Goal: Information Seeking & Learning: Learn about a topic

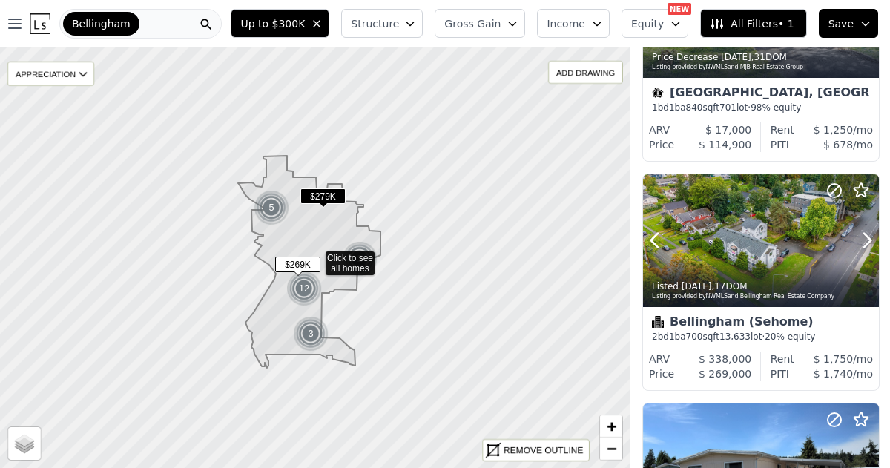
scroll to position [1978, 0]
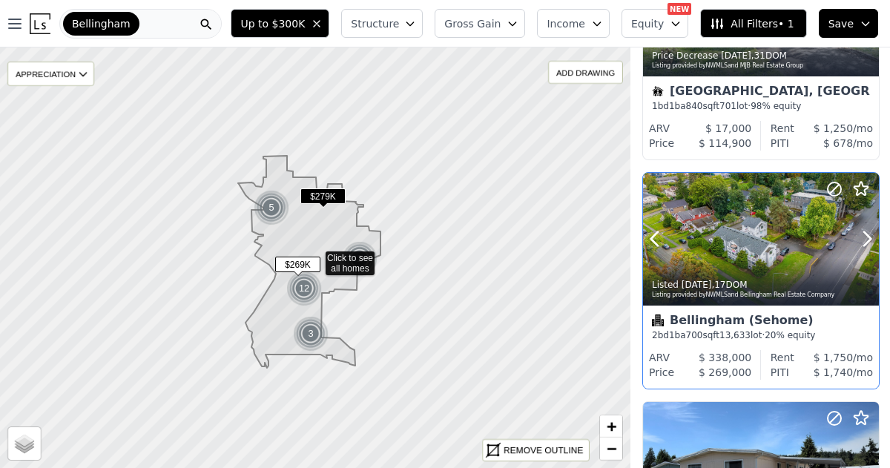
click at [734, 238] on div at bounding box center [761, 239] width 236 height 133
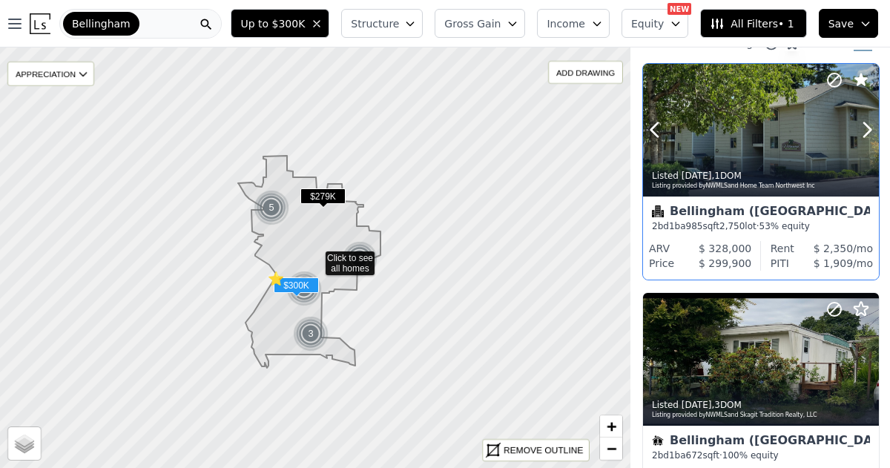
scroll to position [29, 0]
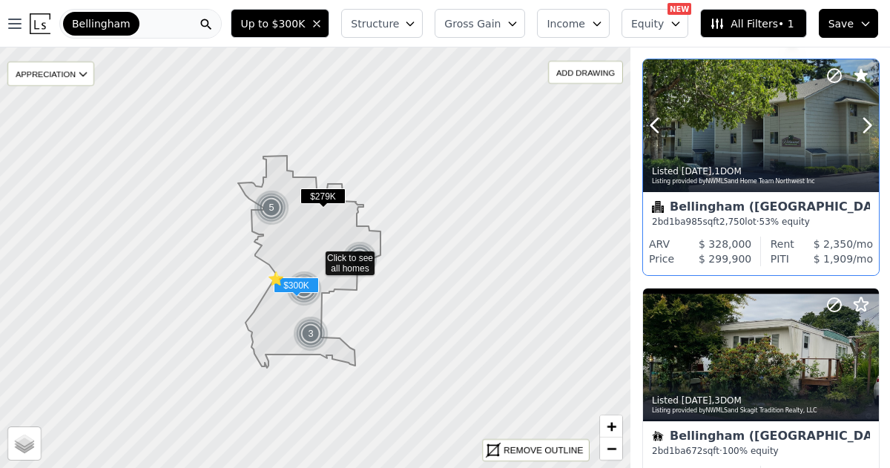
click at [748, 141] on div at bounding box center [761, 125] width 236 height 133
click at [861, 75] on icon at bounding box center [861, 75] width 13 height 13
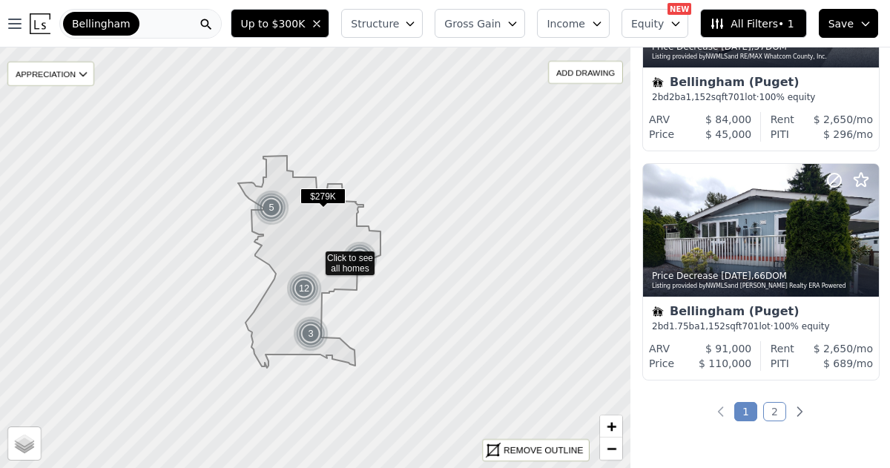
scroll to position [2446, 0]
click at [772, 410] on link "2" at bounding box center [774, 410] width 23 height 19
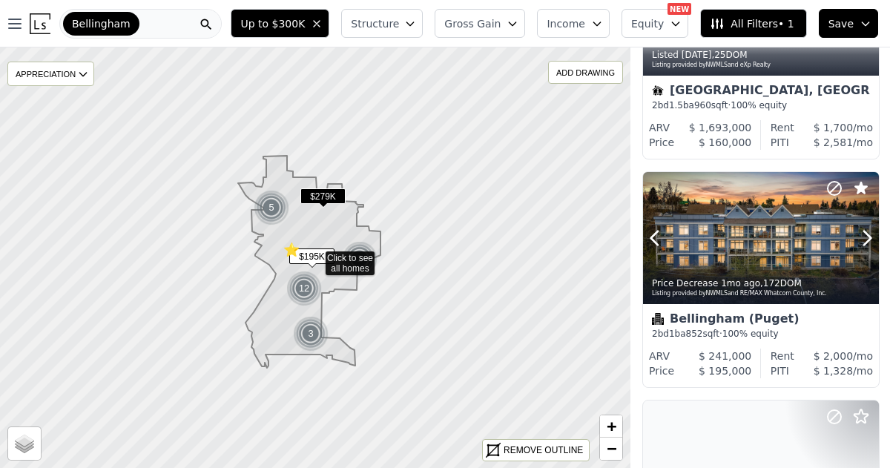
scroll to position [838, 0]
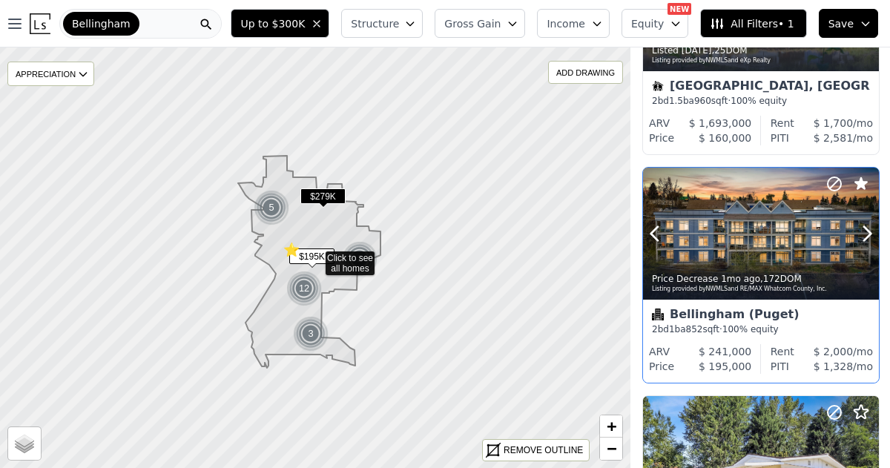
click at [751, 261] on div at bounding box center [761, 265] width 236 height 27
click at [860, 180] on icon at bounding box center [861, 183] width 13 height 13
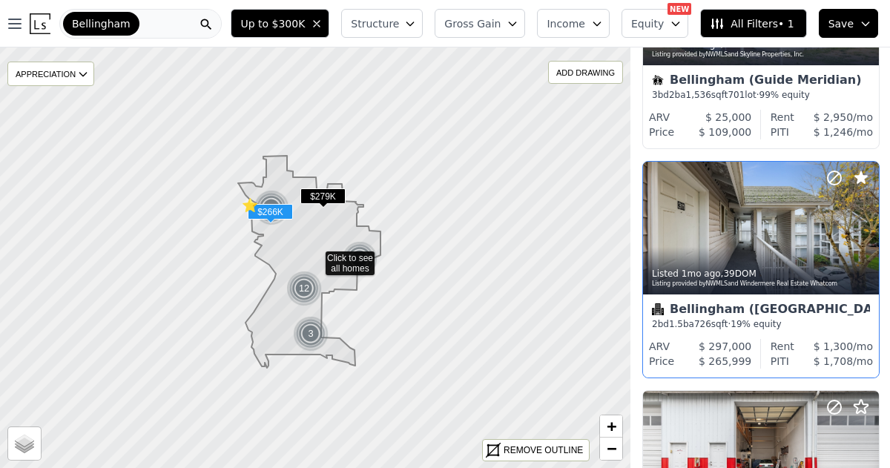
scroll to position [1298, 0]
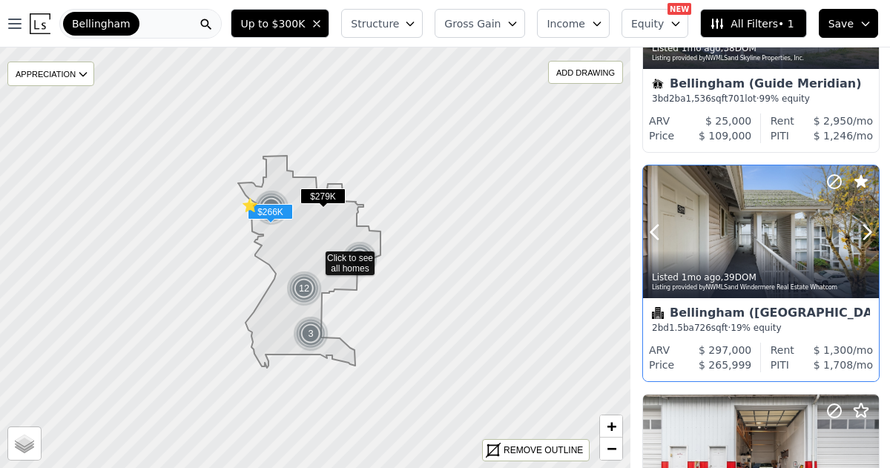
click at [737, 255] on div at bounding box center [761, 264] width 236 height 27
click at [860, 180] on icon at bounding box center [861, 181] width 13 height 13
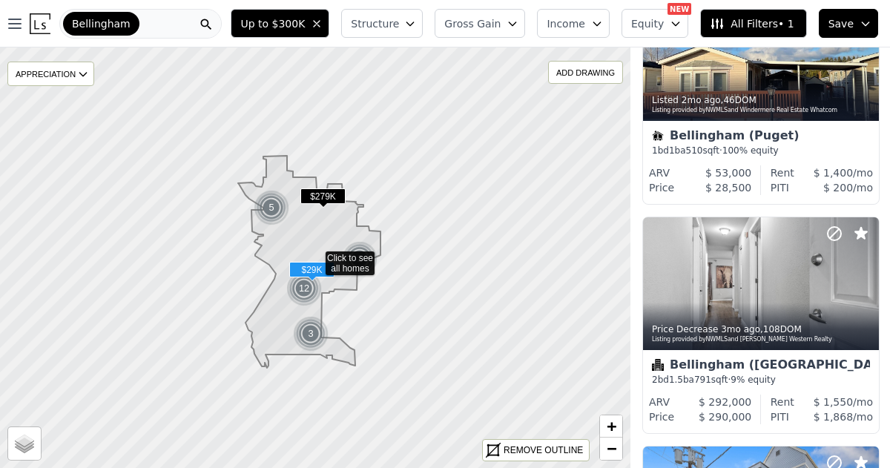
scroll to position [1938, 0]
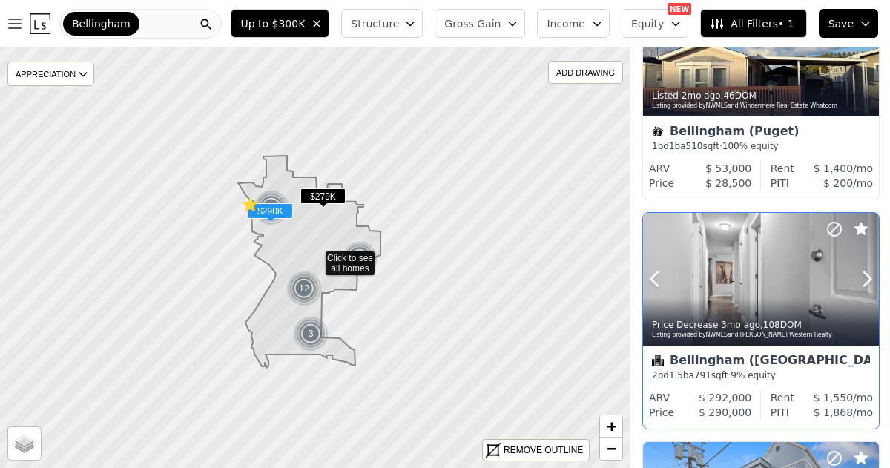
click at [769, 288] on div at bounding box center [761, 279] width 236 height 133
click at [861, 230] on icon at bounding box center [861, 229] width 13 height 13
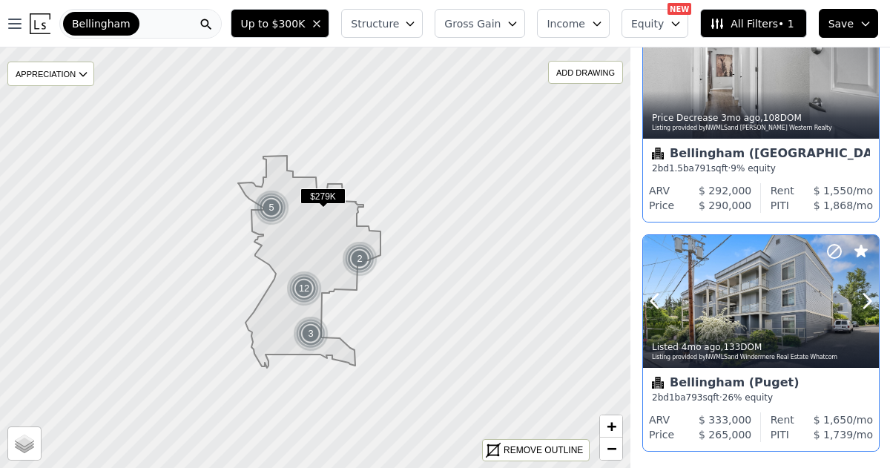
scroll to position [2146, 0]
click at [803, 326] on div at bounding box center [761, 333] width 236 height 27
click at [859, 250] on icon at bounding box center [861, 249] width 13 height 13
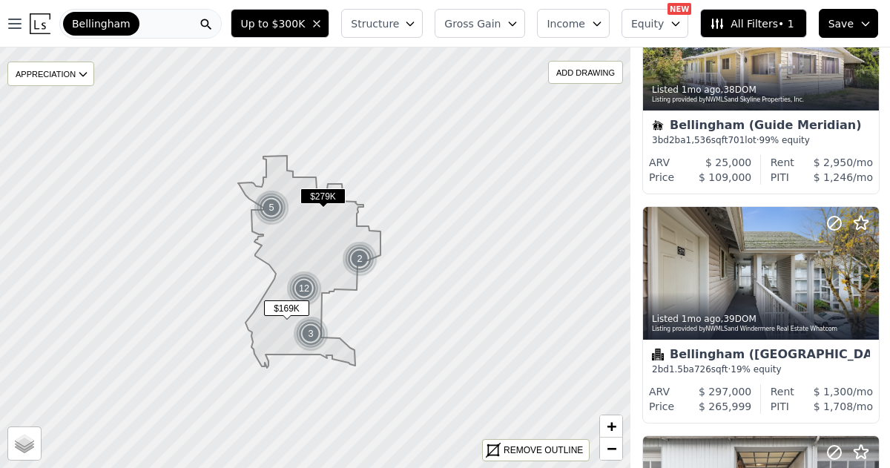
scroll to position [0, 0]
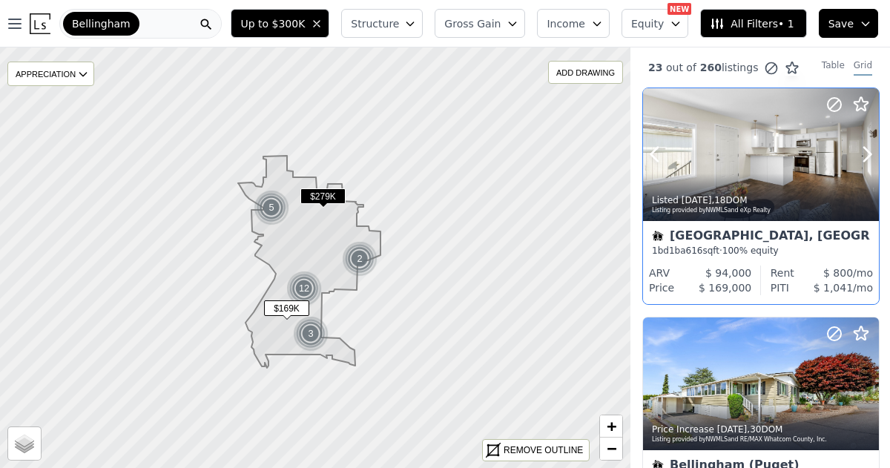
click at [834, 106] on icon at bounding box center [835, 105] width 18 height 18
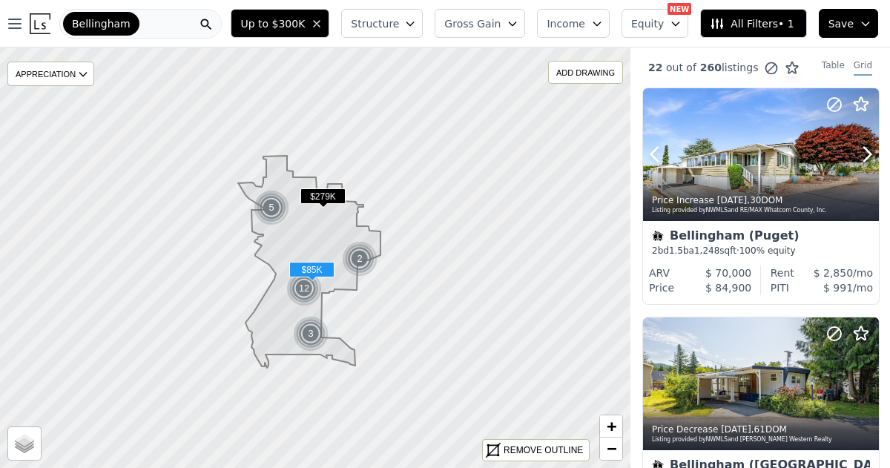
click at [834, 106] on icon at bounding box center [835, 105] width 18 height 18
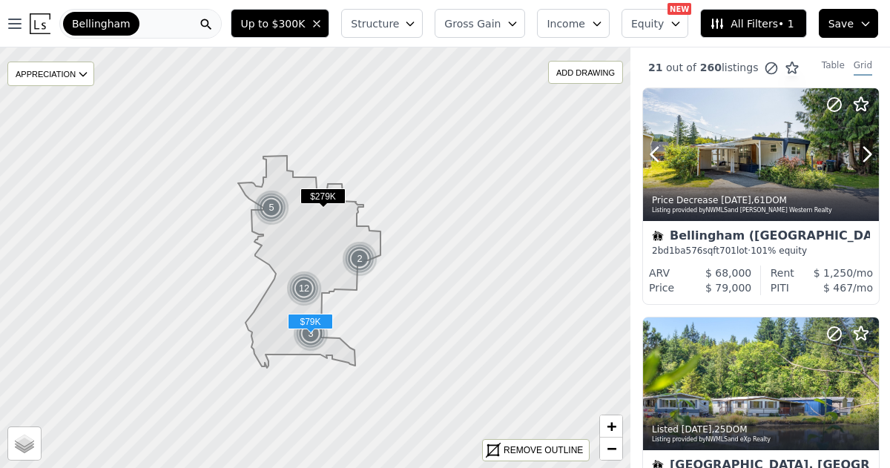
click at [834, 106] on icon at bounding box center [835, 105] width 18 height 18
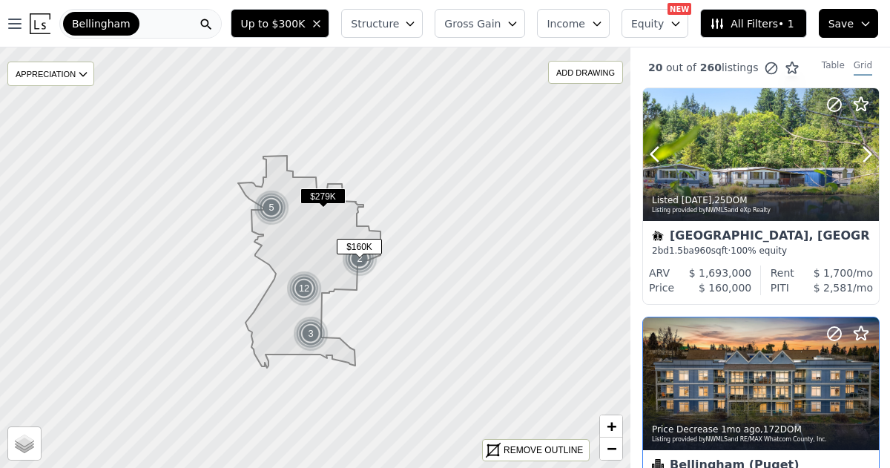
click at [834, 106] on icon at bounding box center [835, 105] width 18 height 18
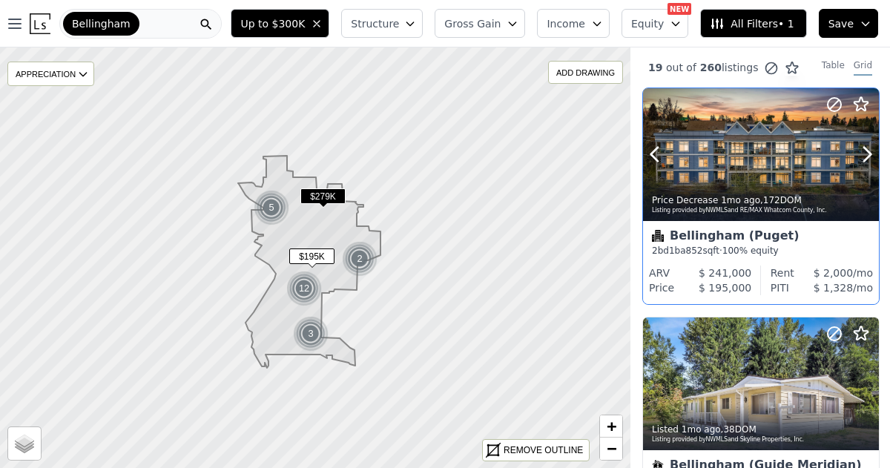
click at [834, 106] on icon at bounding box center [835, 105] width 18 height 18
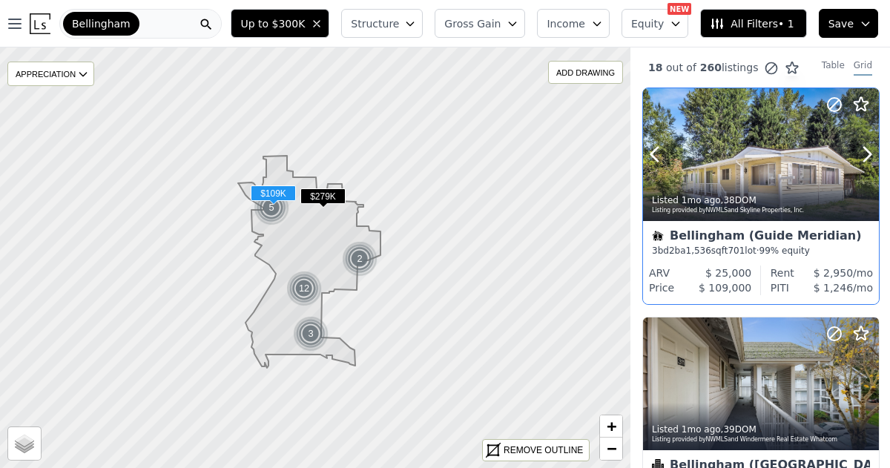
click at [749, 155] on div at bounding box center [761, 154] width 236 height 133
click at [835, 103] on icon at bounding box center [834, 104] width 9 height 9
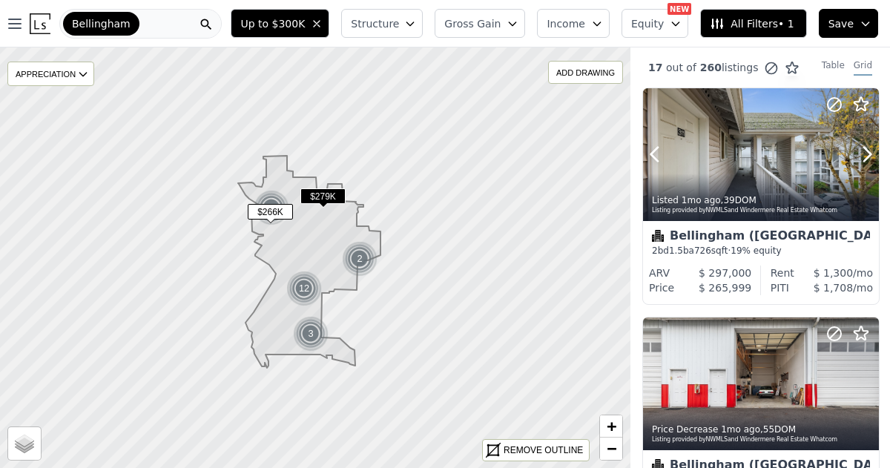
click at [836, 103] on icon at bounding box center [834, 104] width 9 height 9
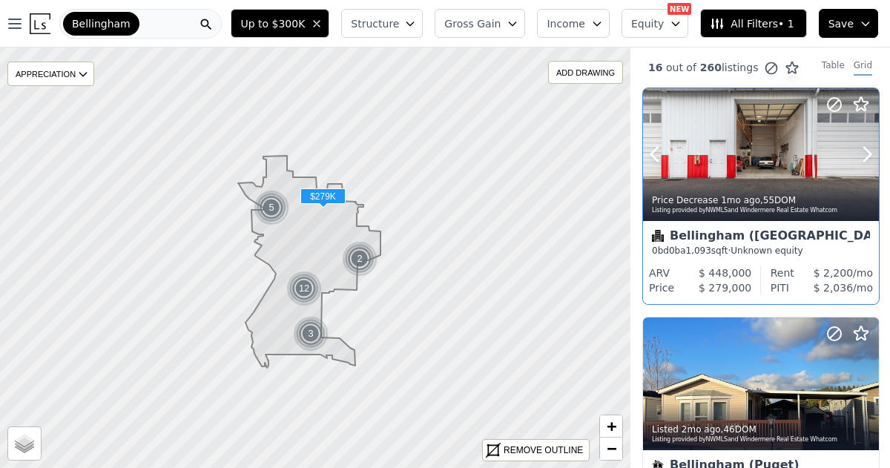
click at [835, 98] on circle at bounding box center [834, 104] width 13 height 13
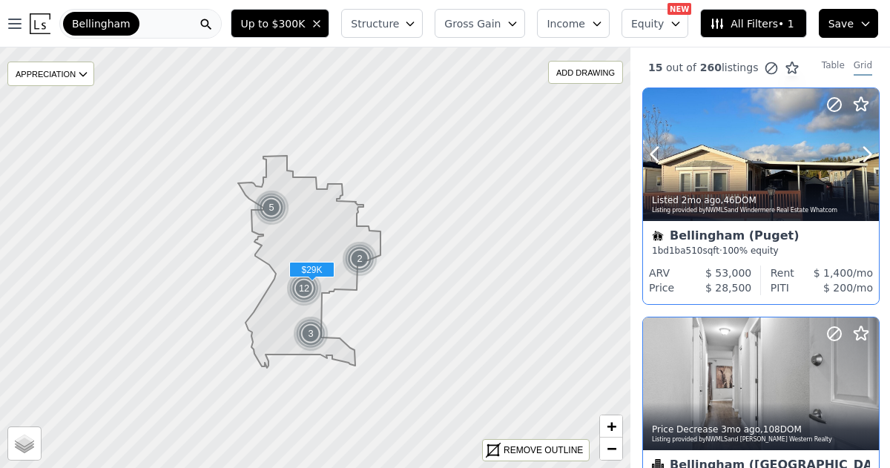
click at [830, 103] on icon at bounding box center [835, 105] width 18 height 18
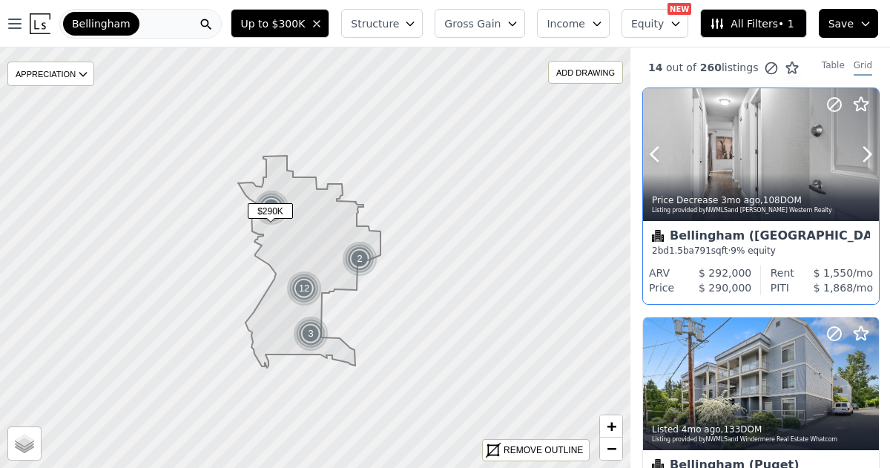
click at [831, 105] on icon at bounding box center [835, 105] width 18 height 18
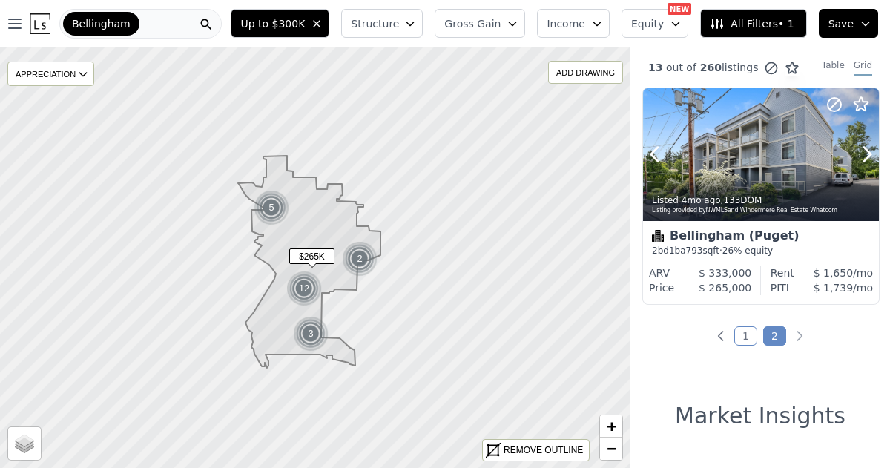
click at [835, 103] on icon at bounding box center [834, 104] width 9 height 9
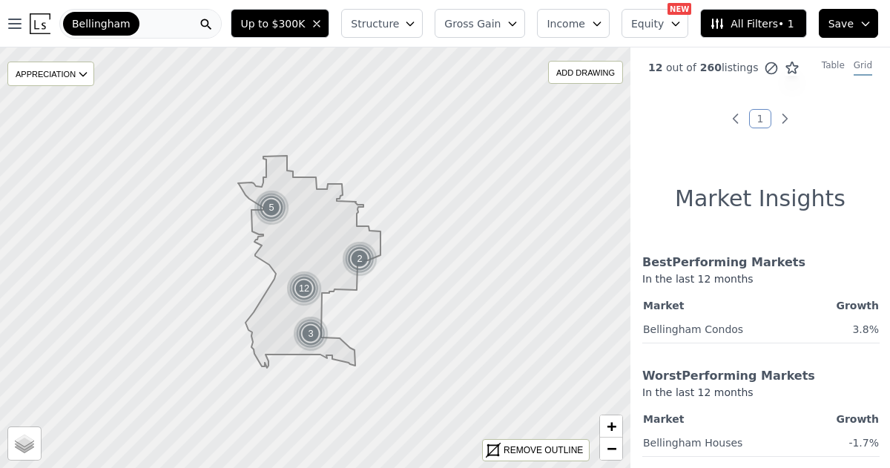
click at [756, 115] on link "1" at bounding box center [760, 118] width 23 height 19
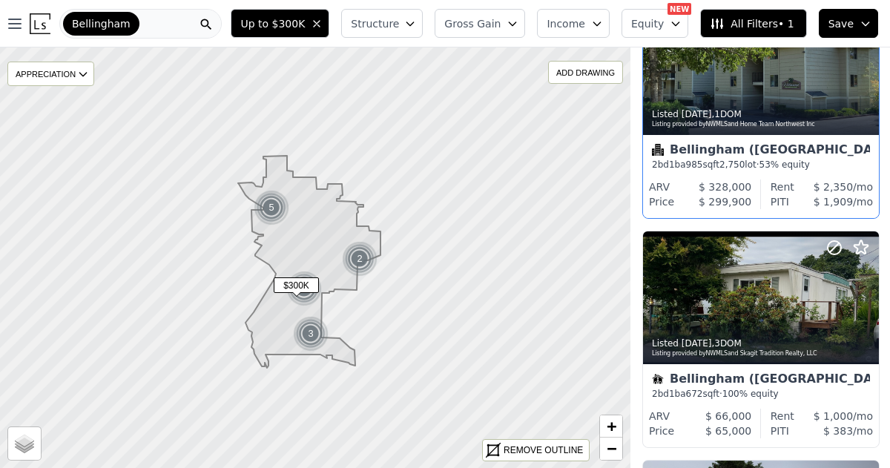
scroll to position [91, 0]
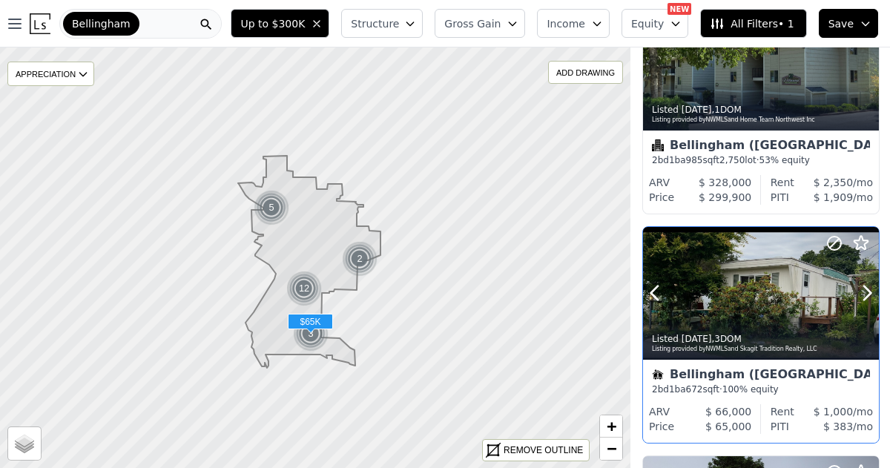
click at [835, 240] on icon at bounding box center [835, 243] width 18 height 18
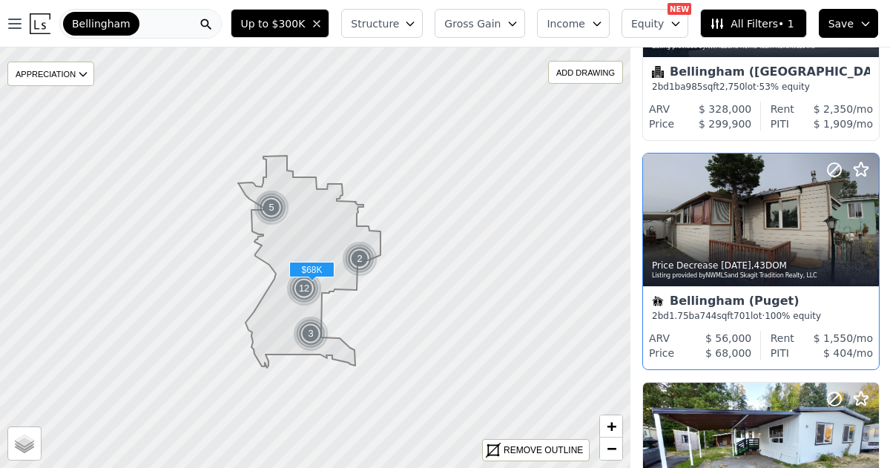
scroll to position [175, 0]
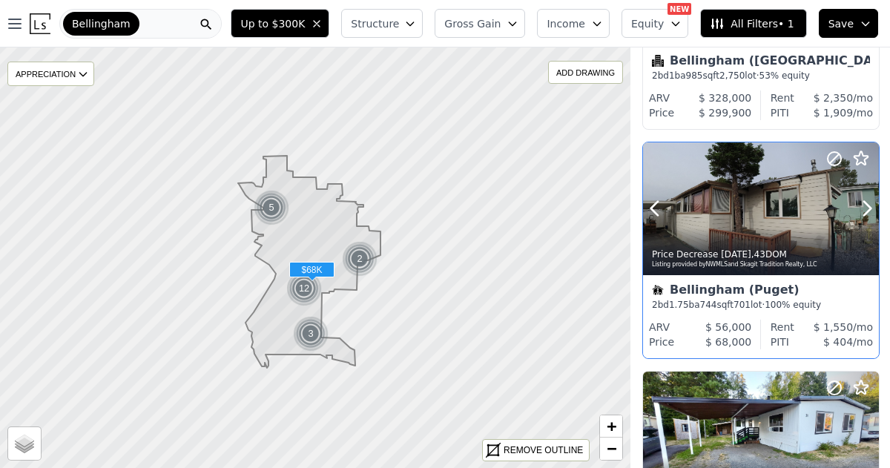
click at [832, 157] on icon at bounding box center [835, 159] width 18 height 18
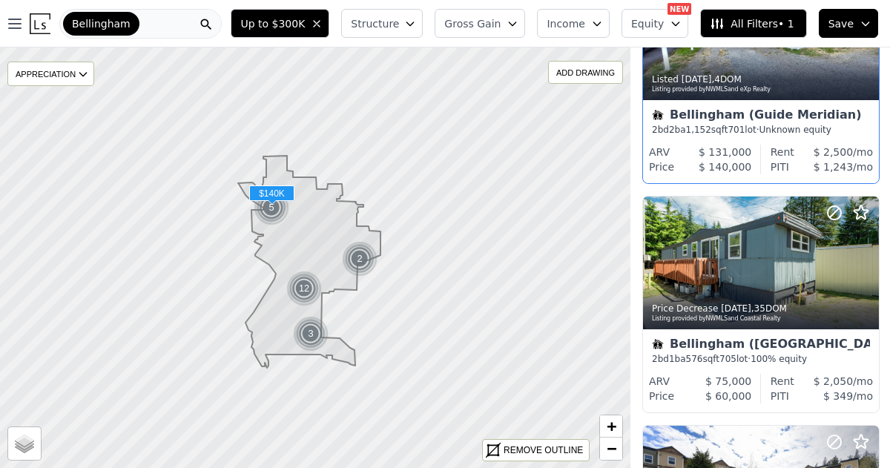
scroll to position [358, 0]
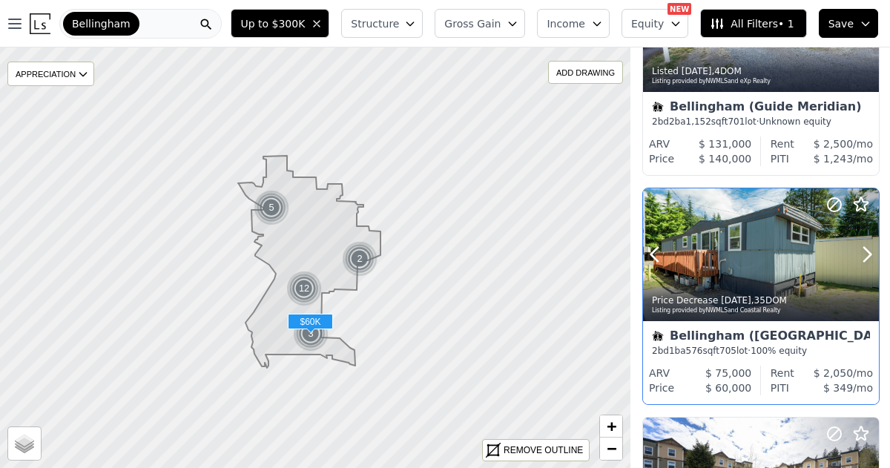
click at [835, 206] on icon at bounding box center [835, 205] width 18 height 18
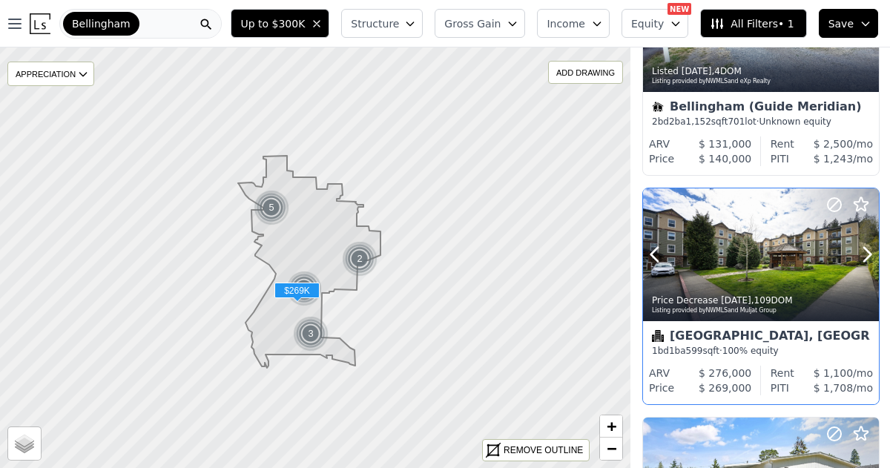
click at [832, 206] on icon at bounding box center [834, 204] width 9 height 9
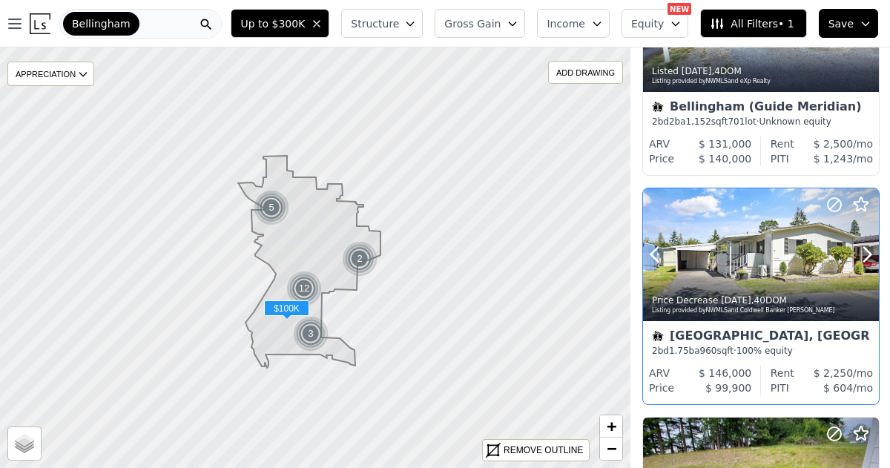
click at [830, 203] on icon at bounding box center [835, 205] width 18 height 18
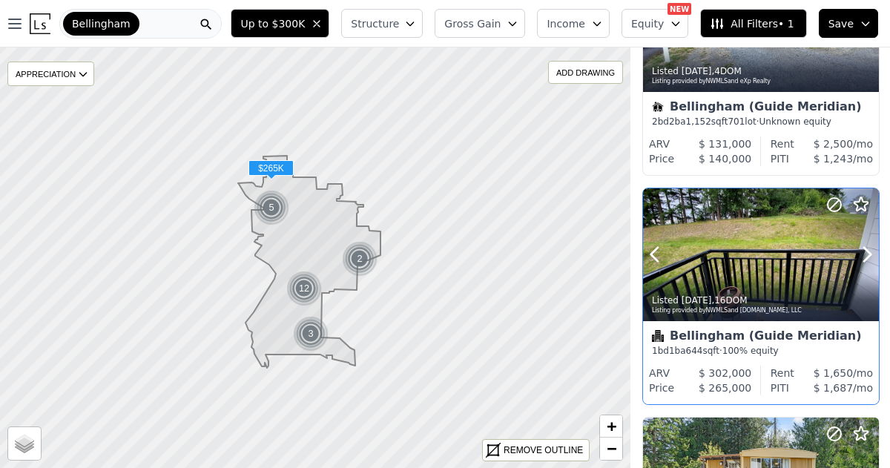
click at [835, 200] on icon at bounding box center [835, 205] width 18 height 18
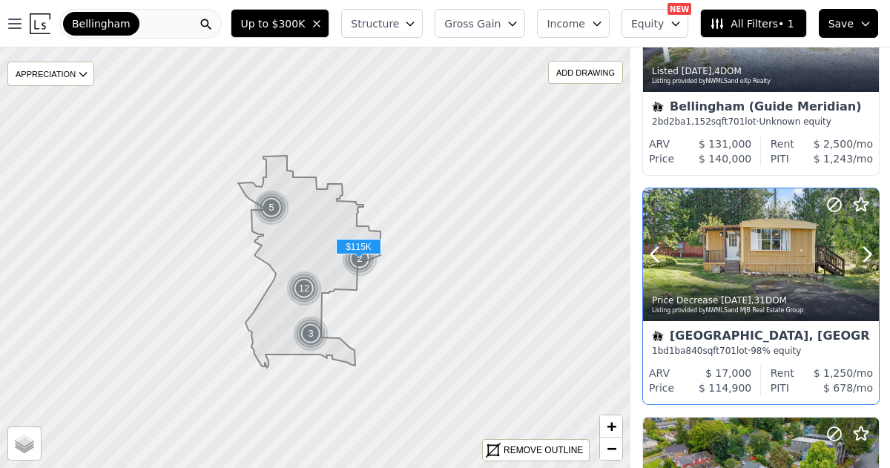
click at [835, 205] on icon at bounding box center [834, 204] width 9 height 9
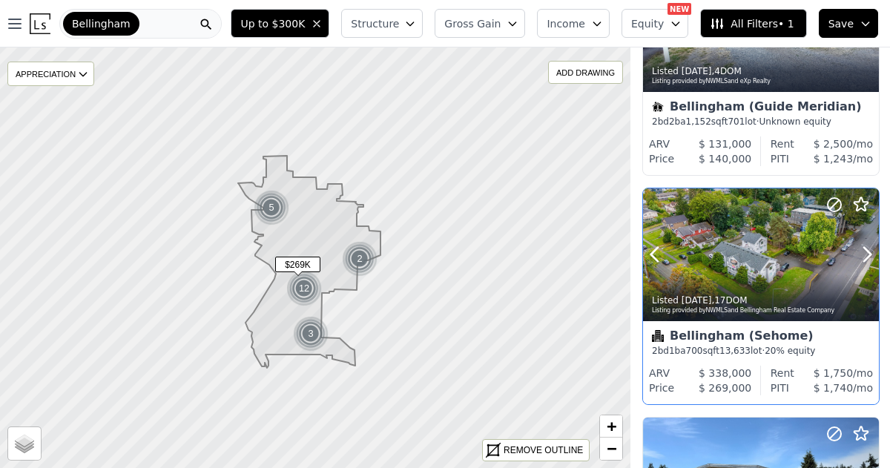
click at [833, 203] on icon at bounding box center [835, 205] width 18 height 18
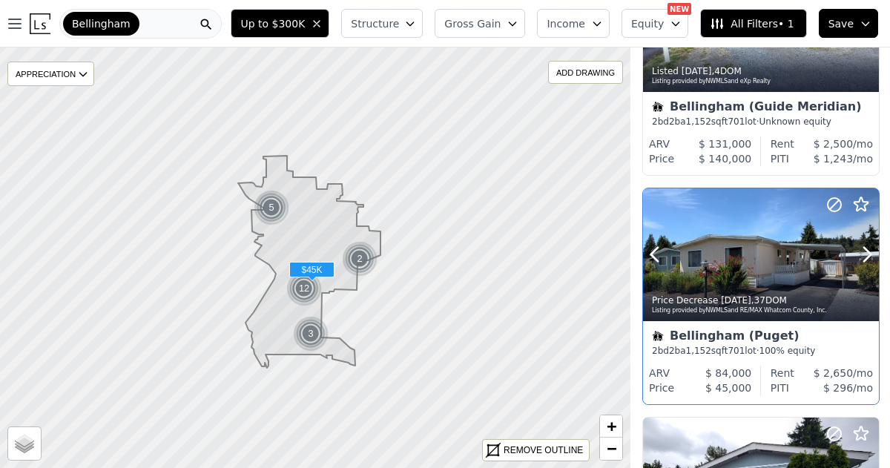
click at [832, 200] on icon at bounding box center [835, 205] width 18 height 18
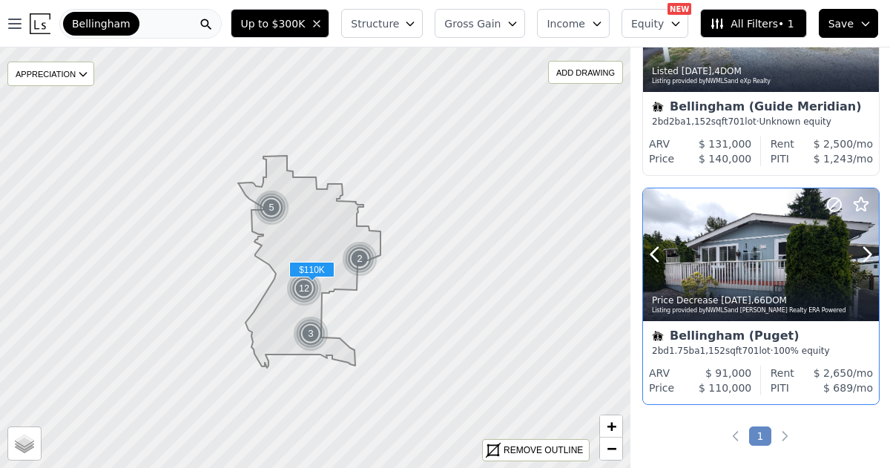
click at [829, 200] on circle at bounding box center [834, 204] width 13 height 13
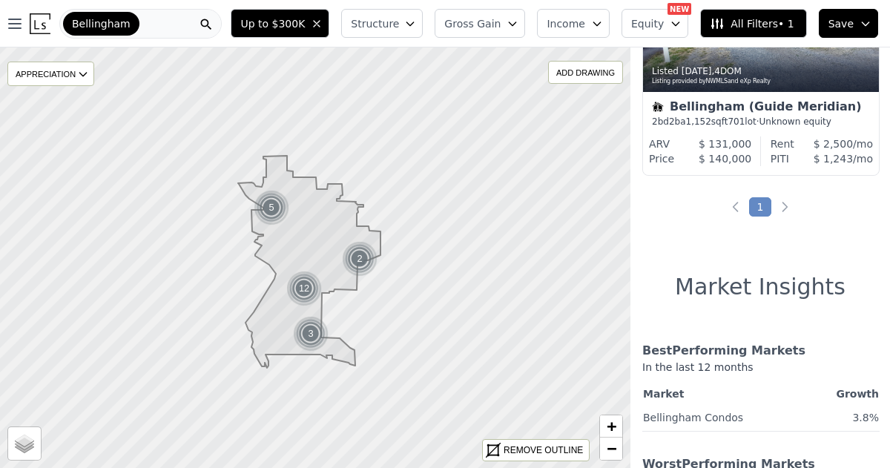
click at [845, 19] on span "Save" at bounding box center [841, 23] width 25 height 15
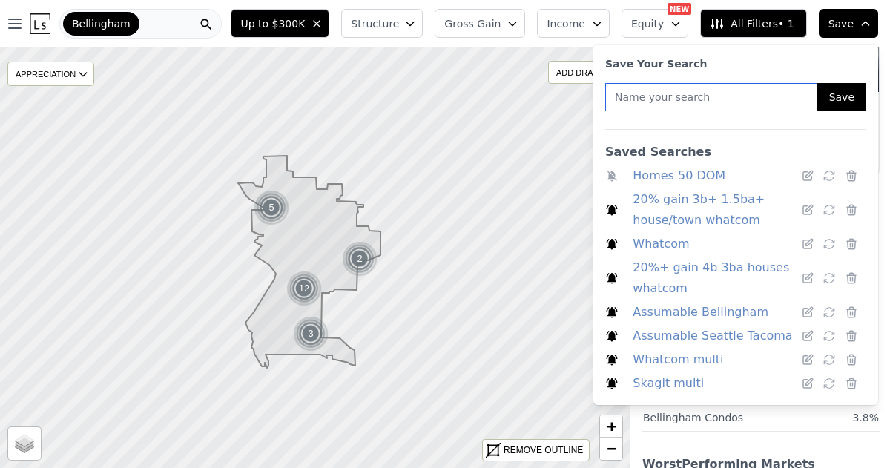
click at [612, 102] on input "text" at bounding box center [711, 97] width 212 height 28
type input "Bham up to $300k"
click at [846, 96] on button "Save" at bounding box center [842, 97] width 49 height 28
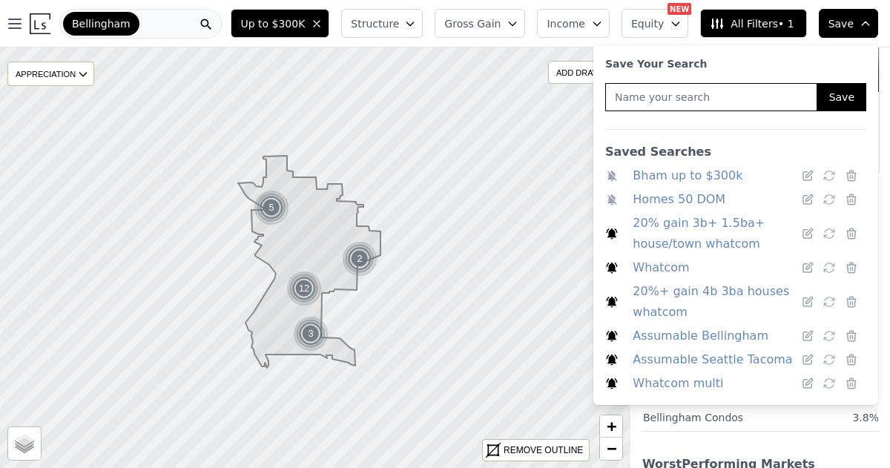
click at [693, 203] on link "Homes 50 DOM" at bounding box center [679, 199] width 93 height 21
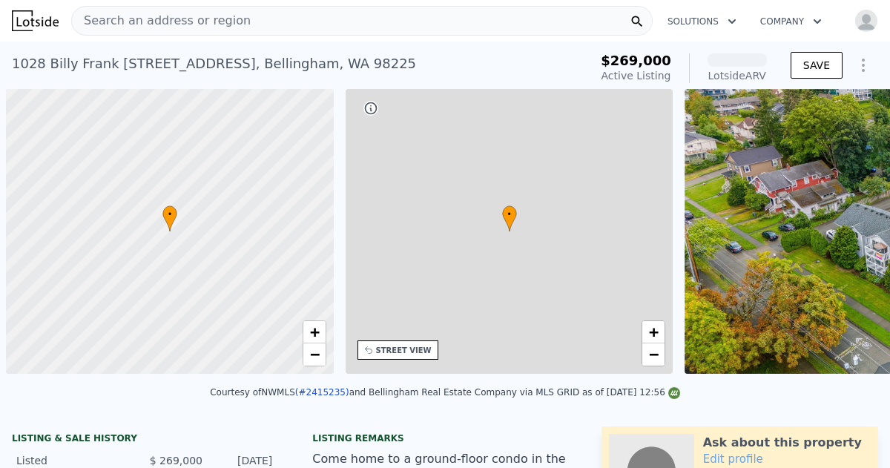
scroll to position [0, 6]
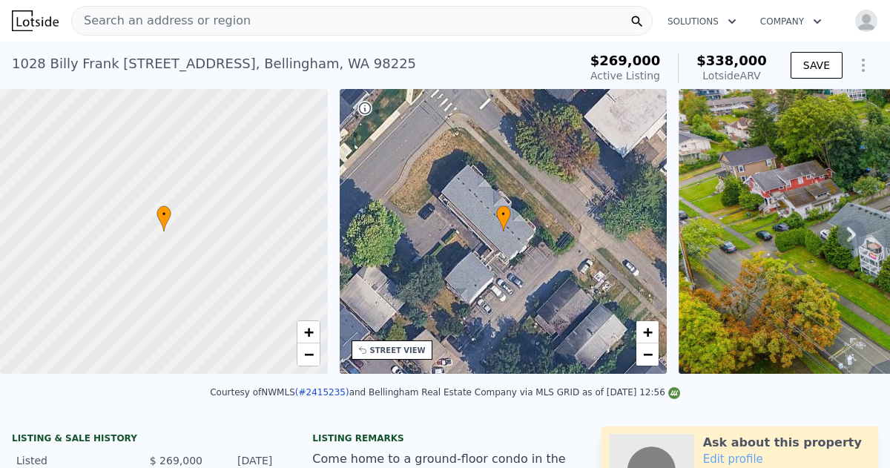
click at [850, 233] on icon at bounding box center [852, 235] width 30 height 30
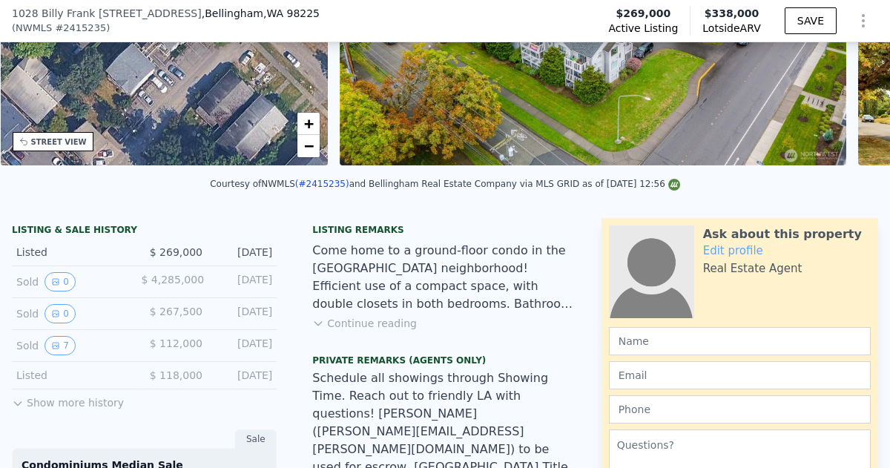
scroll to position [205, 0]
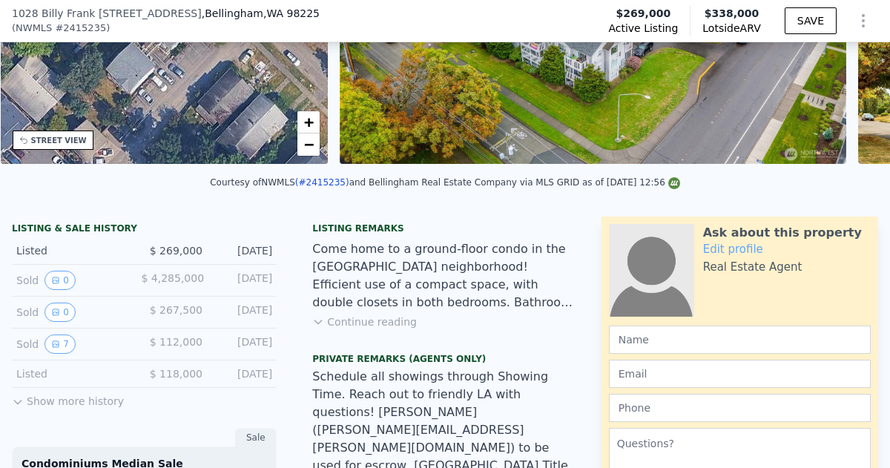
click at [384, 323] on button "Continue reading" at bounding box center [364, 322] width 105 height 15
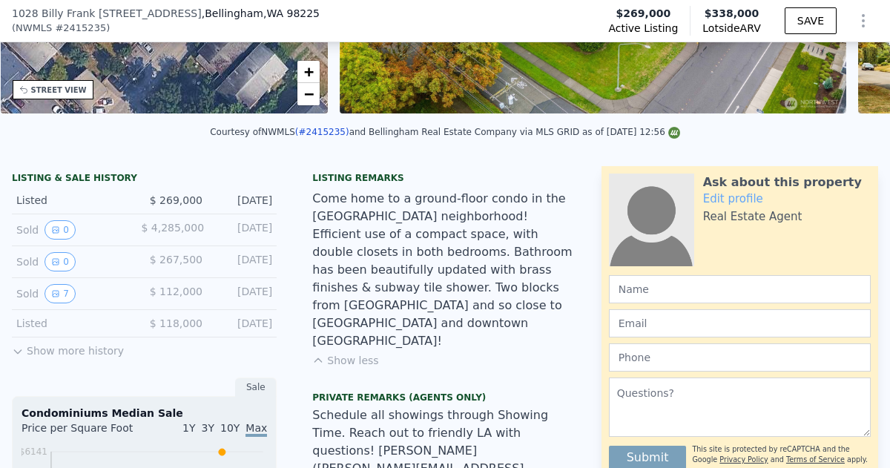
scroll to position [257, 0]
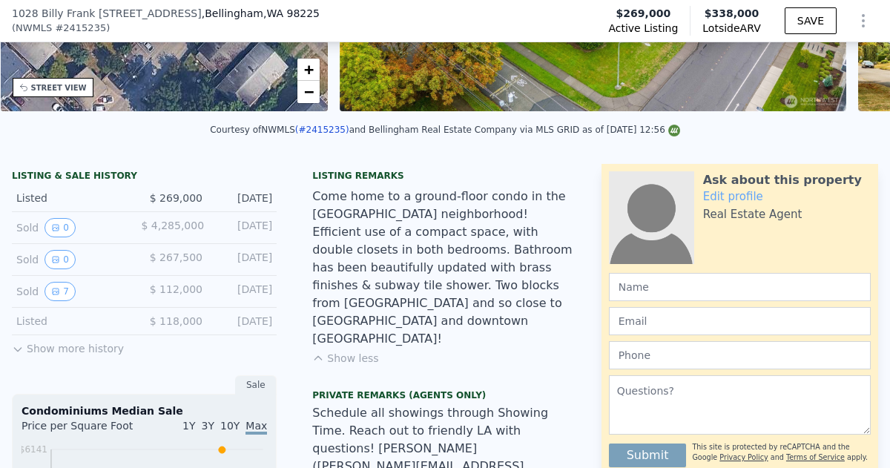
click at [420, 300] on div "Come home to a ground-floor condo in the Sehome neighborhood! Efficient use of …" at bounding box center [444, 268] width 265 height 160
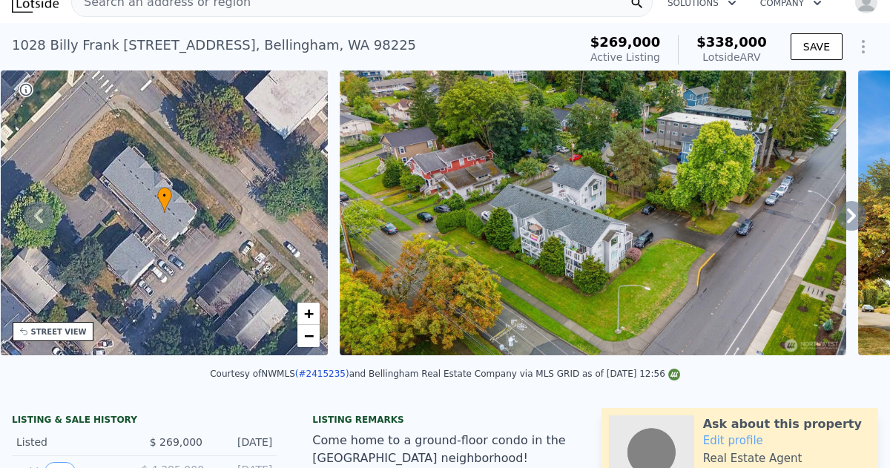
scroll to position [13, 0]
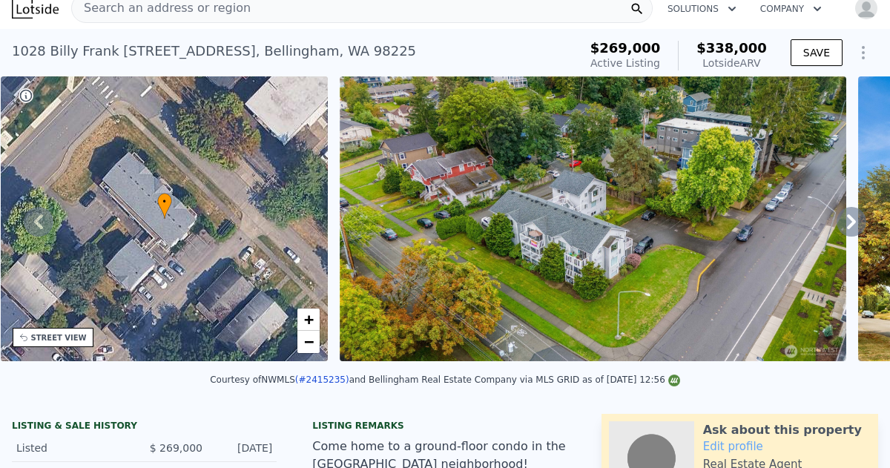
click at [851, 217] on icon at bounding box center [851, 221] width 9 height 15
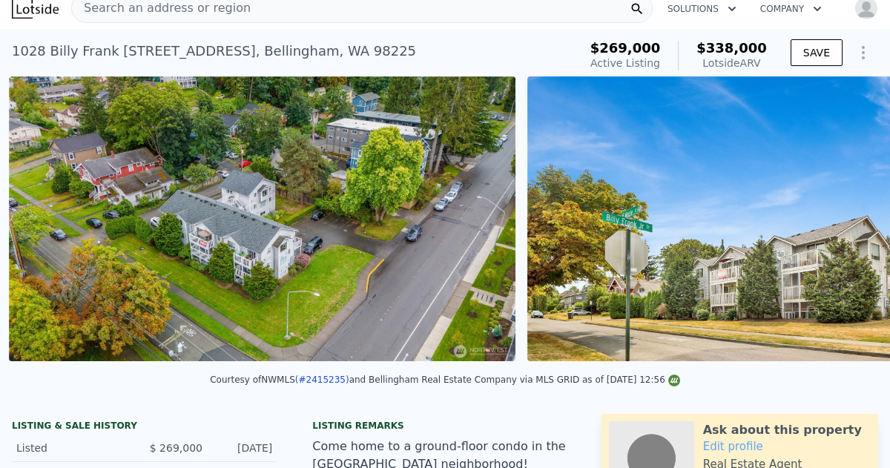
scroll to position [0, 679]
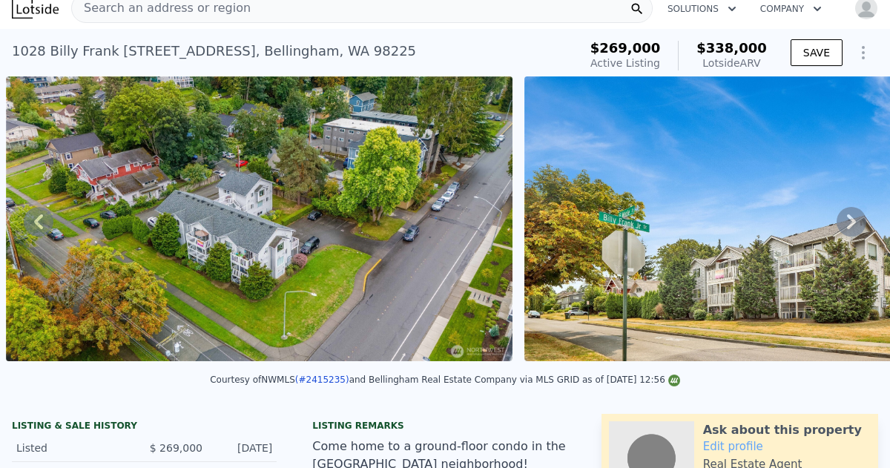
click at [851, 217] on icon at bounding box center [851, 221] width 9 height 15
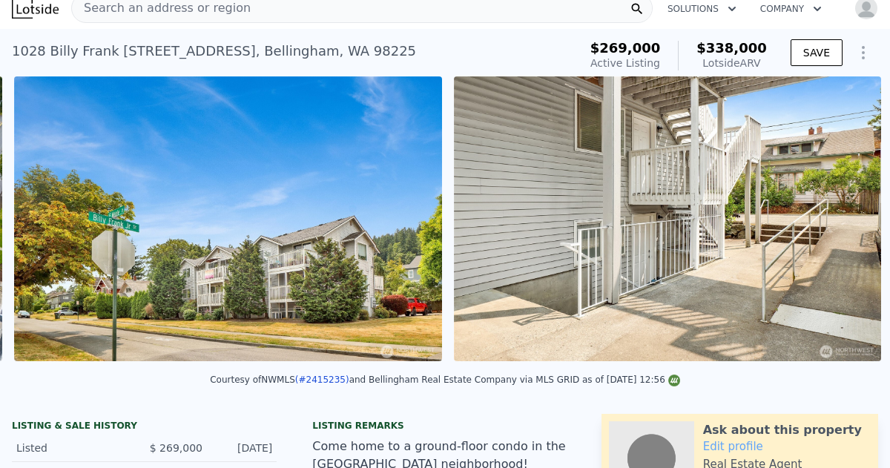
scroll to position [0, 1197]
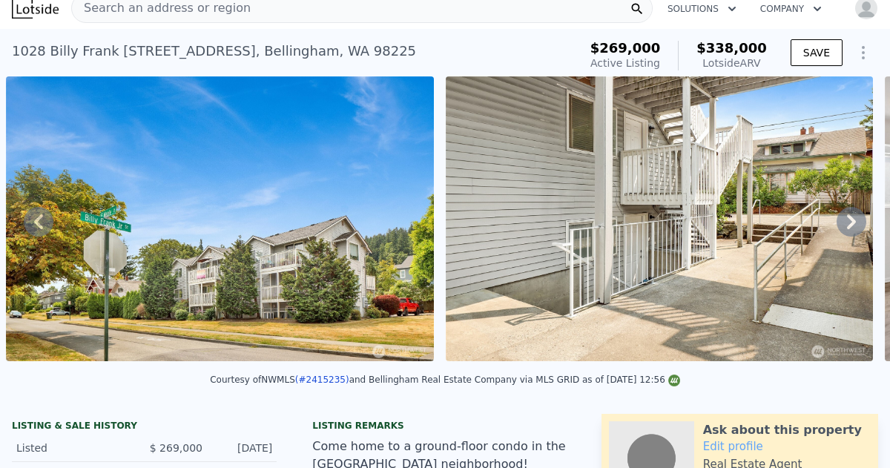
click at [851, 217] on icon at bounding box center [851, 221] width 9 height 15
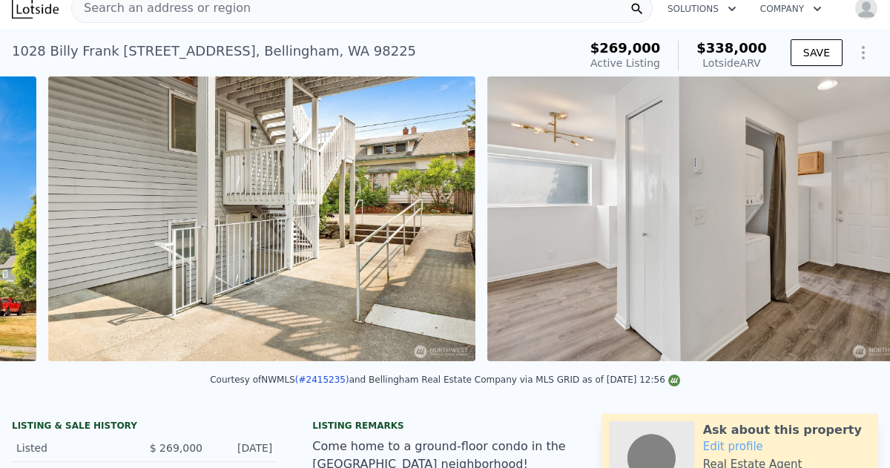
scroll to position [0, 1637]
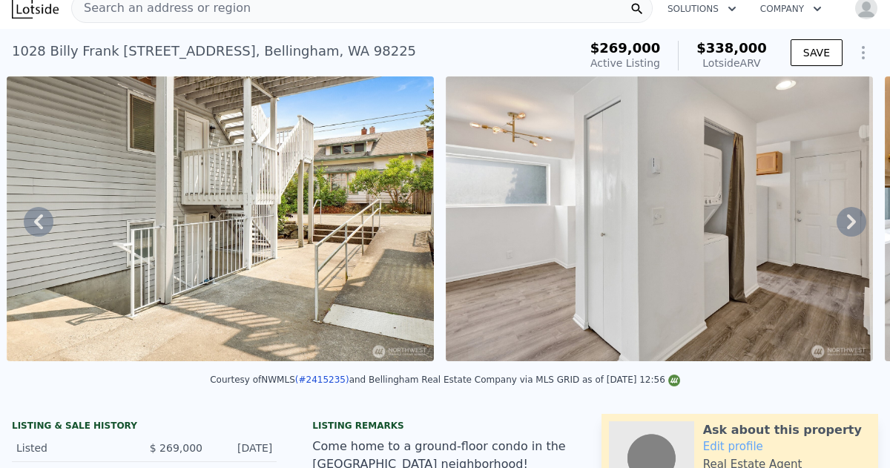
click at [851, 217] on icon at bounding box center [851, 221] width 9 height 15
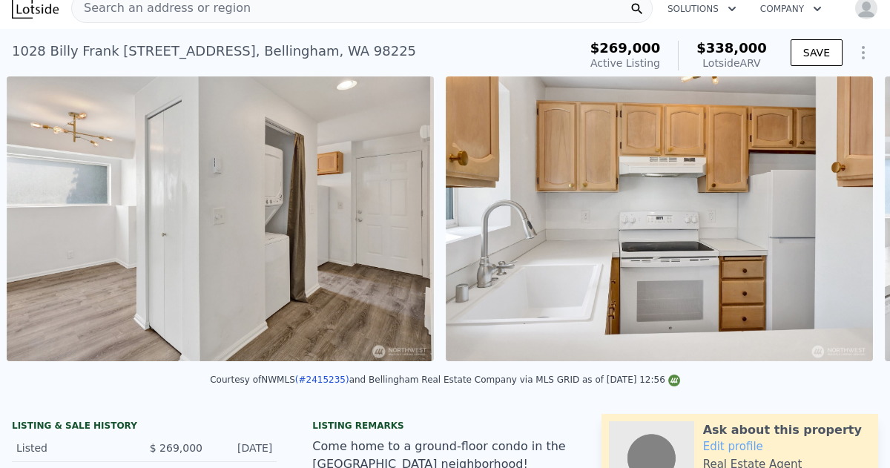
scroll to position [0, 2077]
click at [851, 217] on icon at bounding box center [851, 221] width 9 height 15
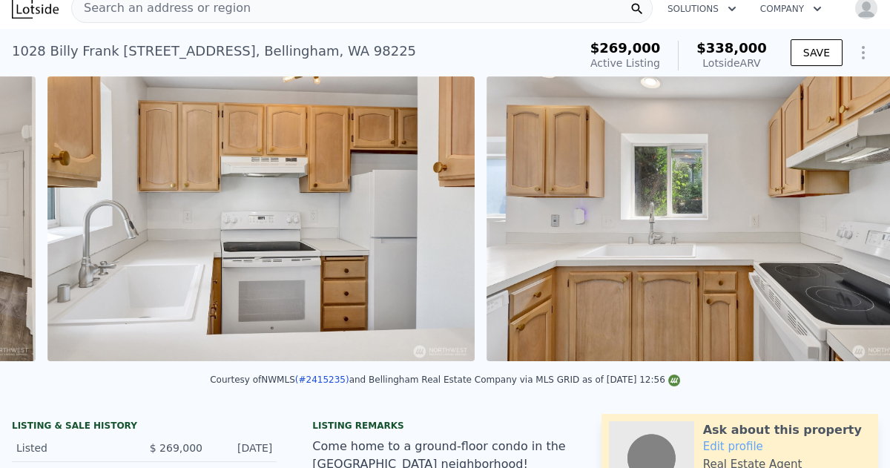
scroll to position [0, 2516]
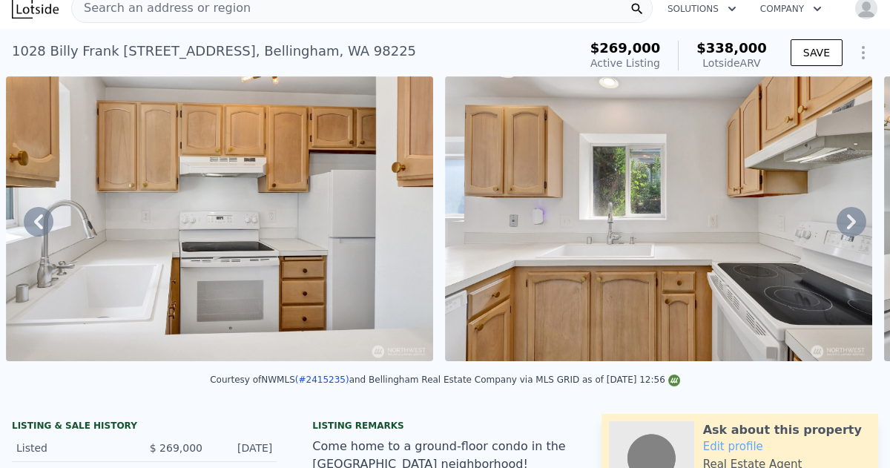
click at [851, 217] on icon at bounding box center [851, 221] width 9 height 15
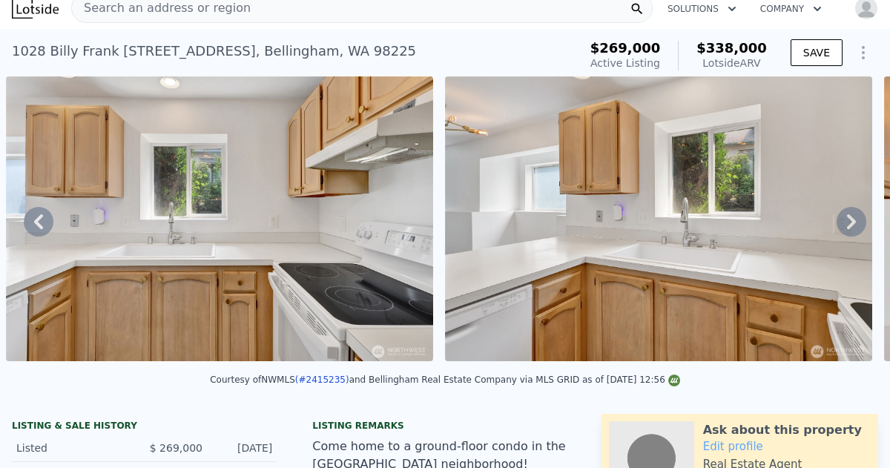
click at [851, 217] on icon at bounding box center [851, 221] width 9 height 15
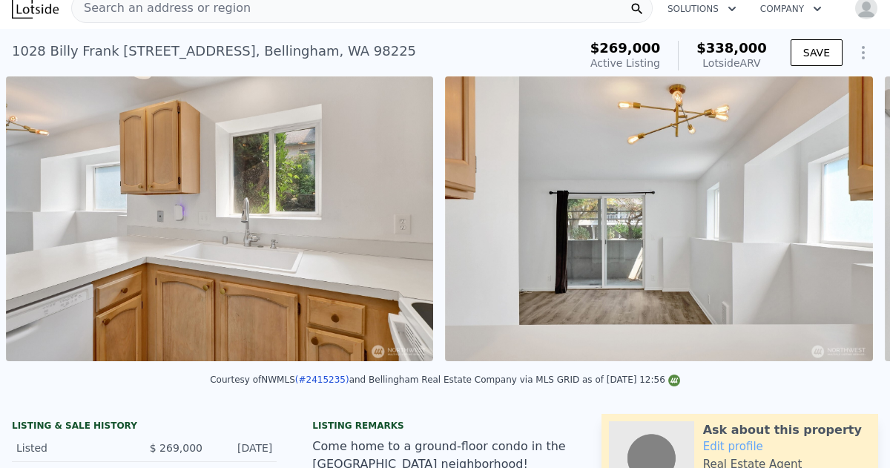
scroll to position [0, 3394]
click at [851, 217] on icon at bounding box center [851, 221] width 9 height 15
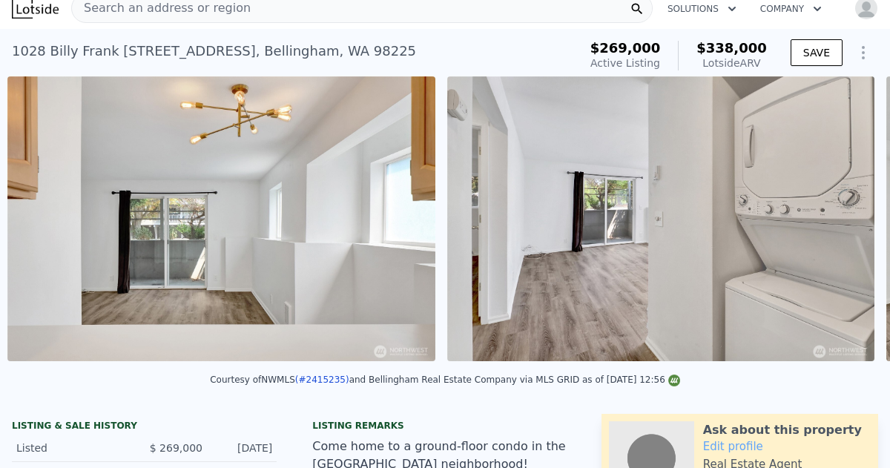
scroll to position [0, 3834]
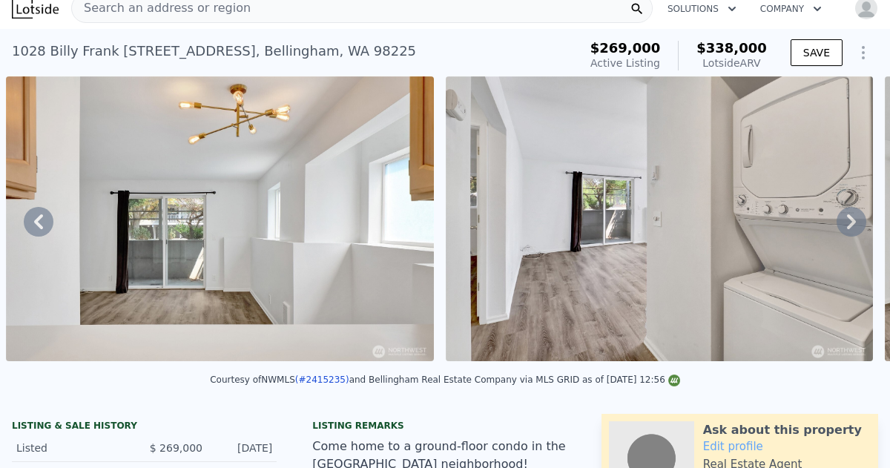
click at [851, 217] on icon at bounding box center [851, 221] width 9 height 15
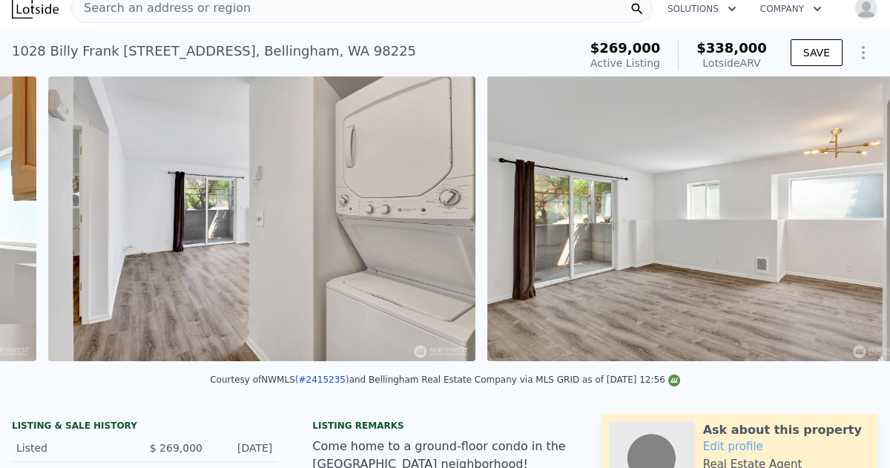
scroll to position [0, 4273]
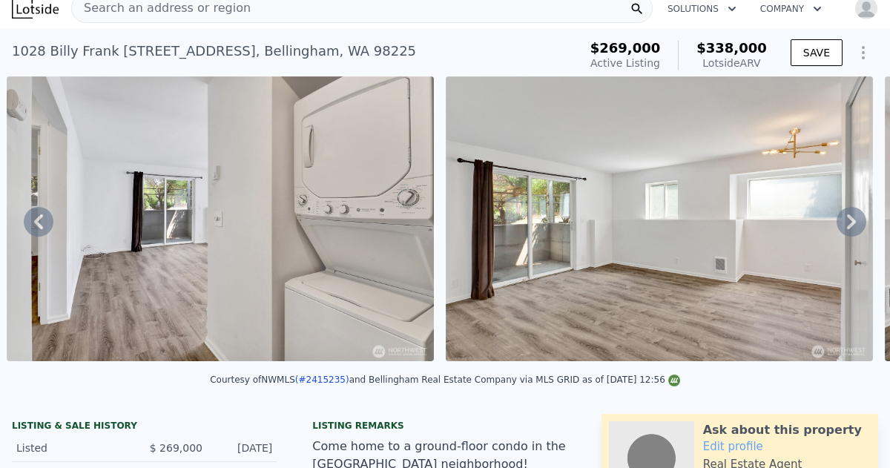
click at [851, 217] on icon at bounding box center [851, 221] width 9 height 15
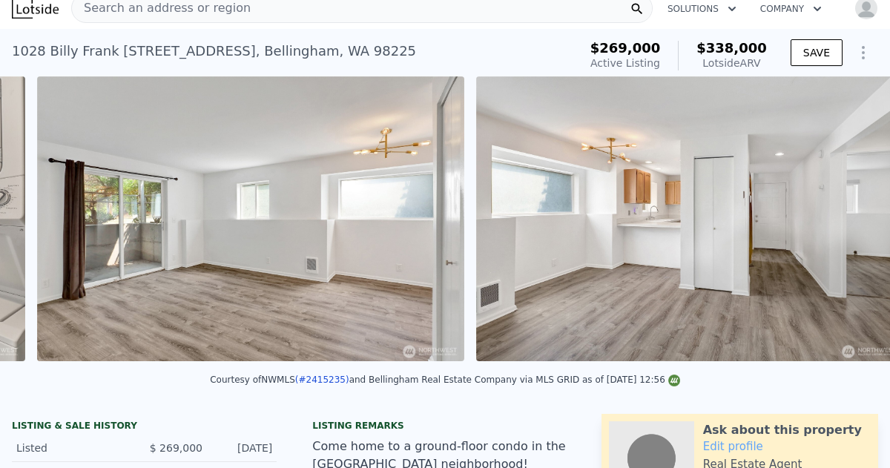
scroll to position [0, 4713]
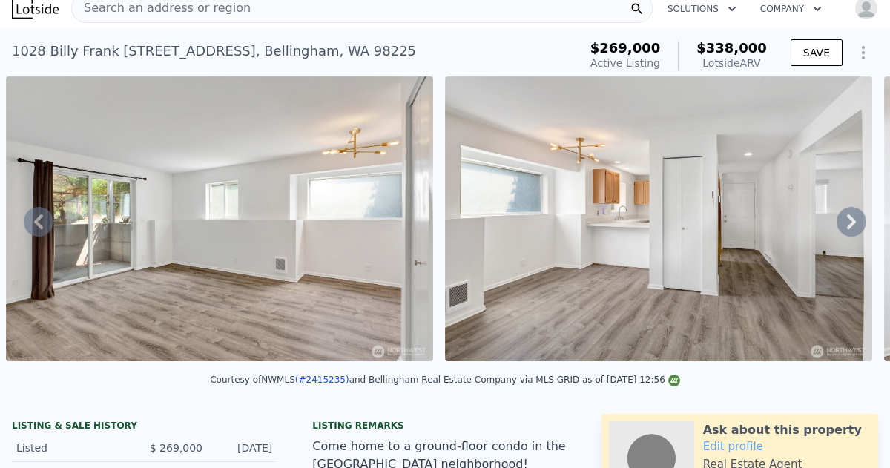
click at [851, 217] on icon at bounding box center [851, 221] width 9 height 15
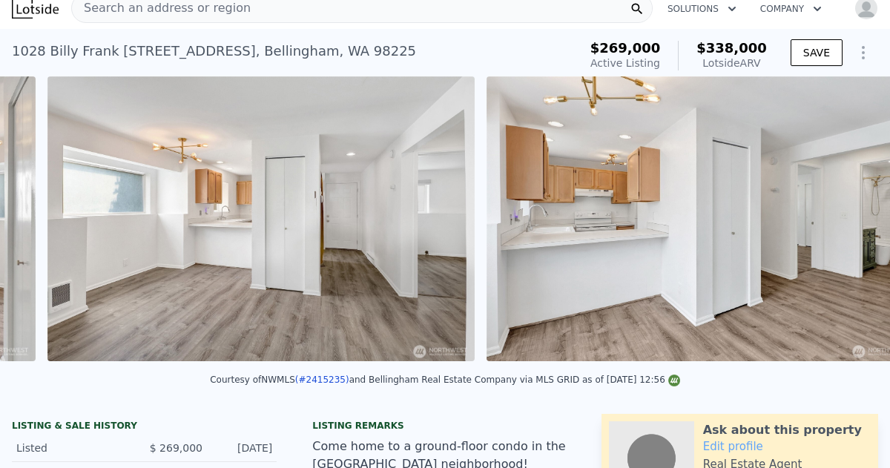
scroll to position [0, 5152]
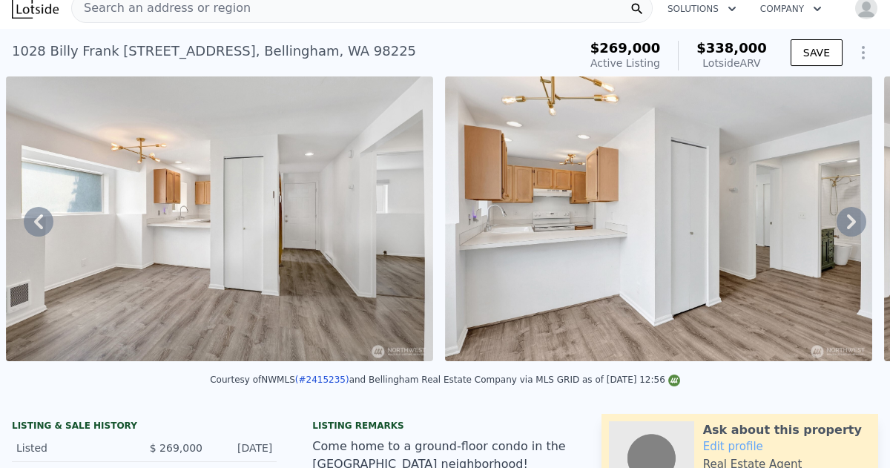
click at [848, 220] on icon at bounding box center [852, 222] width 30 height 30
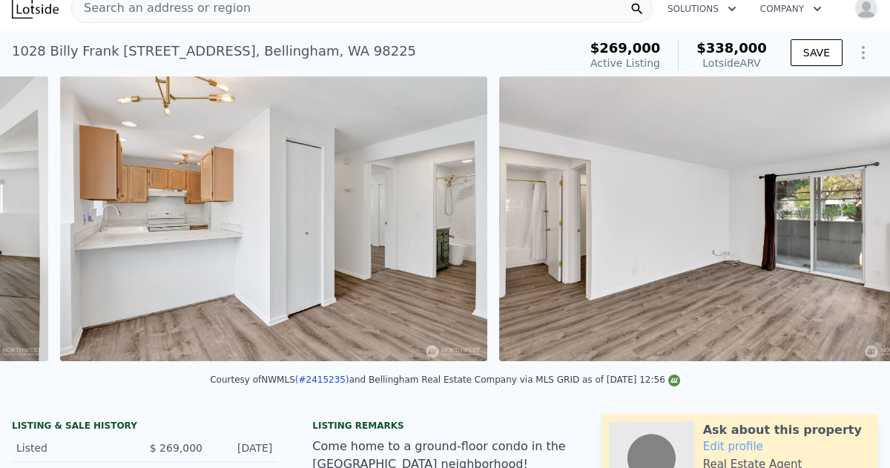
scroll to position [0, 5591]
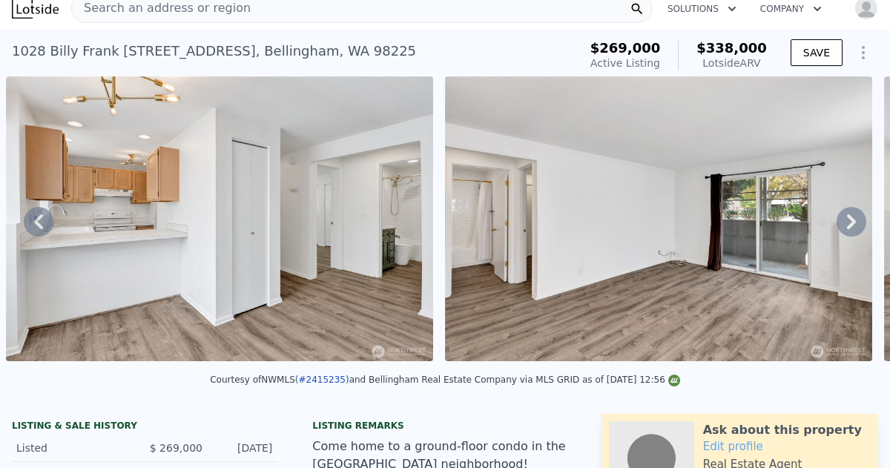
click at [848, 220] on icon at bounding box center [852, 222] width 30 height 30
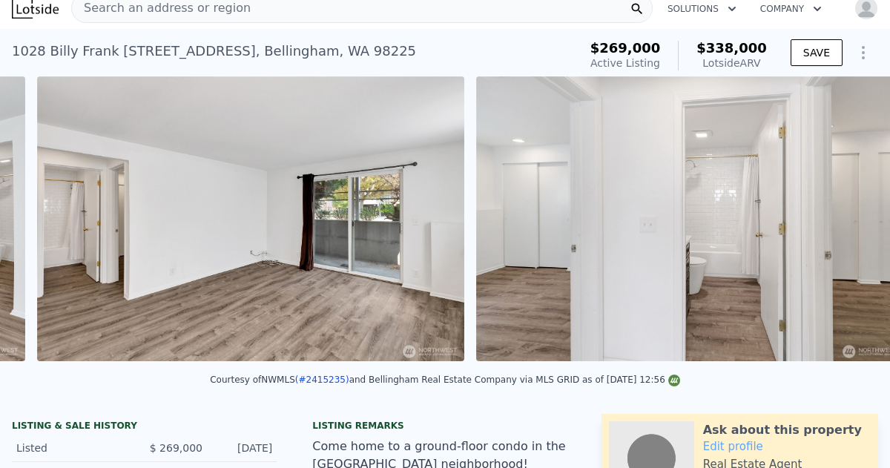
scroll to position [0, 6030]
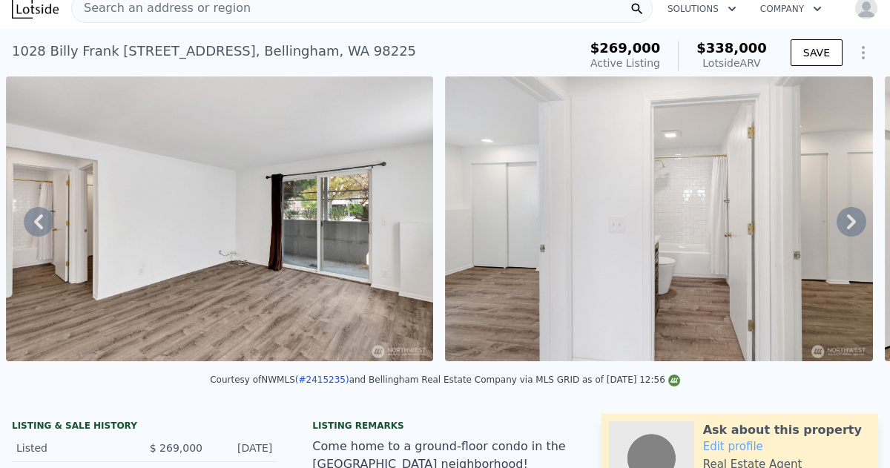
click at [848, 220] on icon at bounding box center [852, 222] width 30 height 30
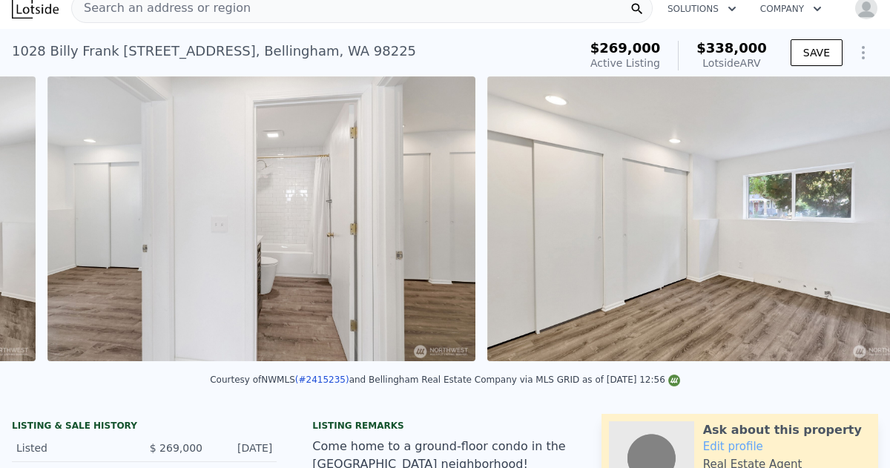
scroll to position [0, 6470]
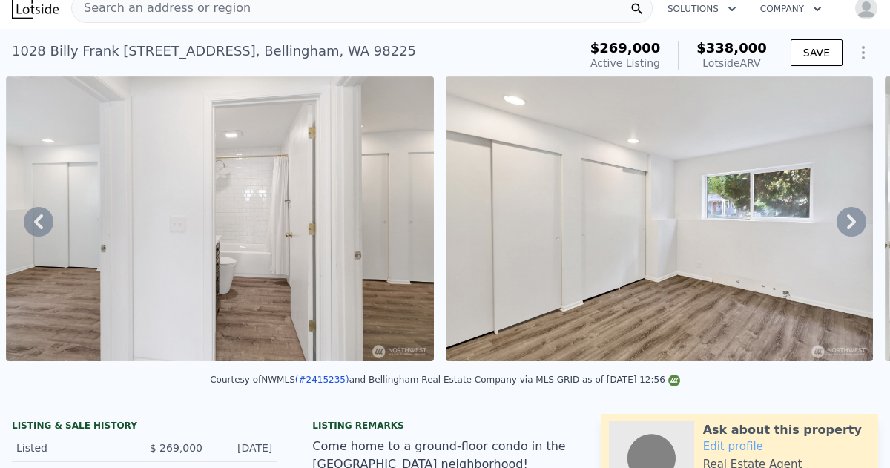
click at [848, 220] on icon at bounding box center [852, 222] width 30 height 30
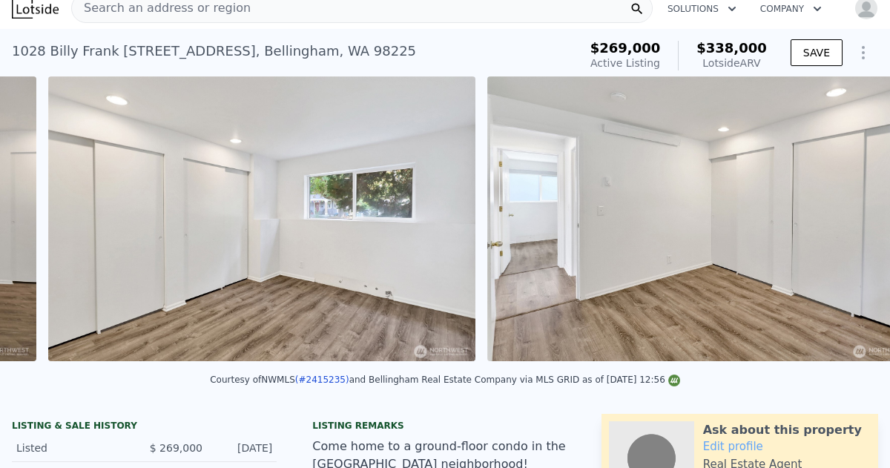
scroll to position [0, 6909]
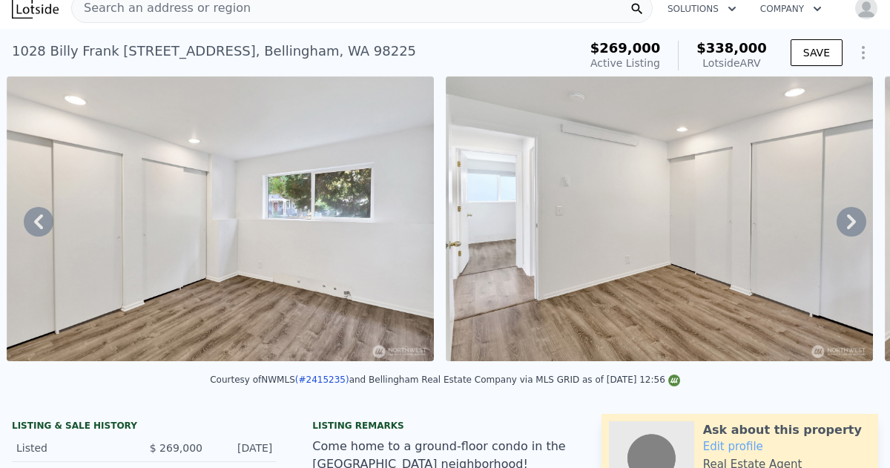
click at [848, 220] on icon at bounding box center [852, 222] width 30 height 30
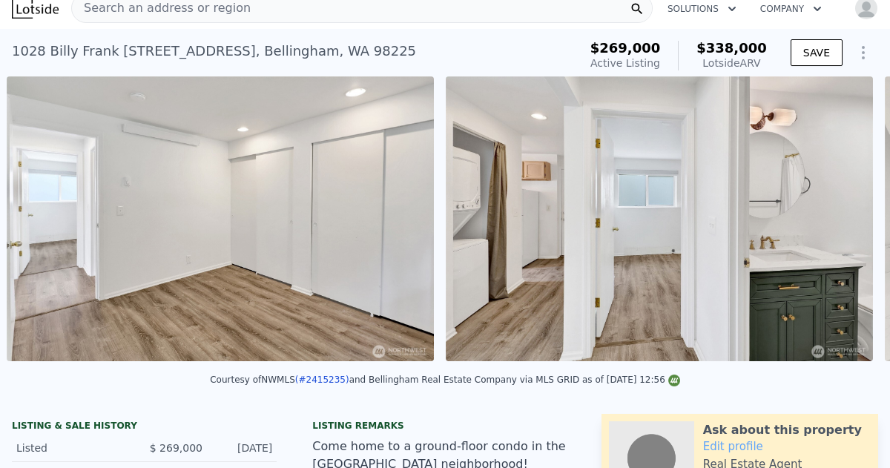
scroll to position [0, 7349]
click at [848, 220] on icon at bounding box center [852, 222] width 30 height 30
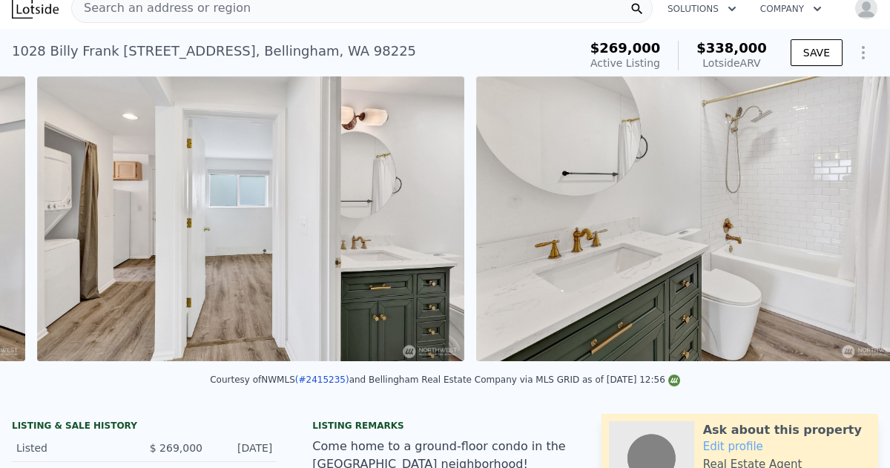
scroll to position [0, 7788]
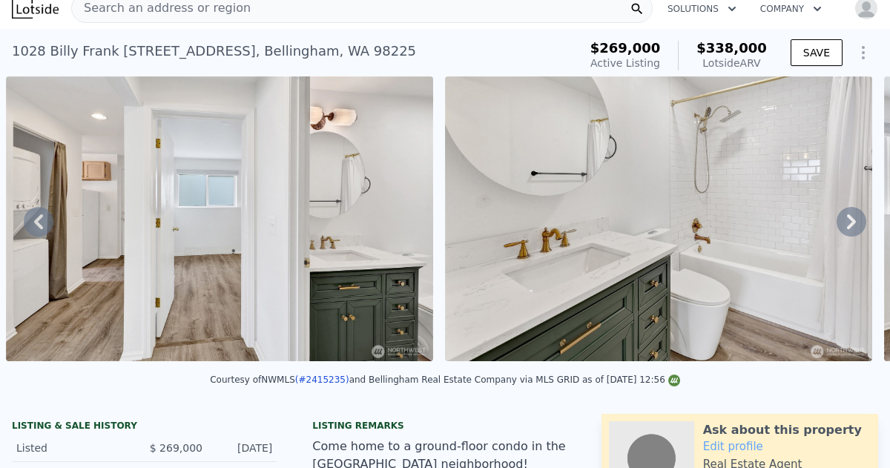
click at [848, 220] on icon at bounding box center [852, 222] width 30 height 30
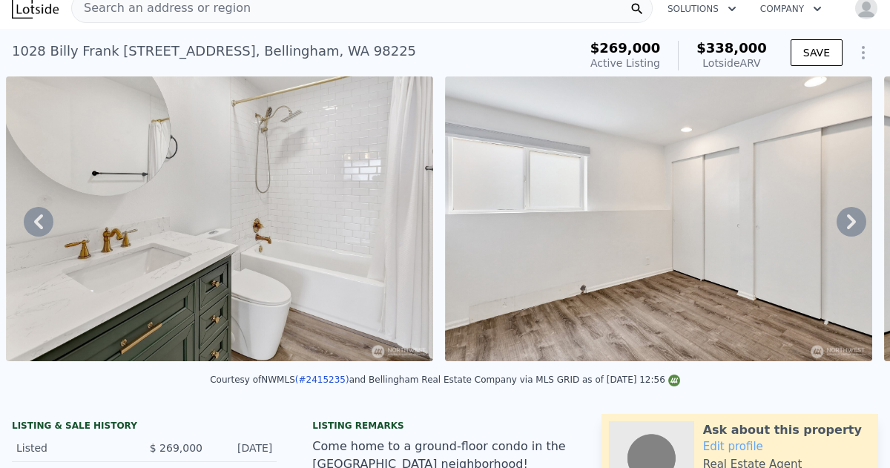
click at [848, 220] on icon at bounding box center [852, 222] width 30 height 30
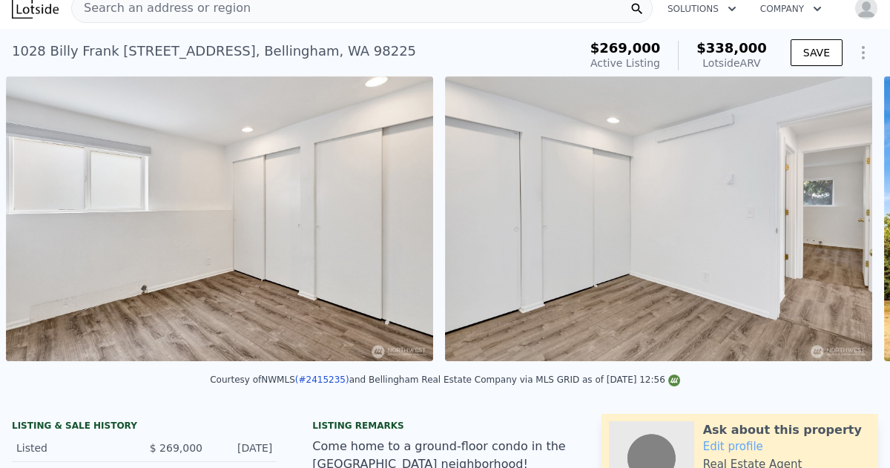
scroll to position [0, 8666]
click at [848, 220] on icon at bounding box center [852, 222] width 30 height 30
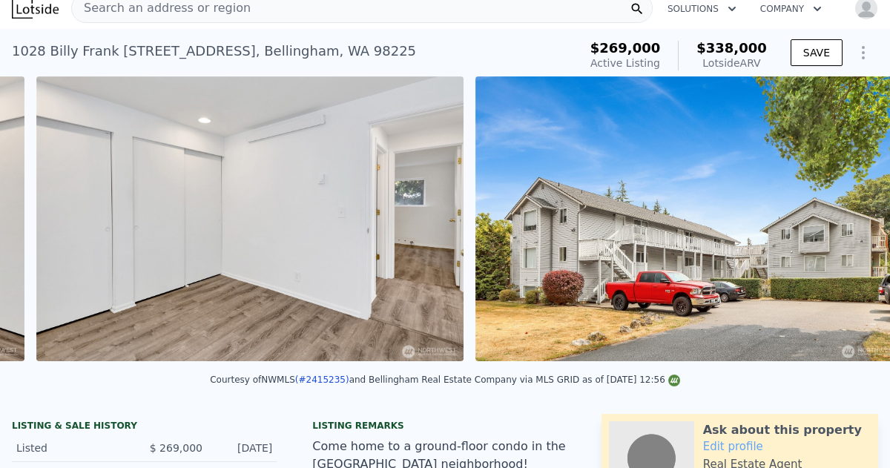
scroll to position [0, 9106]
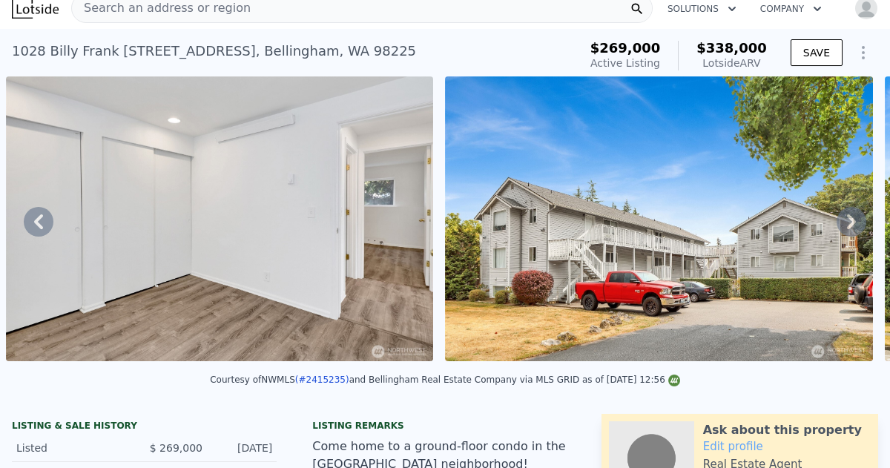
click at [848, 220] on icon at bounding box center [852, 222] width 30 height 30
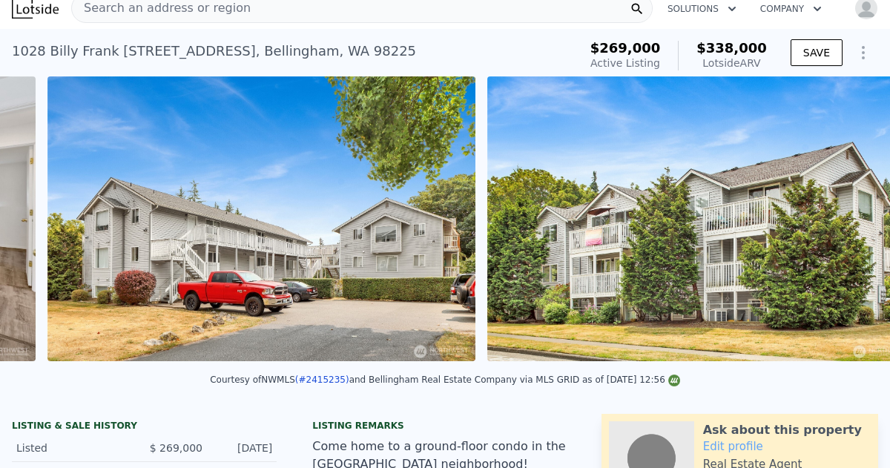
scroll to position [0, 9545]
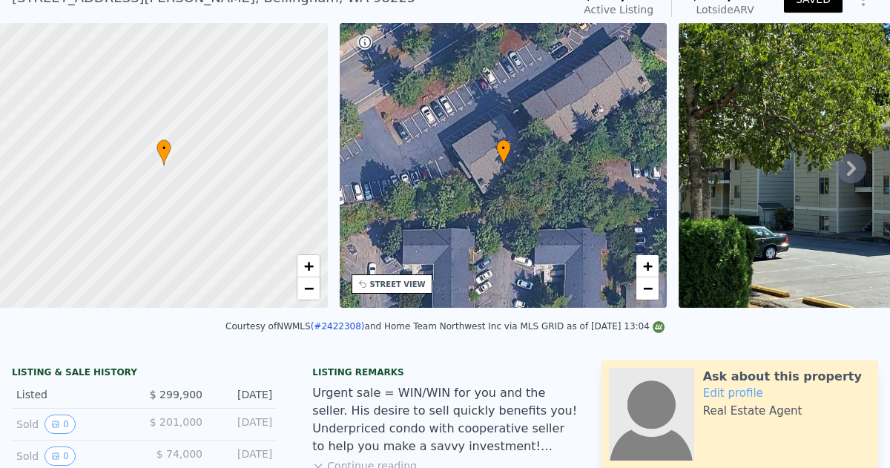
scroll to position [5, 0]
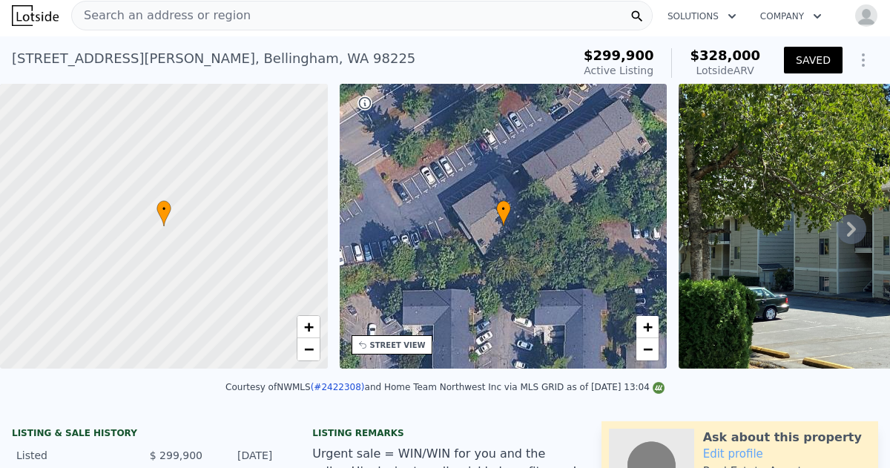
click at [850, 231] on icon at bounding box center [851, 229] width 9 height 15
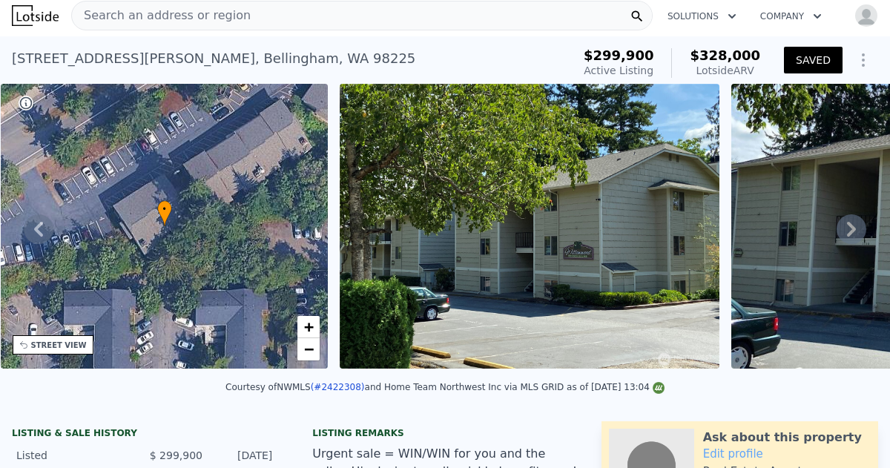
click at [850, 231] on icon at bounding box center [851, 229] width 9 height 15
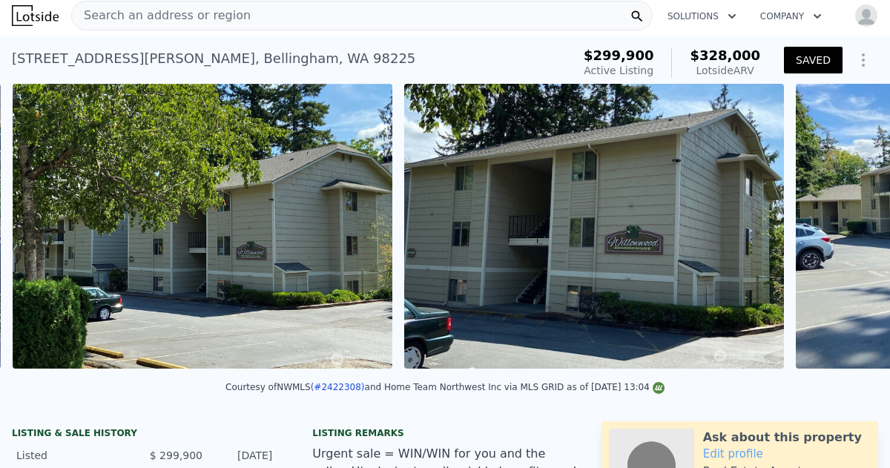
scroll to position [0, 679]
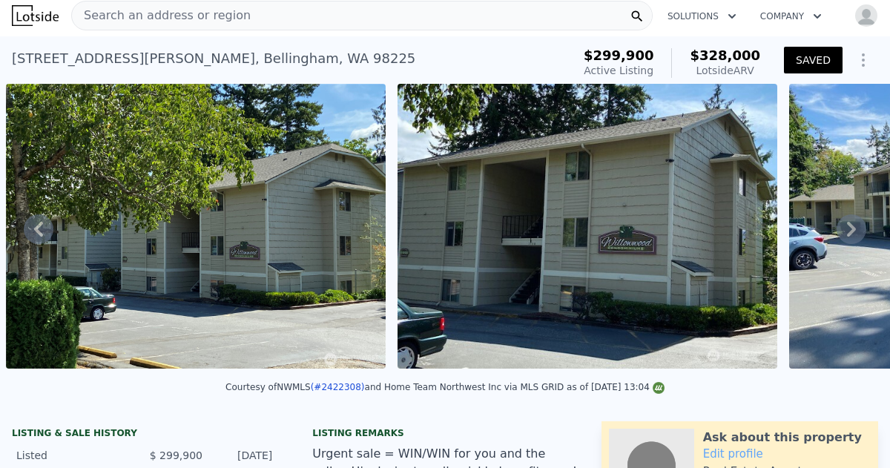
click at [850, 231] on icon at bounding box center [851, 229] width 9 height 15
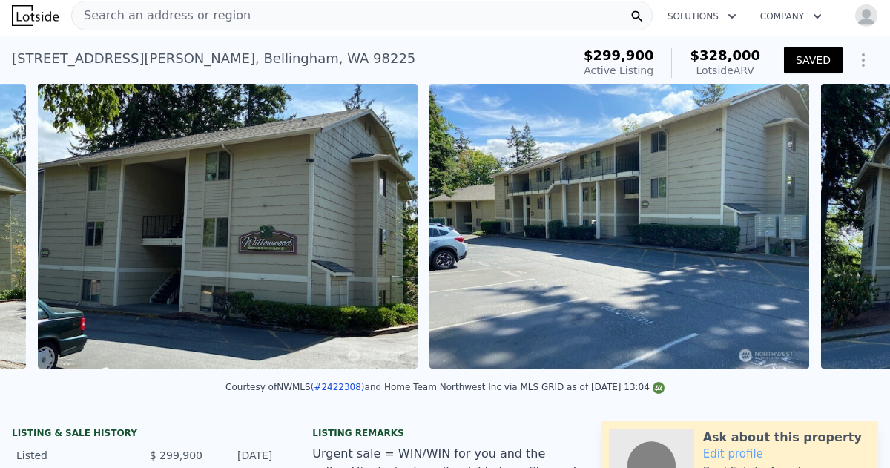
scroll to position [0, 1071]
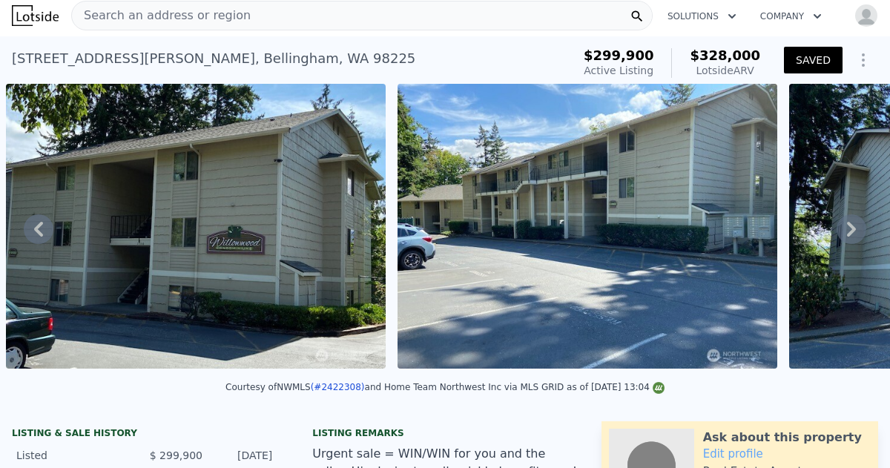
click at [850, 231] on icon at bounding box center [851, 229] width 9 height 15
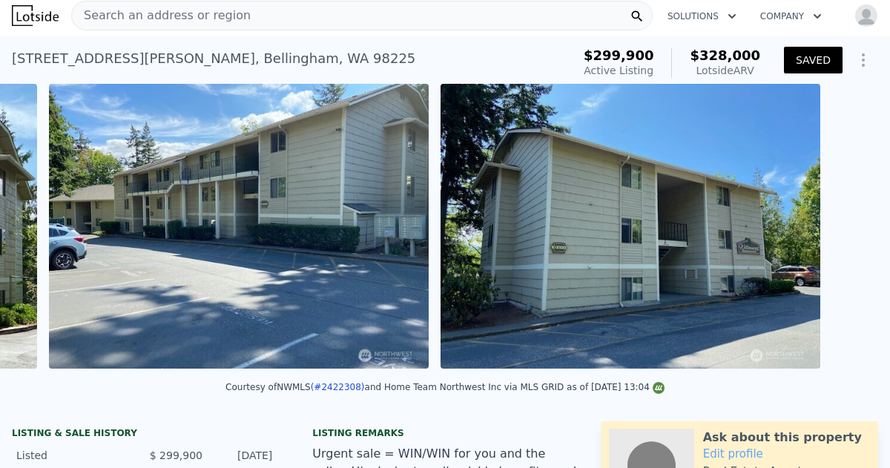
scroll to position [0, 1462]
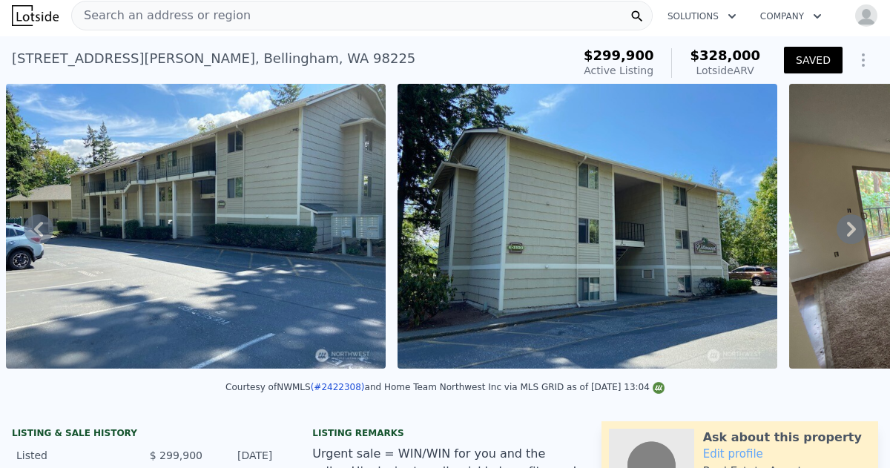
click at [39, 228] on icon at bounding box center [39, 229] width 30 height 30
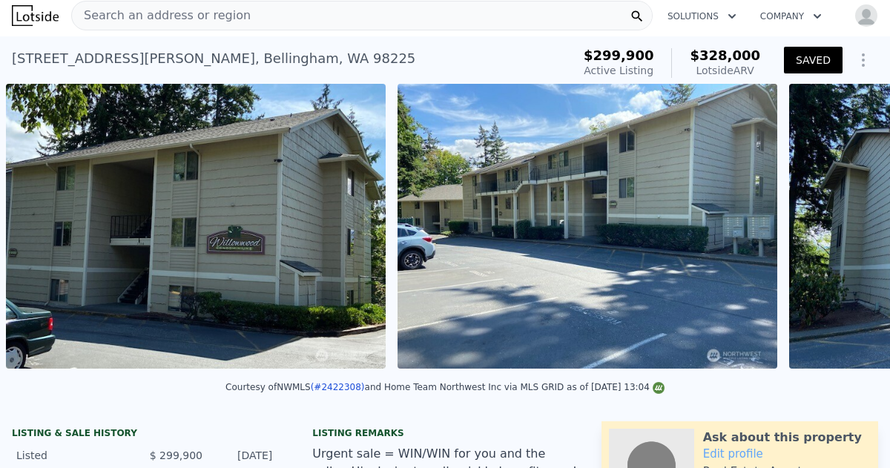
scroll to position [0, 1071]
click at [848, 230] on icon at bounding box center [852, 229] width 30 height 30
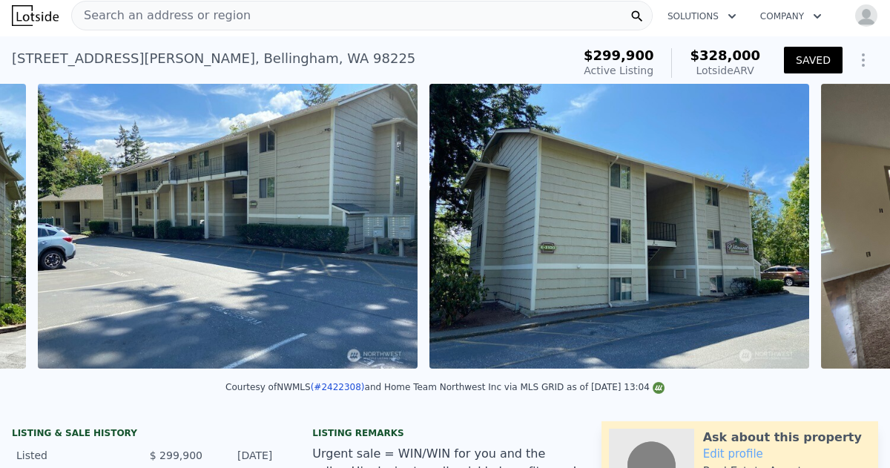
scroll to position [0, 1462]
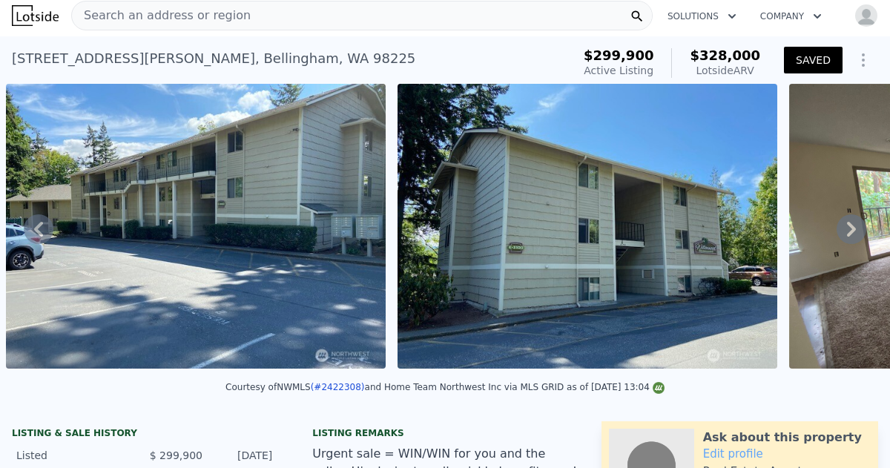
click at [848, 230] on icon at bounding box center [852, 229] width 30 height 30
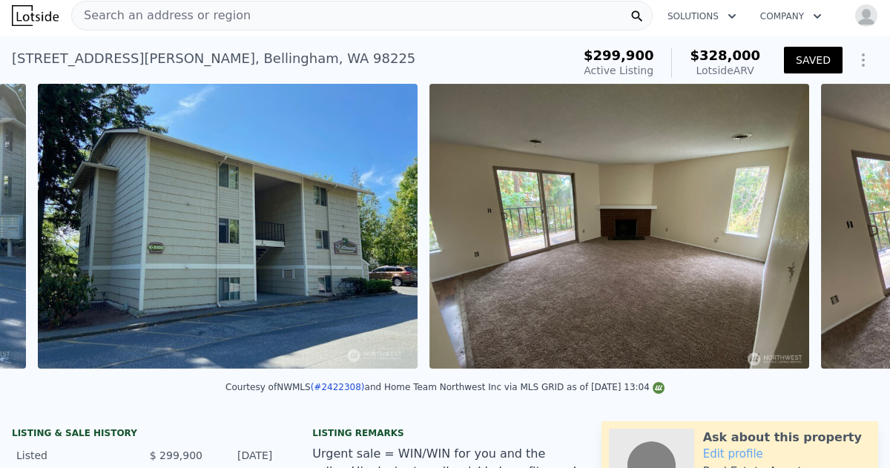
scroll to position [0, 1854]
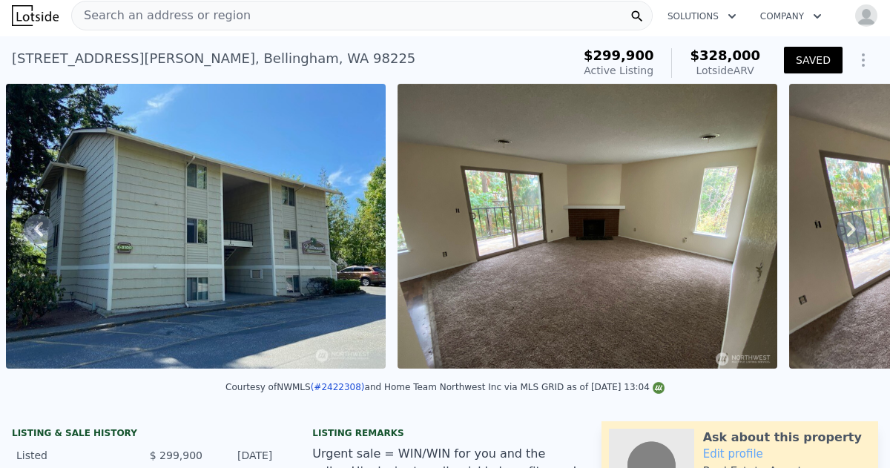
click at [848, 230] on icon at bounding box center [852, 229] width 30 height 30
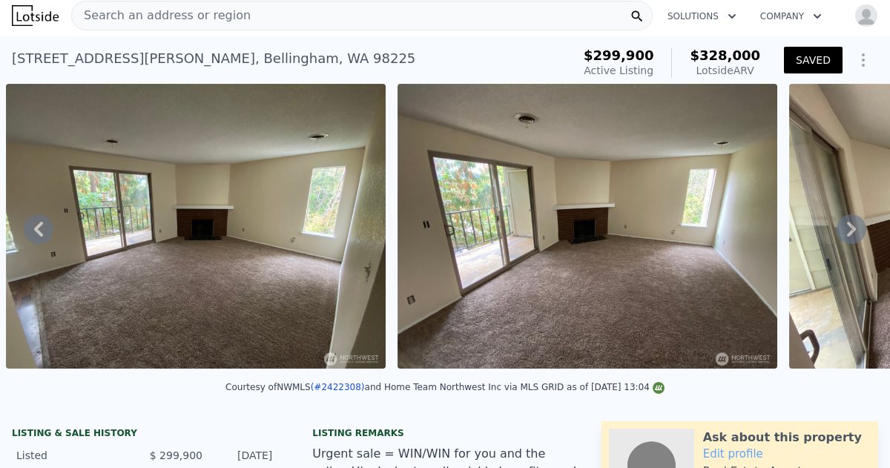
click at [848, 230] on icon at bounding box center [852, 229] width 30 height 30
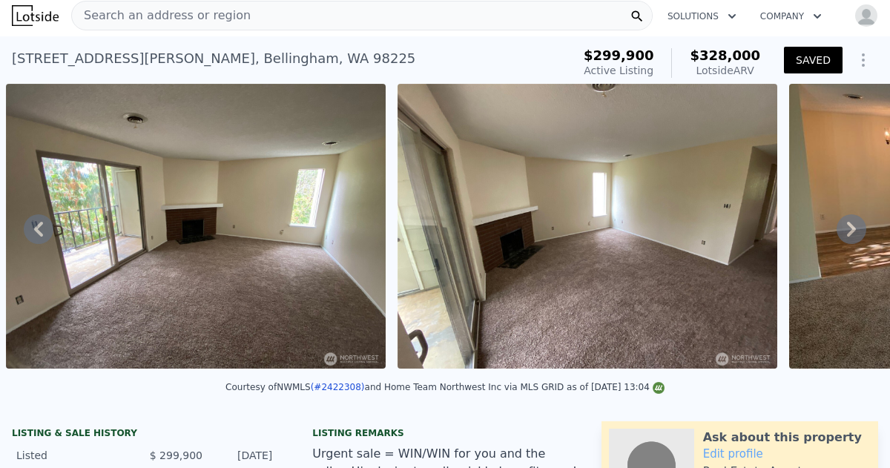
click at [848, 230] on icon at bounding box center [852, 229] width 30 height 30
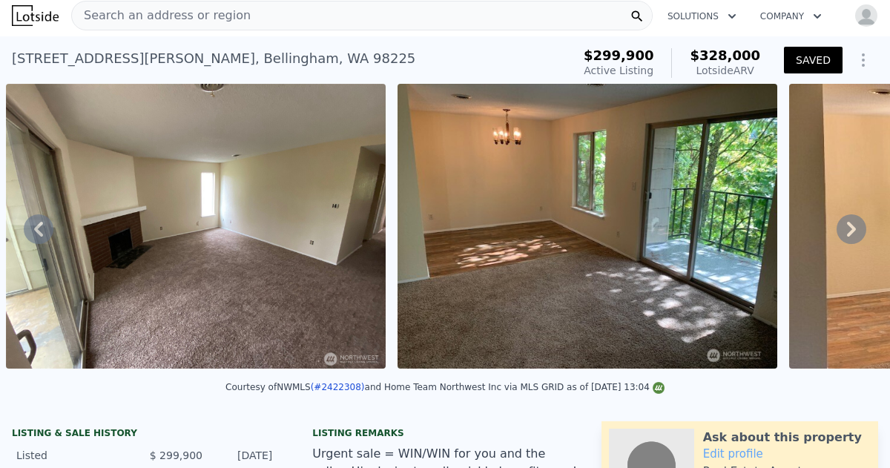
click at [848, 230] on icon at bounding box center [852, 229] width 30 height 30
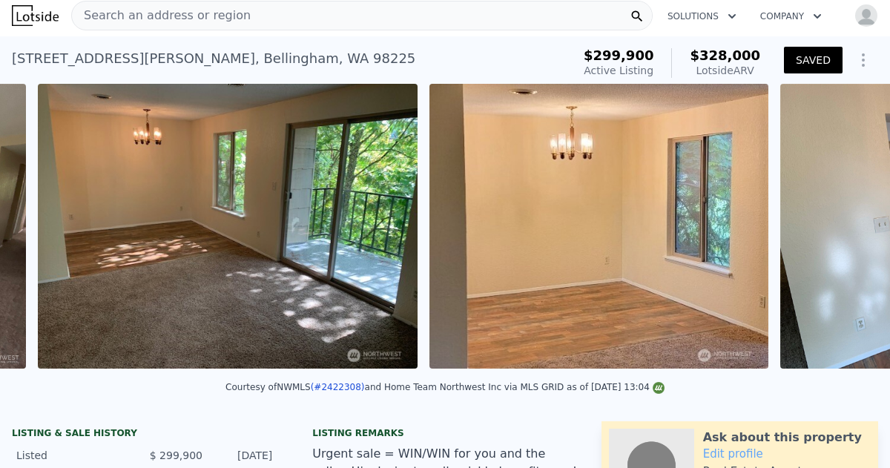
scroll to position [0, 3421]
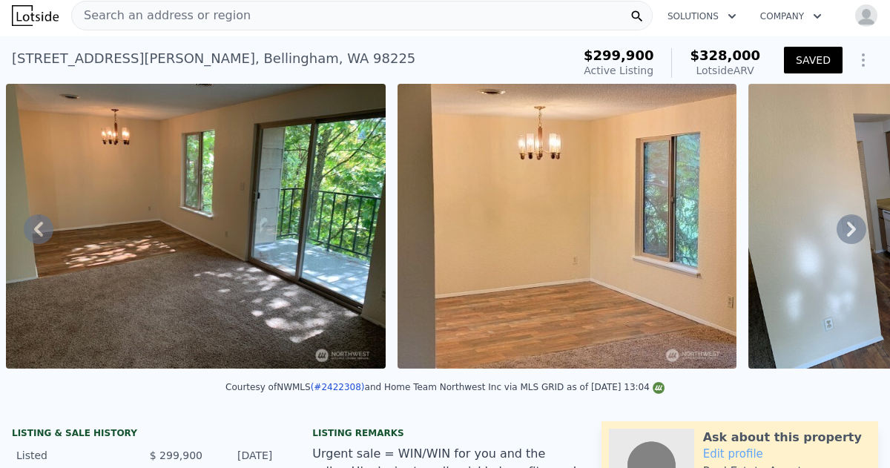
click at [848, 230] on icon at bounding box center [852, 229] width 30 height 30
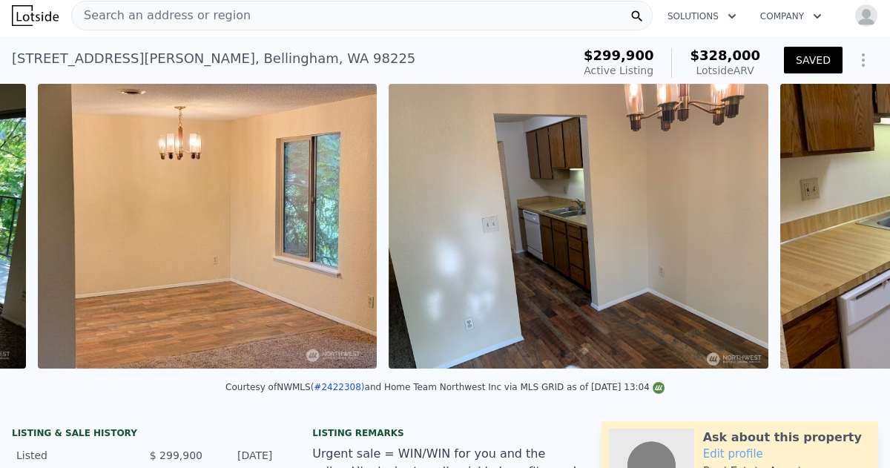
scroll to position [0, 3813]
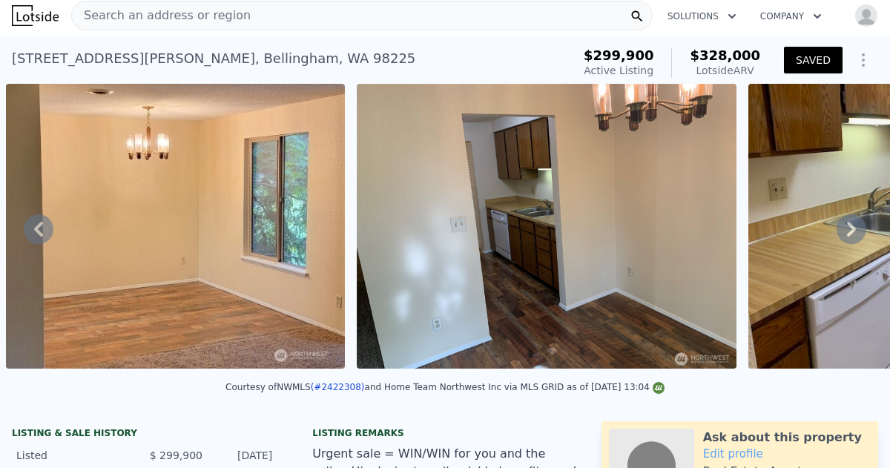
click at [848, 230] on icon at bounding box center [852, 229] width 30 height 30
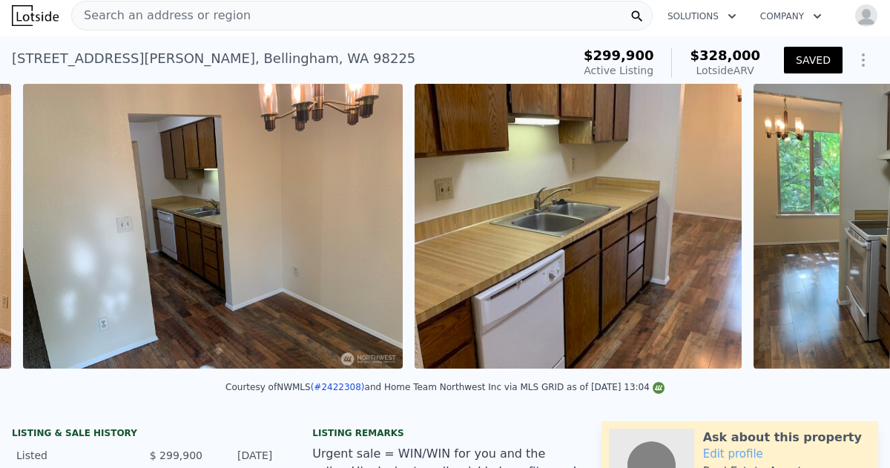
scroll to position [0, 4163]
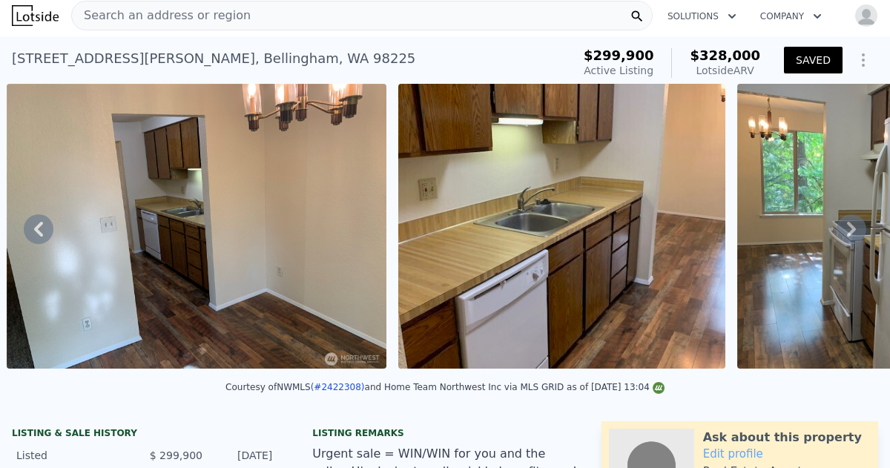
click at [848, 230] on icon at bounding box center [852, 229] width 30 height 30
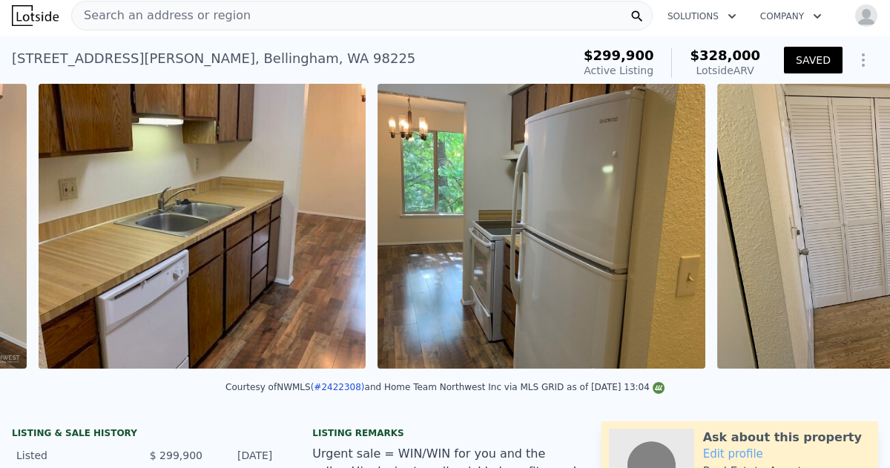
scroll to position [0, 4555]
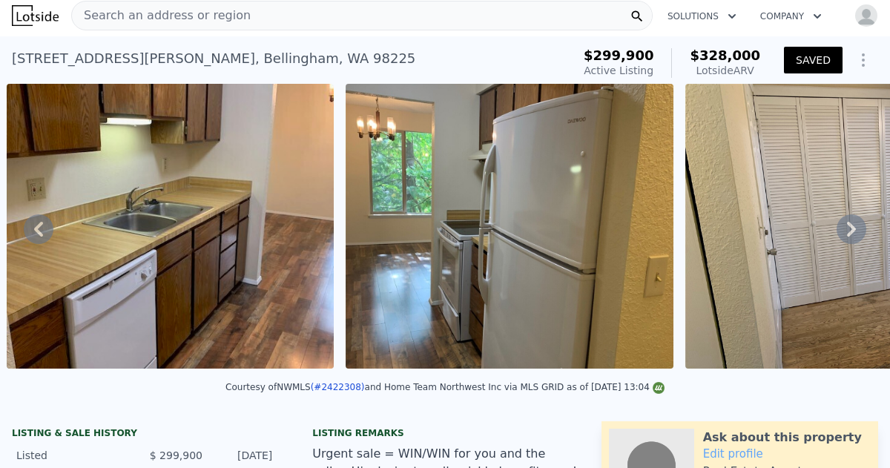
click at [848, 230] on icon at bounding box center [852, 229] width 30 height 30
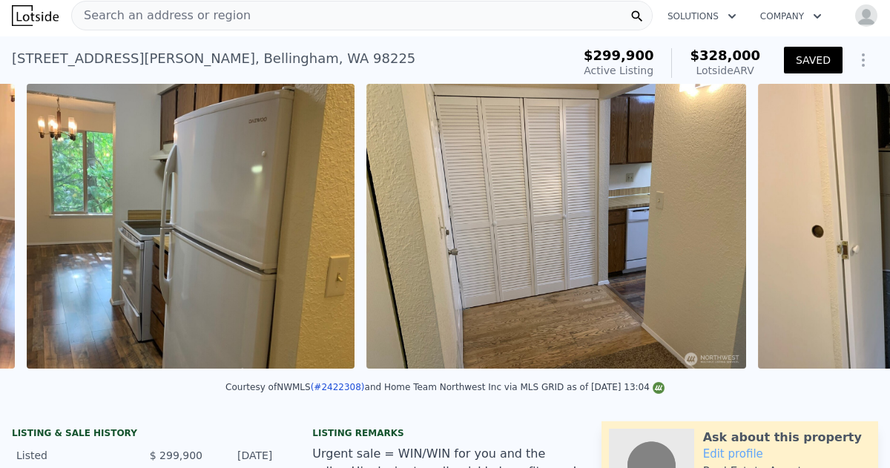
scroll to position [0, 4895]
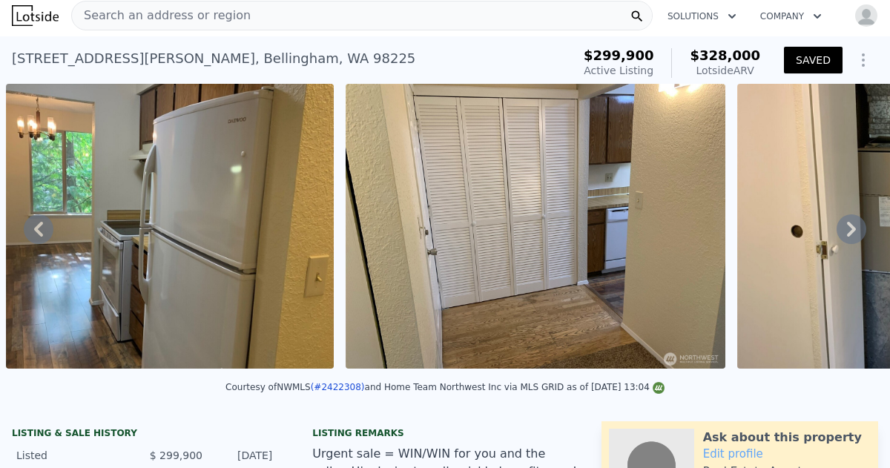
click at [848, 230] on icon at bounding box center [852, 229] width 30 height 30
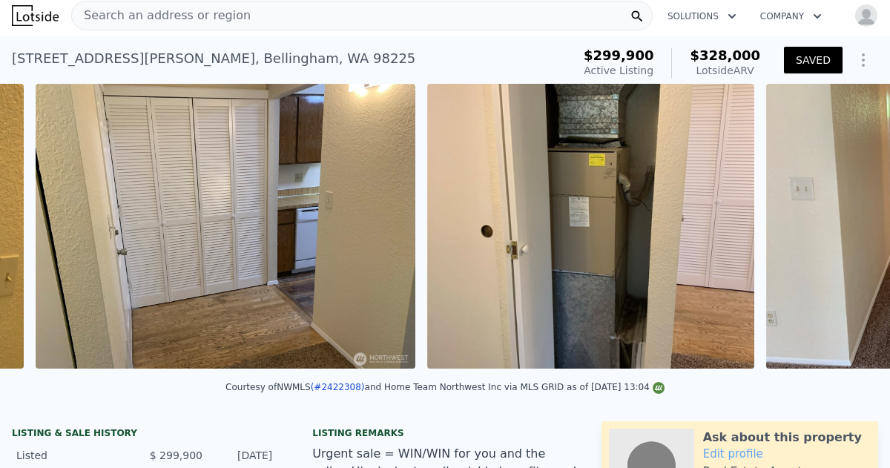
scroll to position [0, 5234]
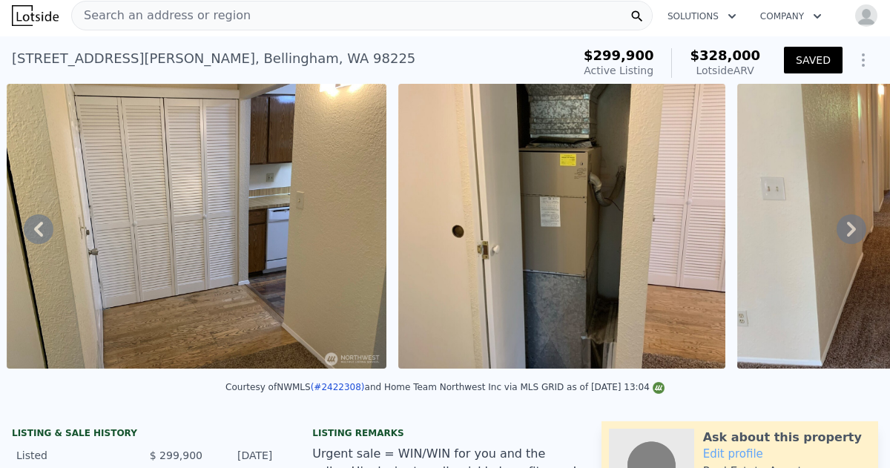
click at [848, 230] on icon at bounding box center [852, 229] width 30 height 30
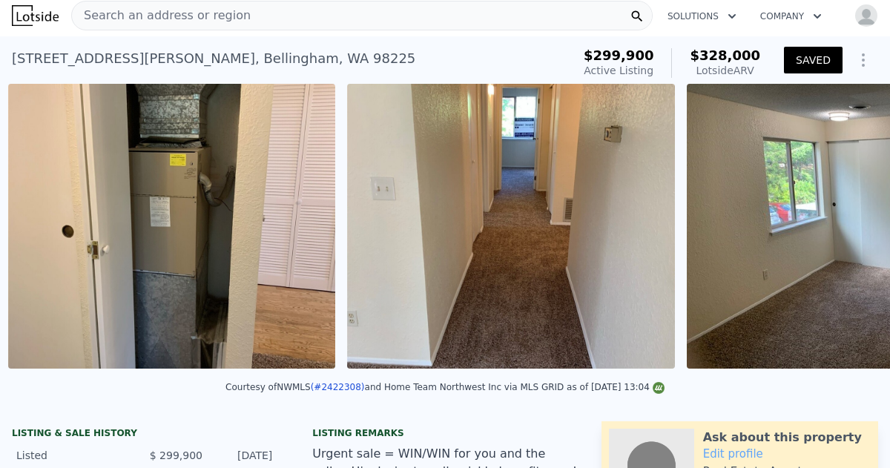
scroll to position [0, 5625]
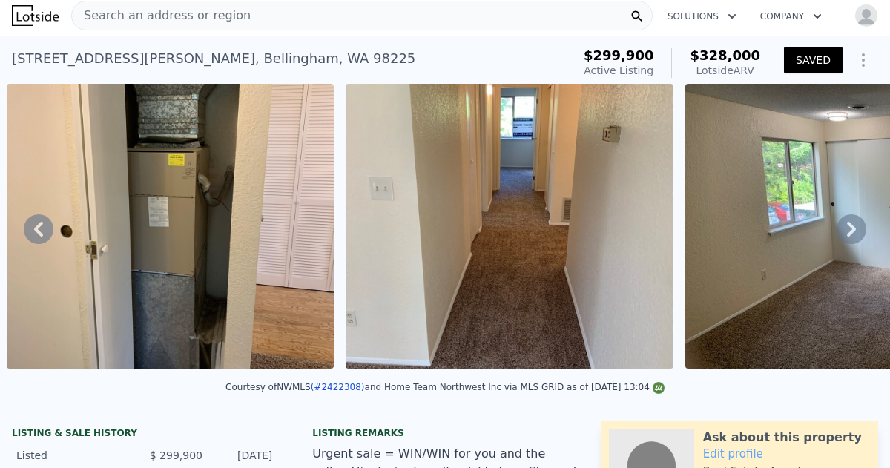
click at [848, 230] on icon at bounding box center [852, 229] width 30 height 30
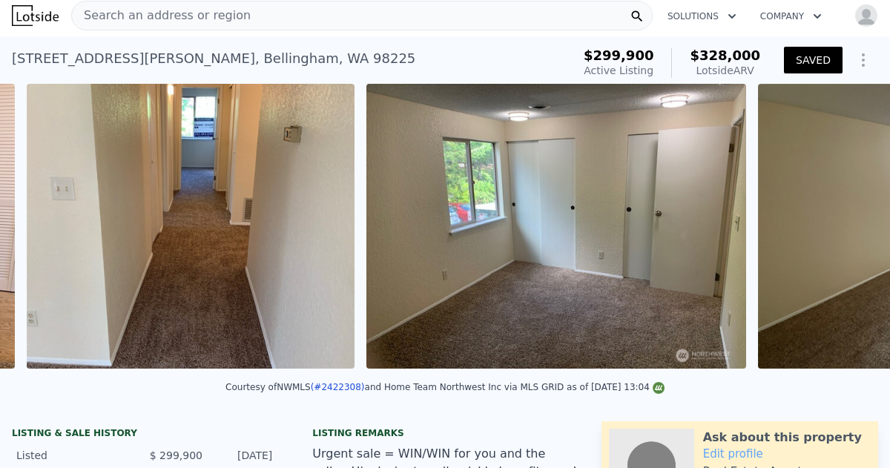
scroll to position [0, 5965]
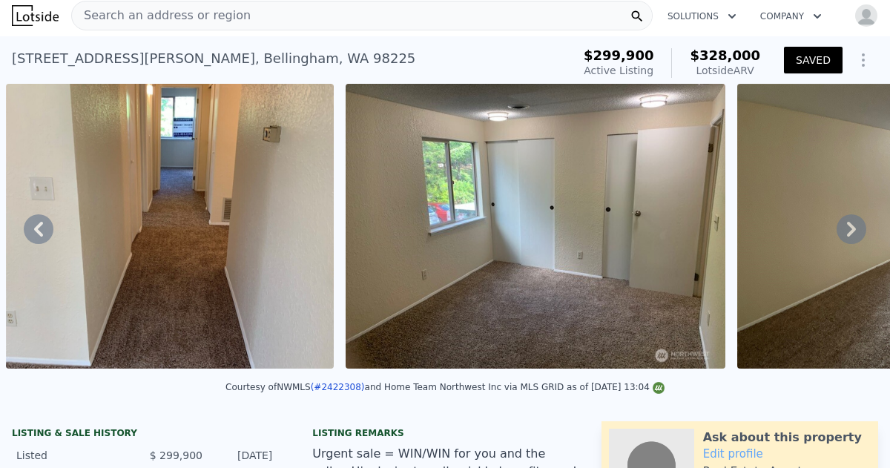
click at [848, 230] on icon at bounding box center [852, 229] width 30 height 30
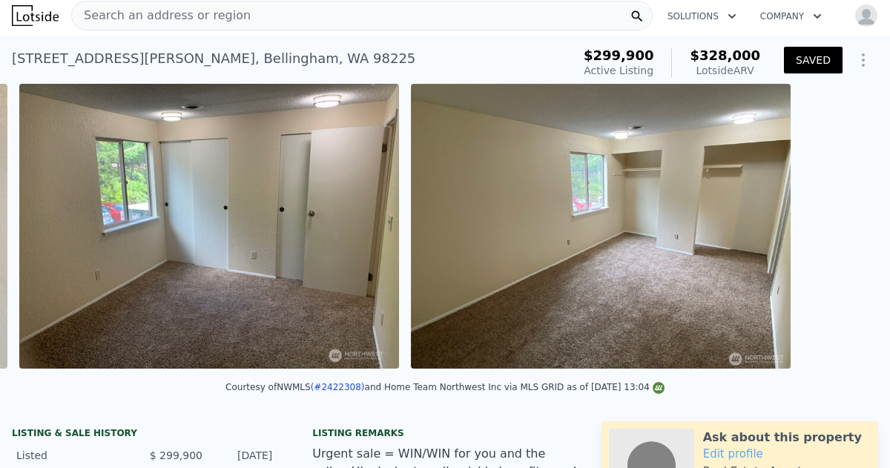
scroll to position [0, 6305]
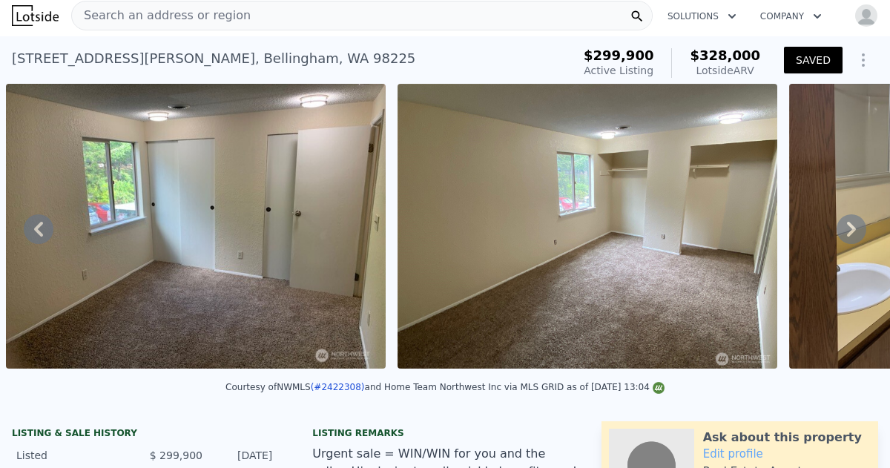
click at [848, 230] on icon at bounding box center [852, 229] width 30 height 30
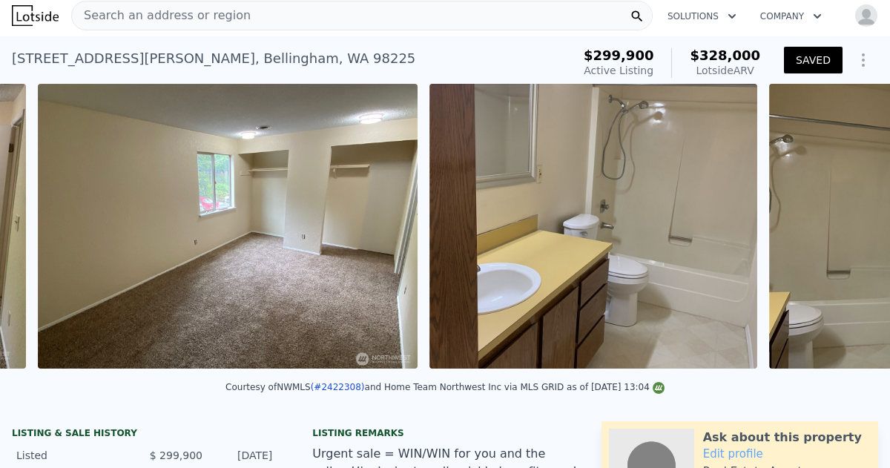
scroll to position [0, 6697]
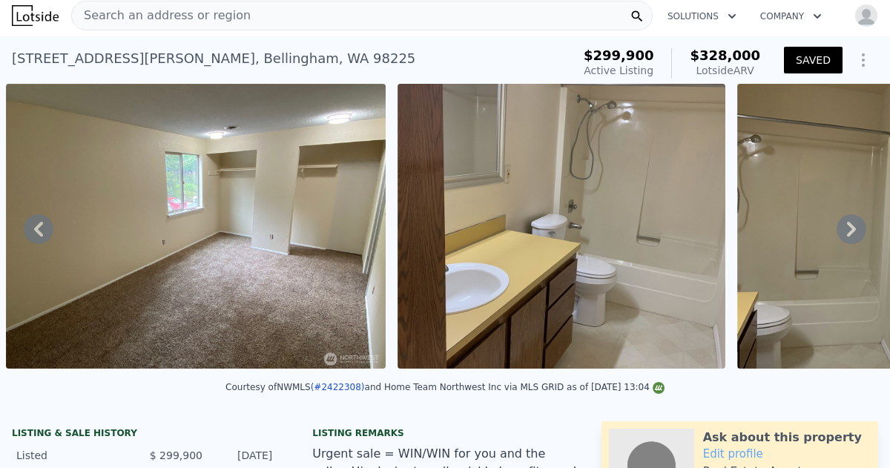
click at [848, 230] on icon at bounding box center [852, 229] width 30 height 30
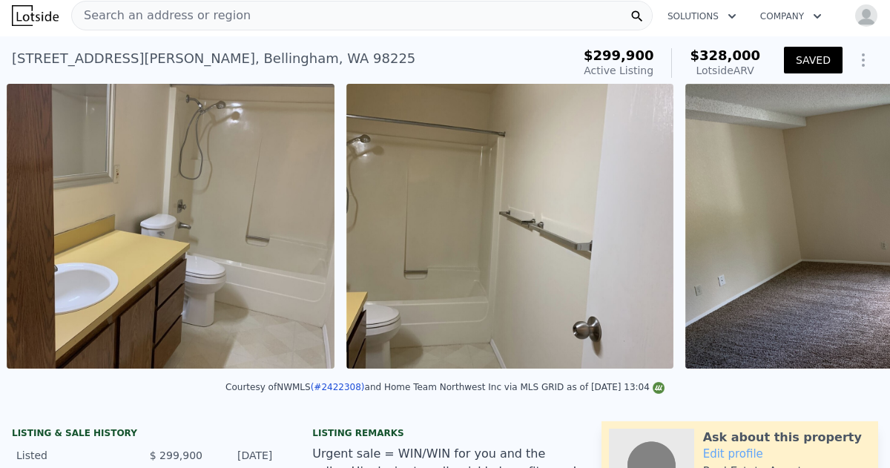
scroll to position [0, 7088]
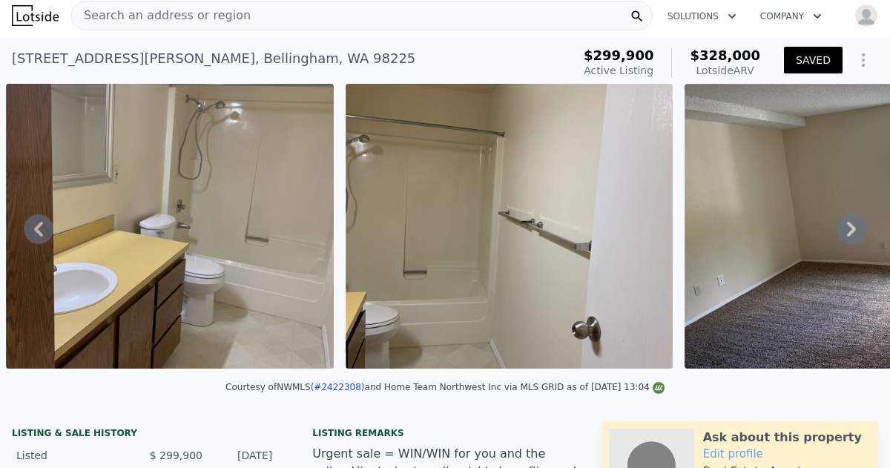
click at [848, 230] on icon at bounding box center [852, 229] width 30 height 30
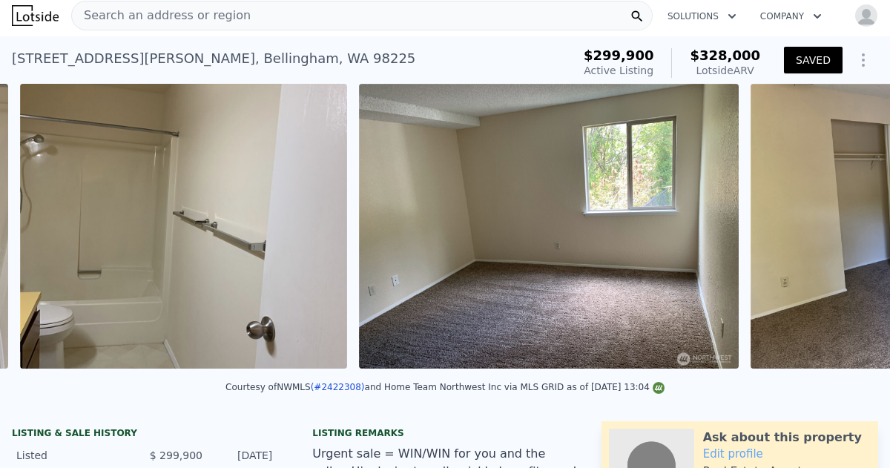
scroll to position [0, 7427]
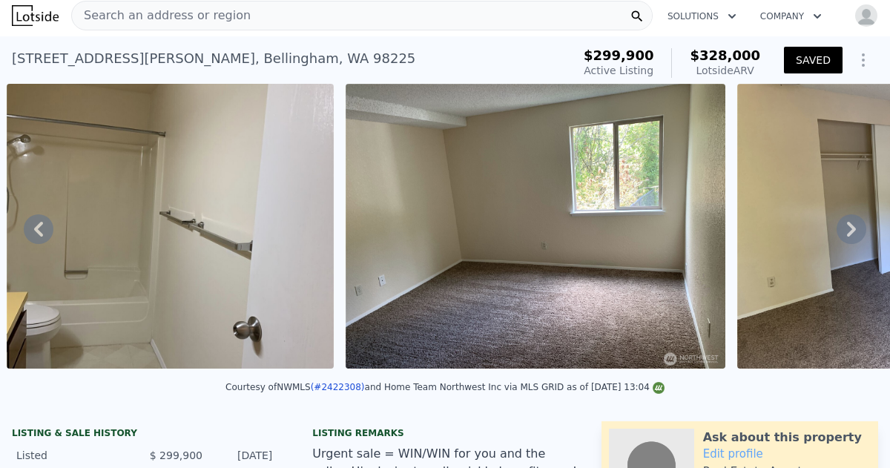
click at [854, 226] on icon at bounding box center [852, 229] width 30 height 30
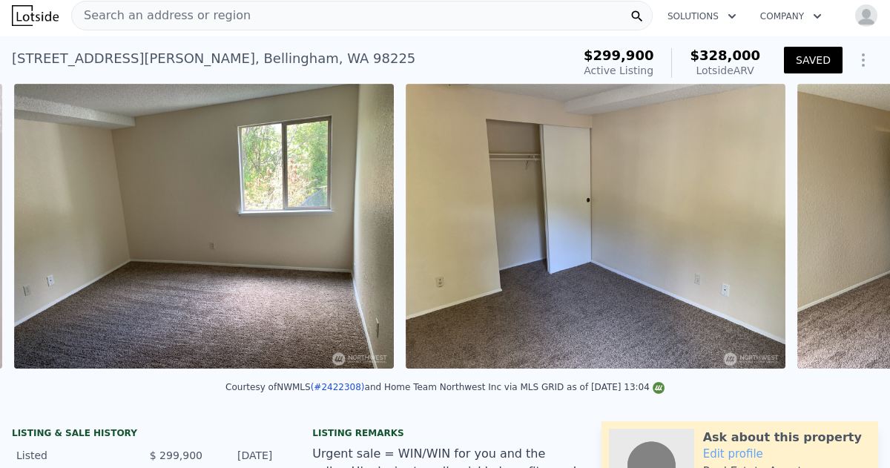
scroll to position [0, 7767]
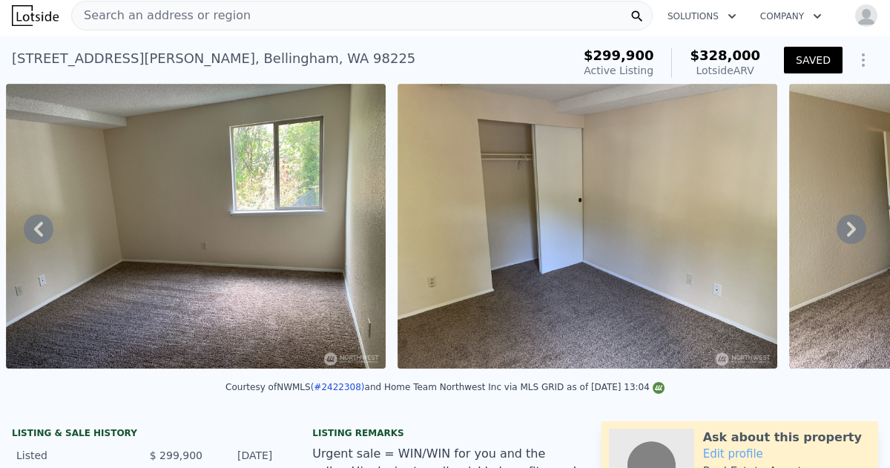
click at [854, 226] on icon at bounding box center [852, 229] width 30 height 30
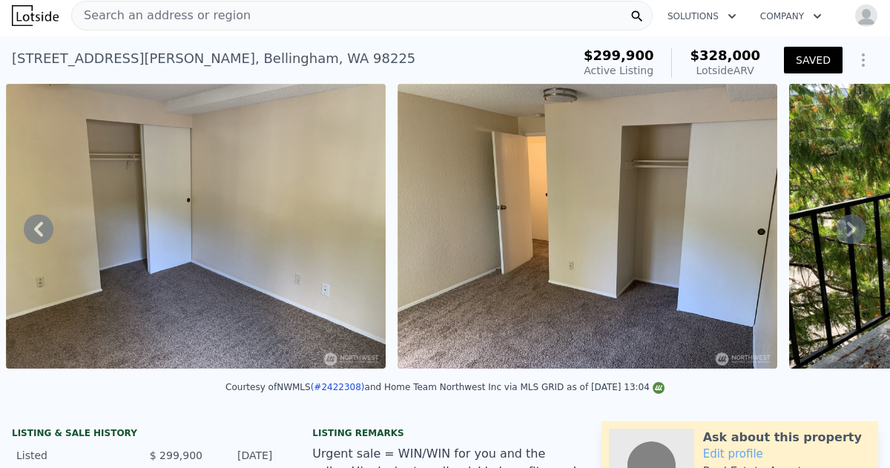
click at [854, 226] on icon at bounding box center [852, 229] width 30 height 30
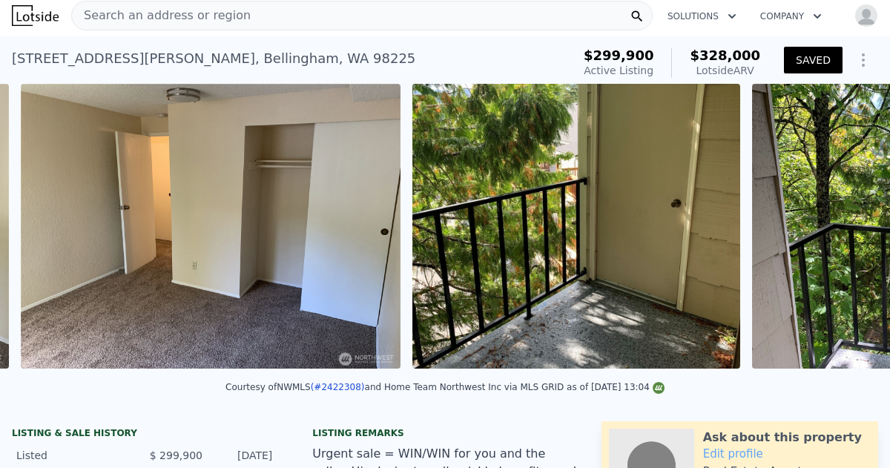
scroll to position [0, 8551]
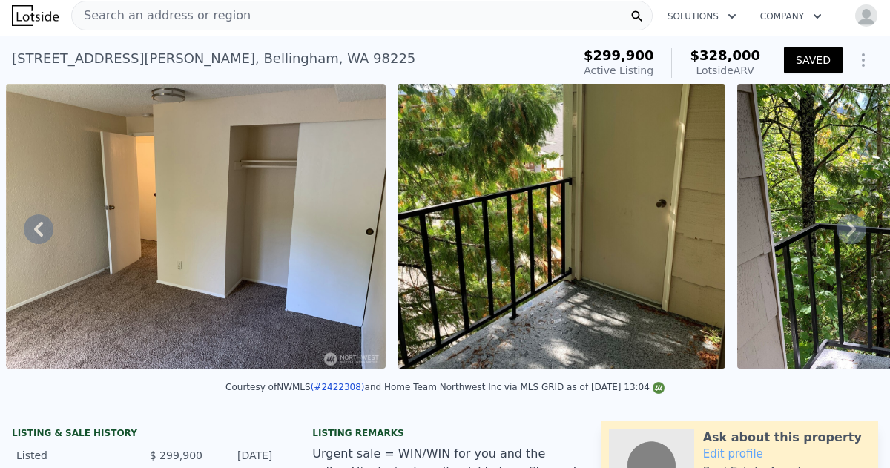
click at [854, 226] on icon at bounding box center [852, 229] width 30 height 30
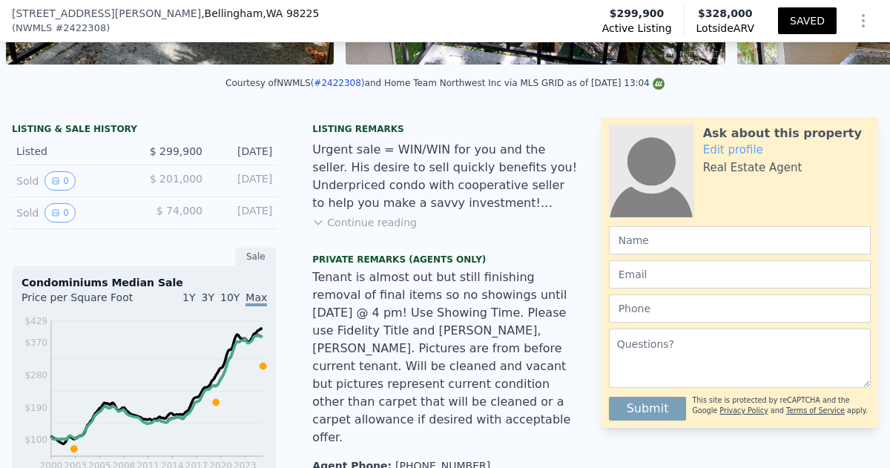
scroll to position [310, 0]
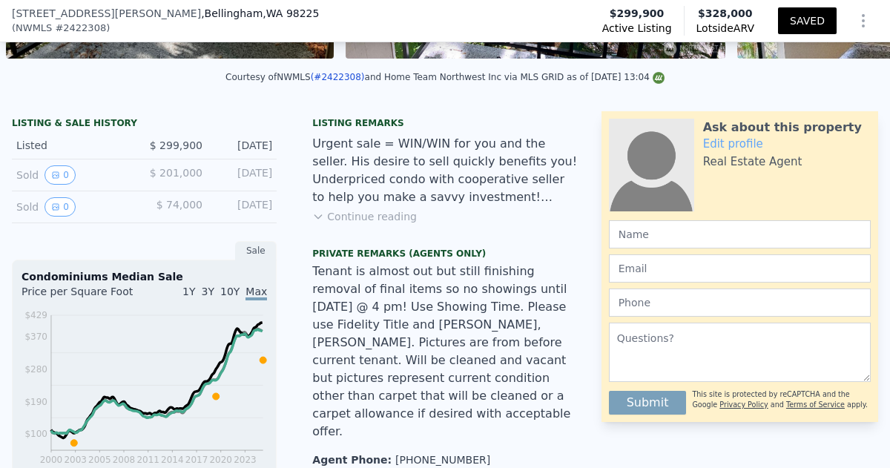
click at [364, 217] on button "Continue reading" at bounding box center [364, 216] width 105 height 15
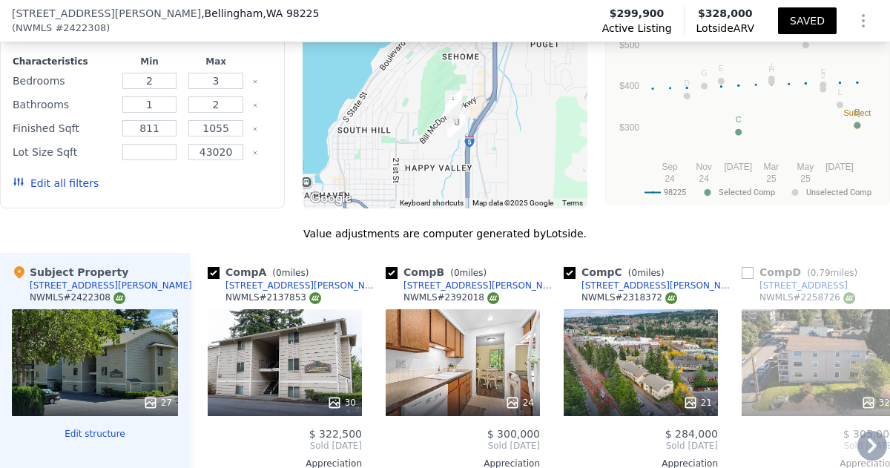
scroll to position [1827, 0]
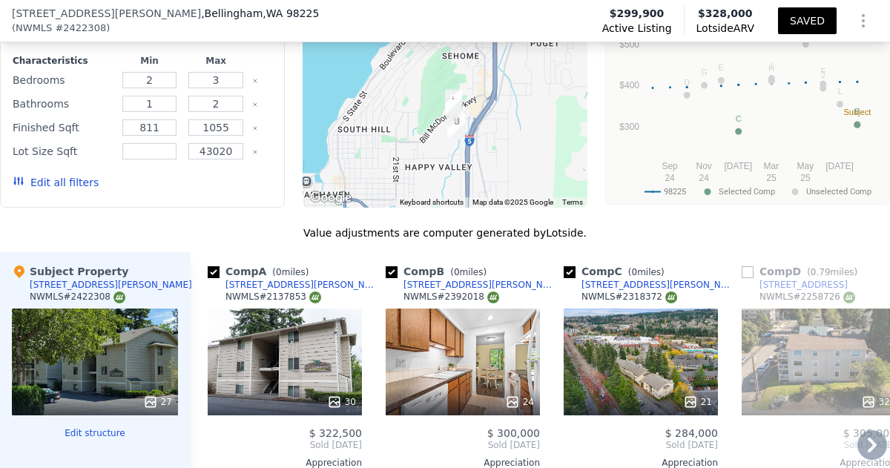
click at [455, 309] on div "24" at bounding box center [463, 362] width 154 height 107
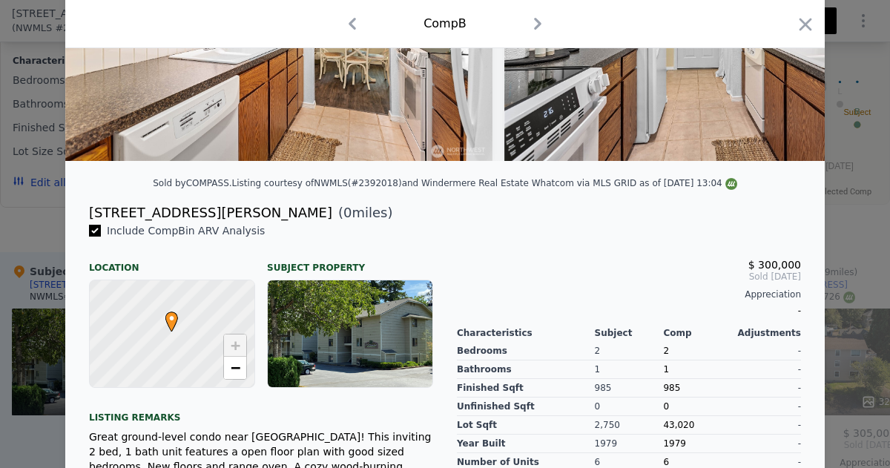
scroll to position [292, 0]
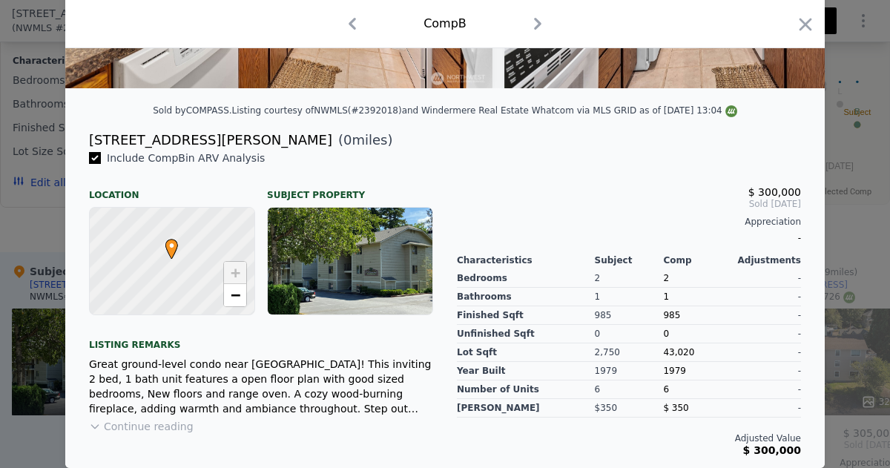
click at [144, 433] on button "Continue reading" at bounding box center [141, 426] width 105 height 15
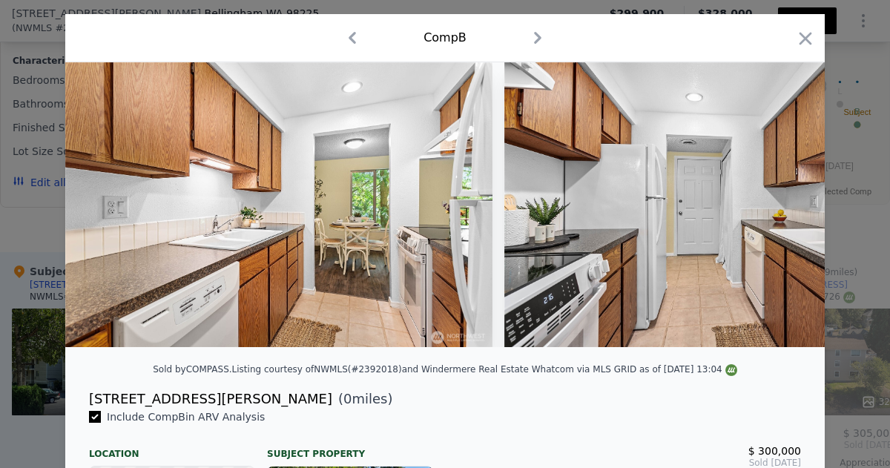
scroll to position [0, 0]
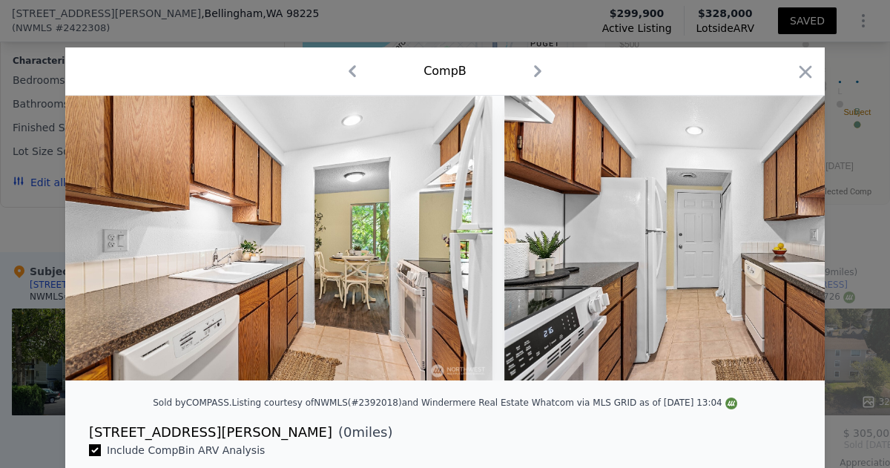
click at [725, 227] on img at bounding box center [718, 238] width 427 height 285
click at [534, 70] on icon "button" at bounding box center [538, 71] width 24 height 24
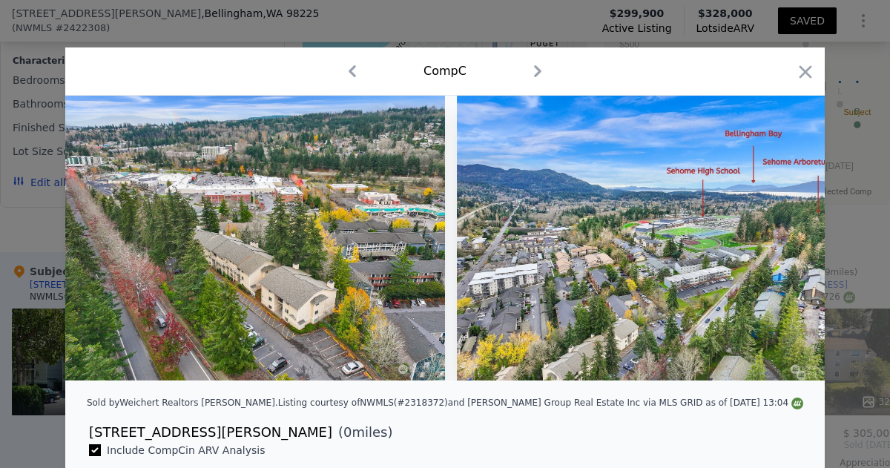
click at [347, 70] on icon "button" at bounding box center [353, 71] width 24 height 24
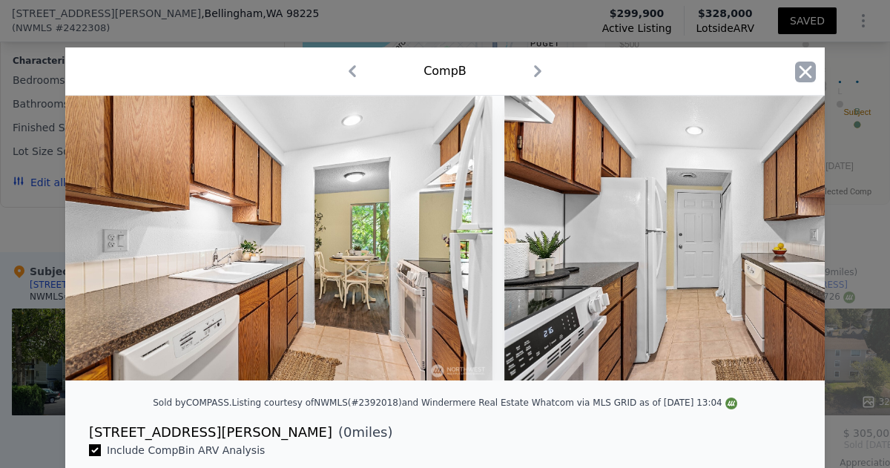
click at [804, 68] on icon "button" at bounding box center [805, 72] width 21 height 21
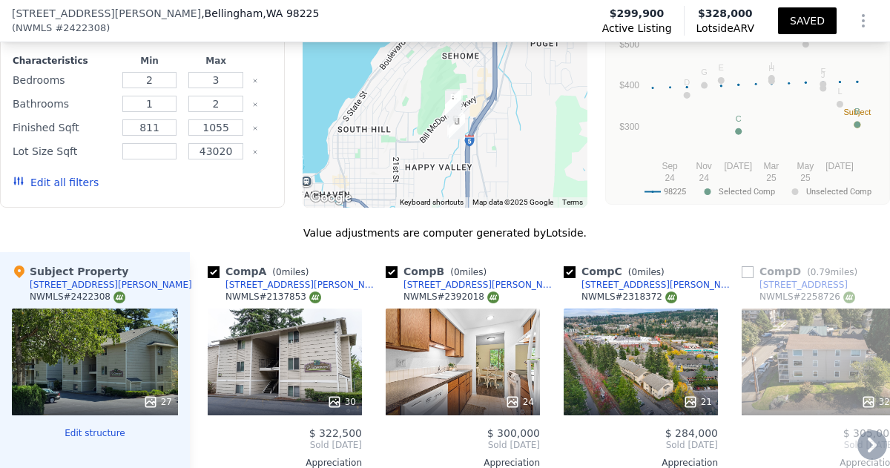
click at [517, 397] on icon at bounding box center [512, 402] width 10 height 10
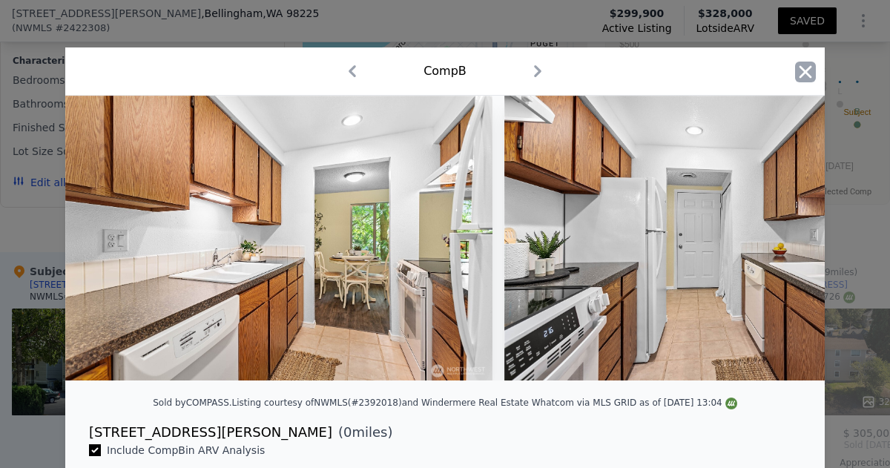
click at [805, 70] on icon "button" at bounding box center [806, 71] width 13 height 13
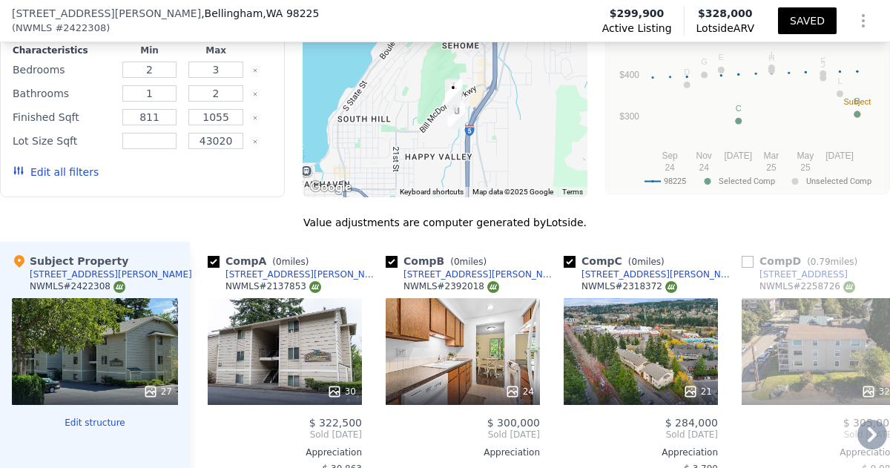
scroll to position [1842, 0]
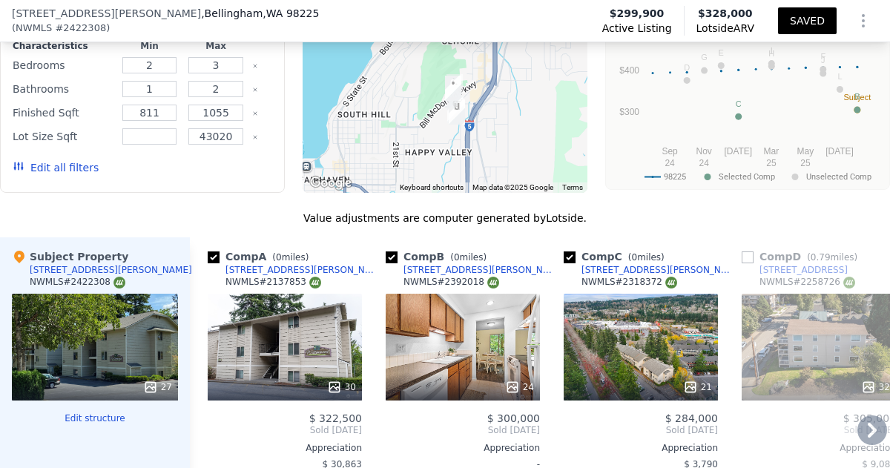
click at [692, 382] on icon at bounding box center [691, 387] width 10 height 10
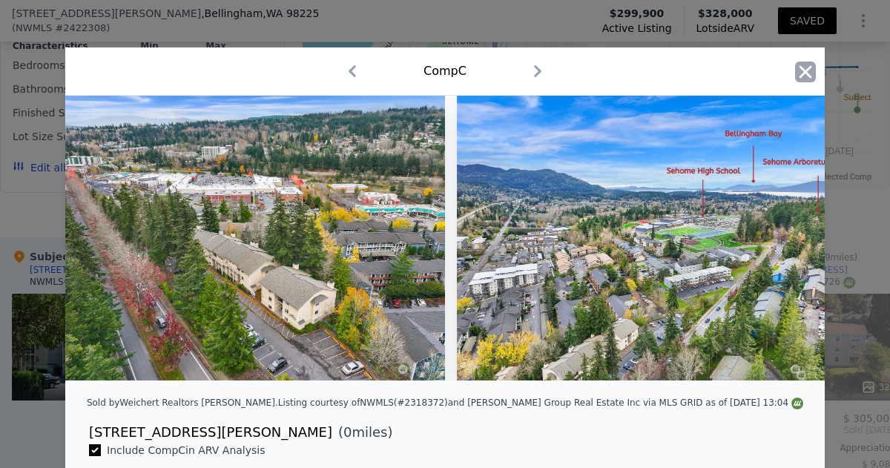
click at [805, 76] on icon "button" at bounding box center [805, 72] width 21 height 21
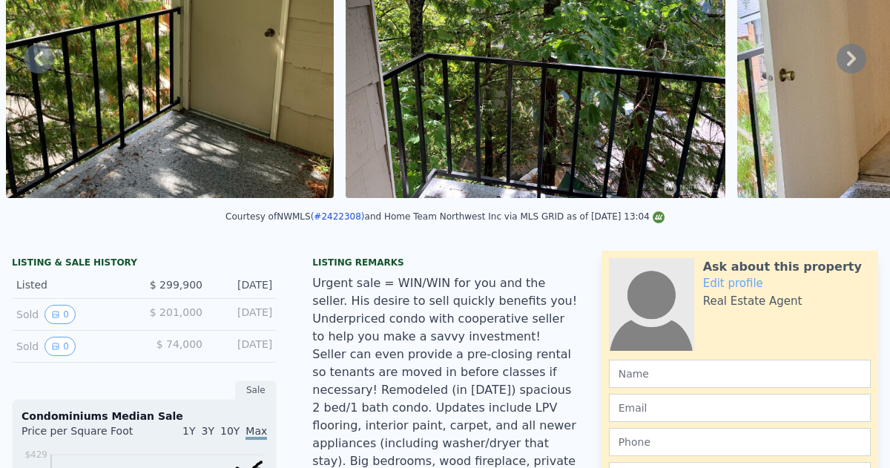
scroll to position [5, 0]
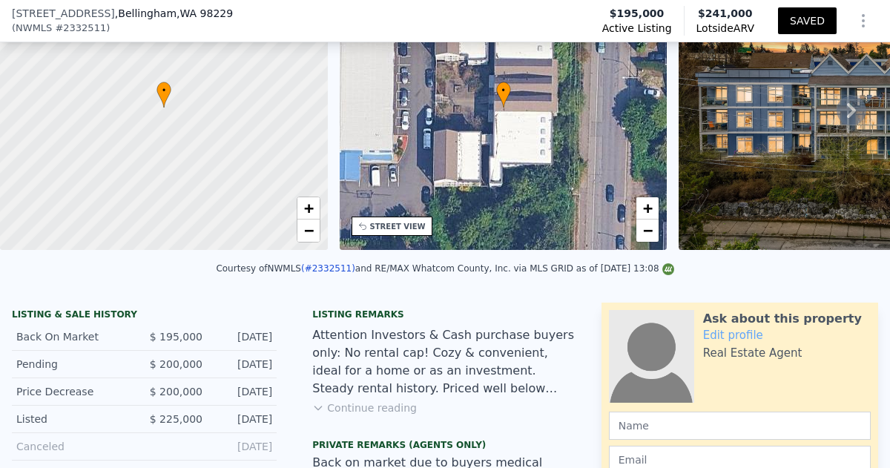
scroll to position [129, 0]
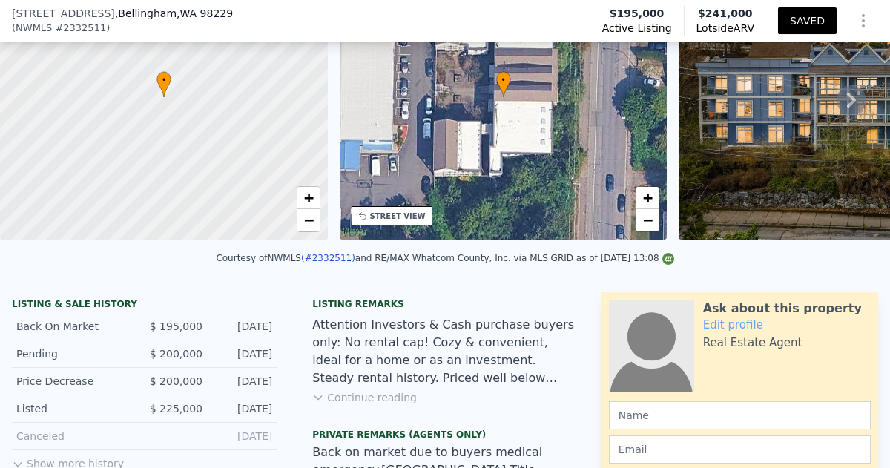
click at [388, 401] on button "Continue reading" at bounding box center [364, 397] width 105 height 15
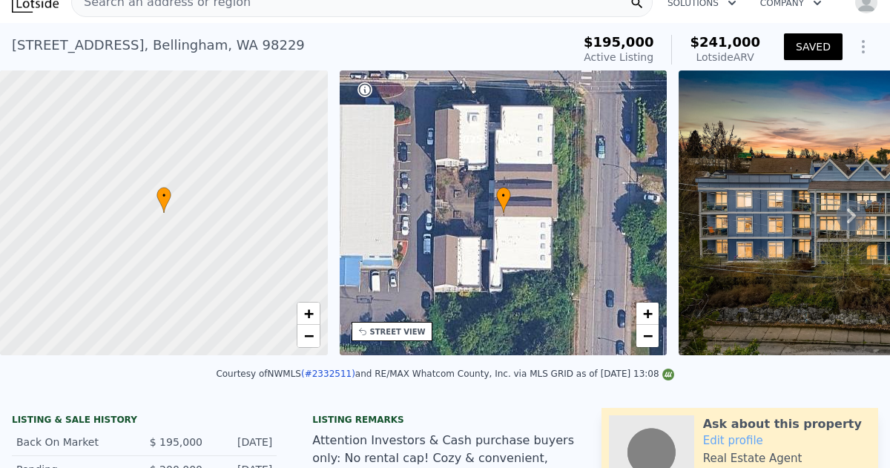
scroll to position [5, 0]
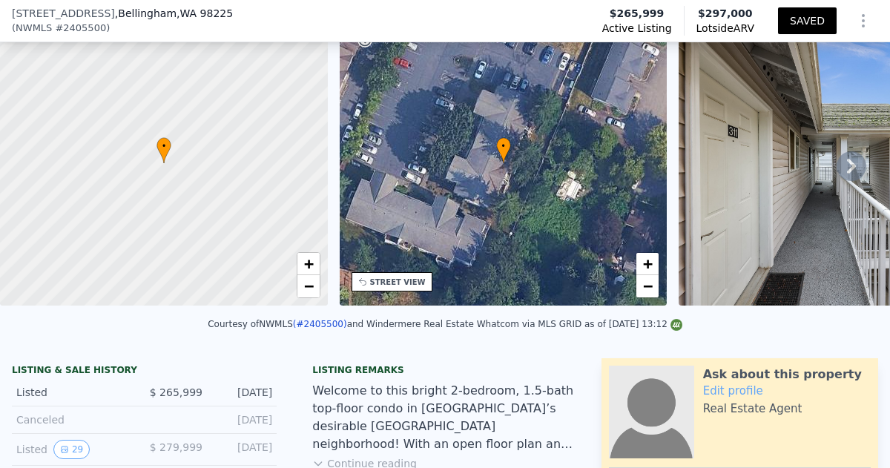
scroll to position [129, 0]
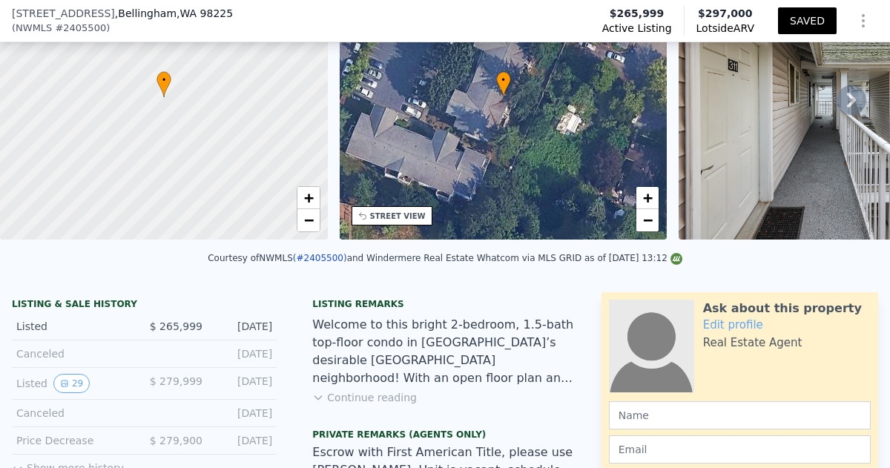
click at [366, 398] on button "Continue reading" at bounding box center [364, 397] width 105 height 15
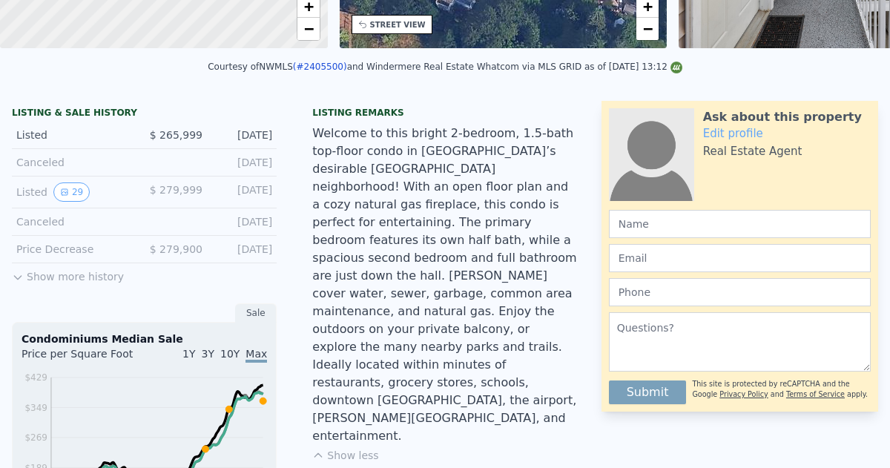
scroll to position [5, 0]
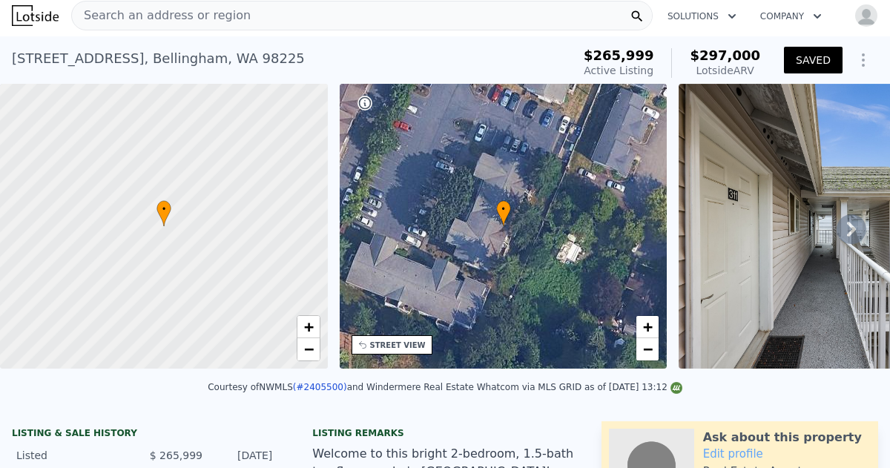
click at [849, 229] on icon at bounding box center [852, 229] width 30 height 30
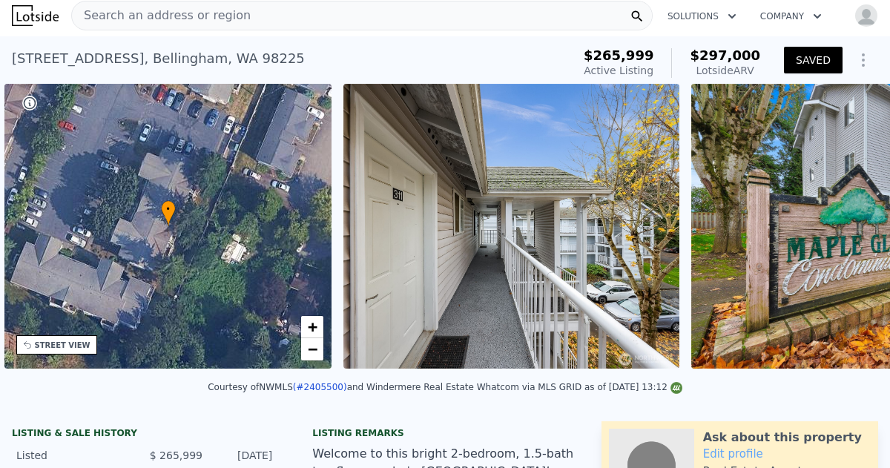
scroll to position [0, 345]
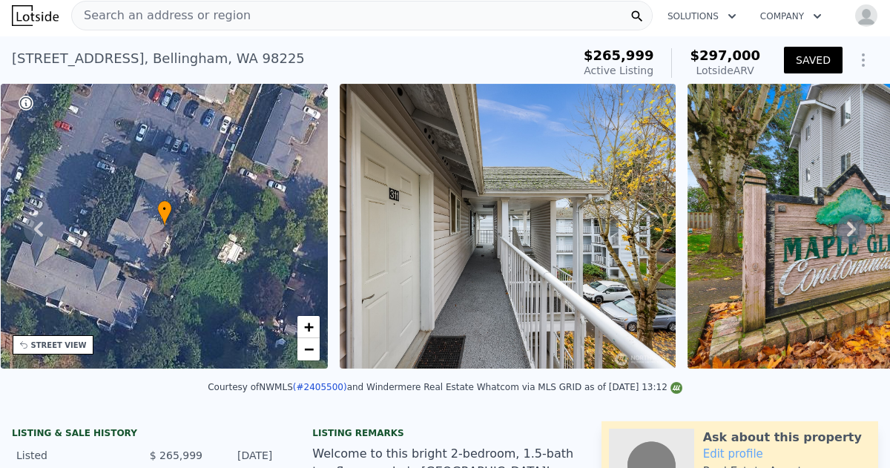
click at [849, 229] on icon at bounding box center [852, 229] width 30 height 30
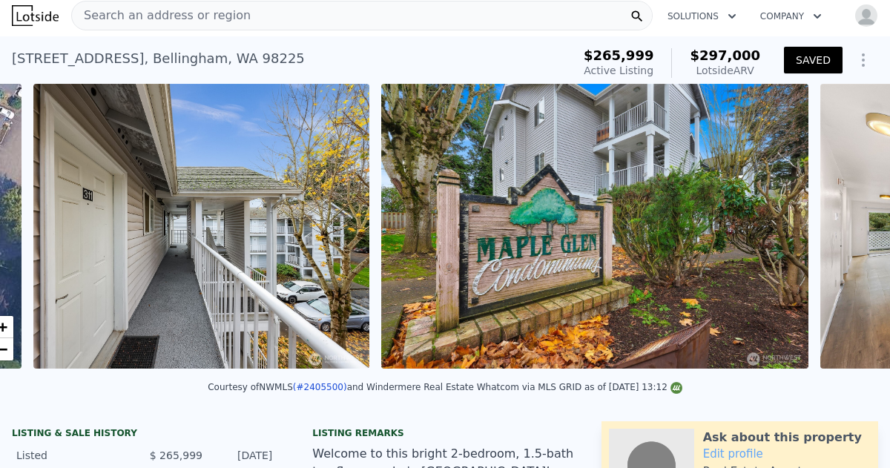
scroll to position [0, 679]
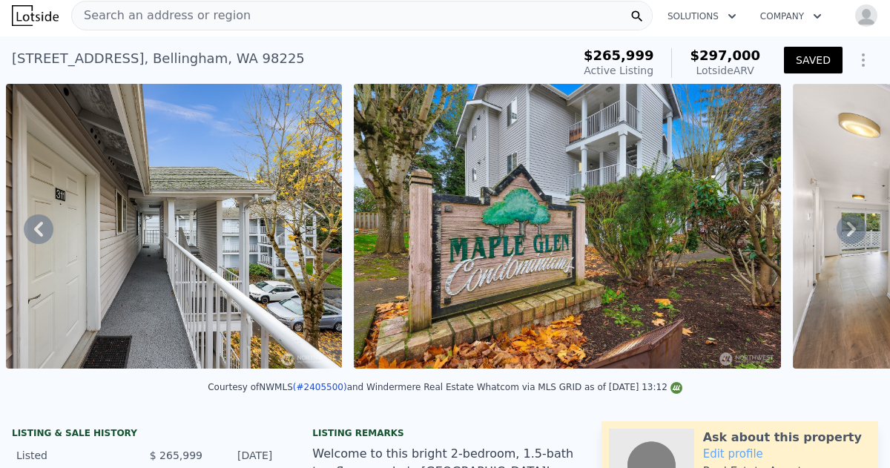
click at [849, 229] on icon at bounding box center [852, 229] width 30 height 30
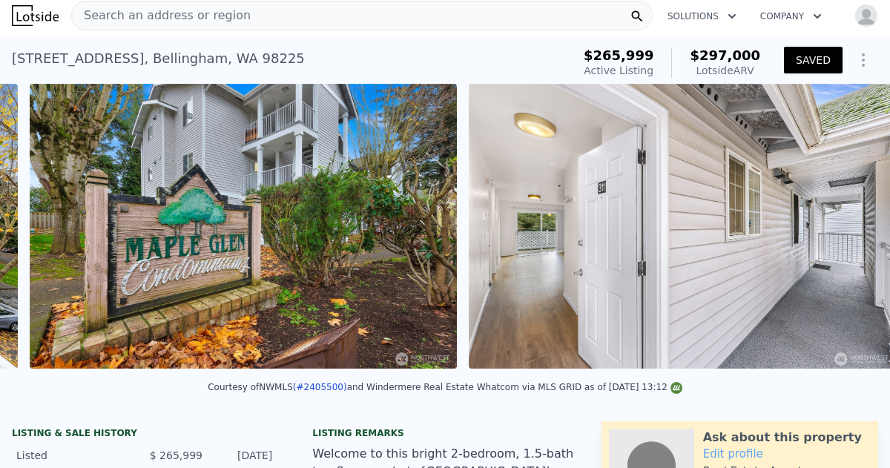
scroll to position [0, 1027]
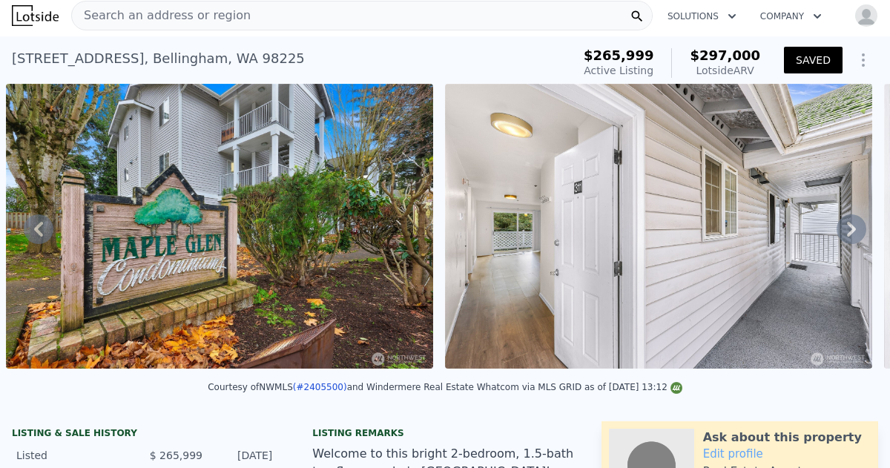
click at [849, 229] on icon at bounding box center [852, 229] width 30 height 30
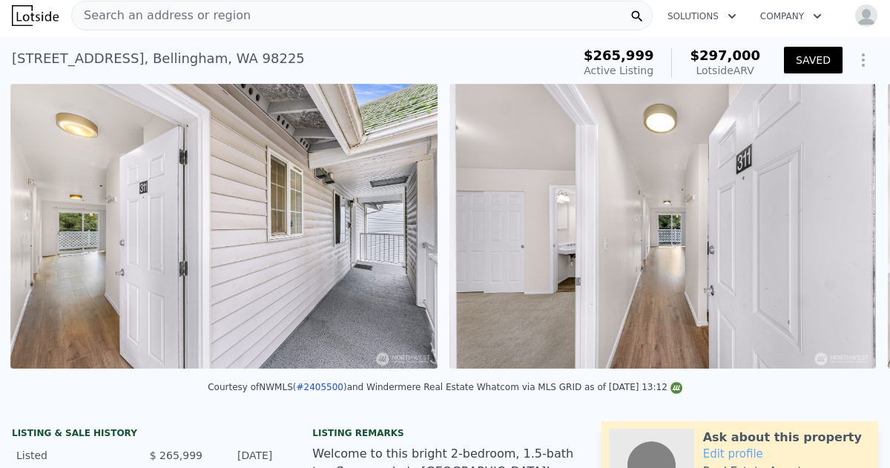
scroll to position [0, 1465]
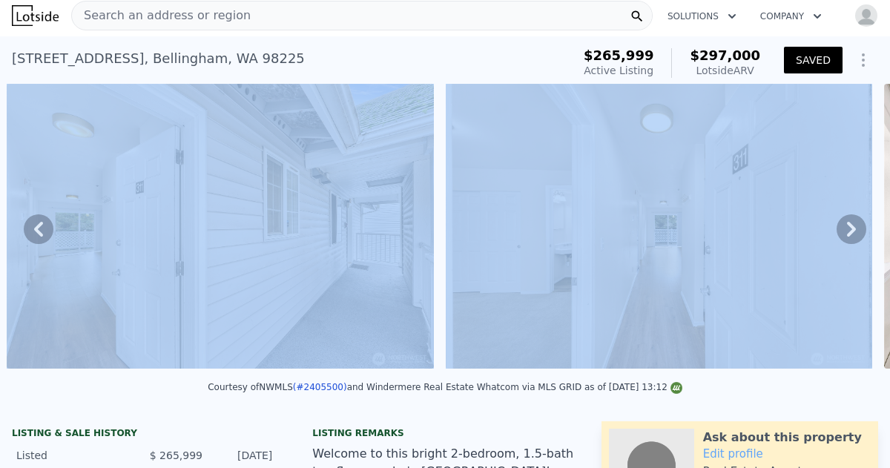
drag, startPoint x: 849, startPoint y: 229, endPoint x: 820, endPoint y: 135, distance: 98.6
click at [820, 135] on div "• + − • + − STREET VIEW Loading... SATELLITE VIEW" at bounding box center [445, 229] width 890 height 290
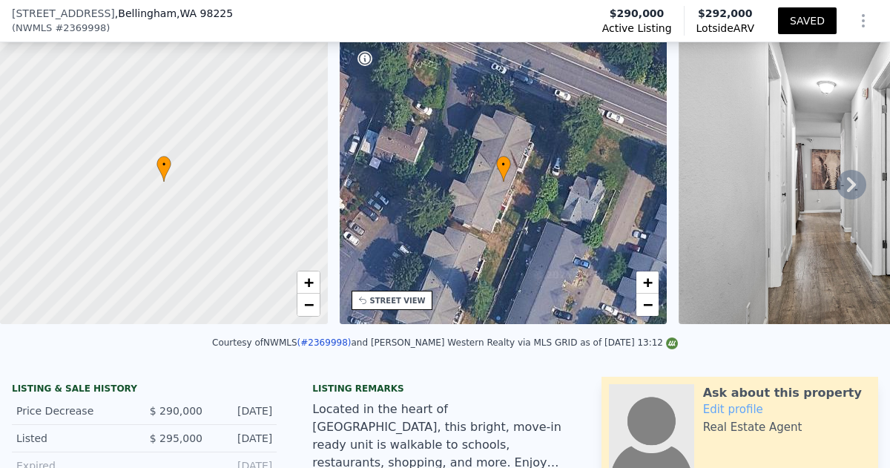
scroll to position [155, 0]
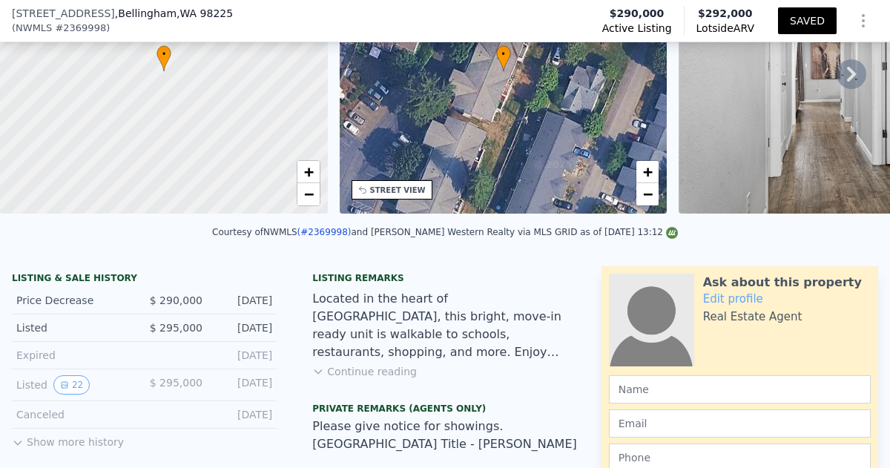
click at [371, 370] on button "Continue reading" at bounding box center [364, 371] width 105 height 15
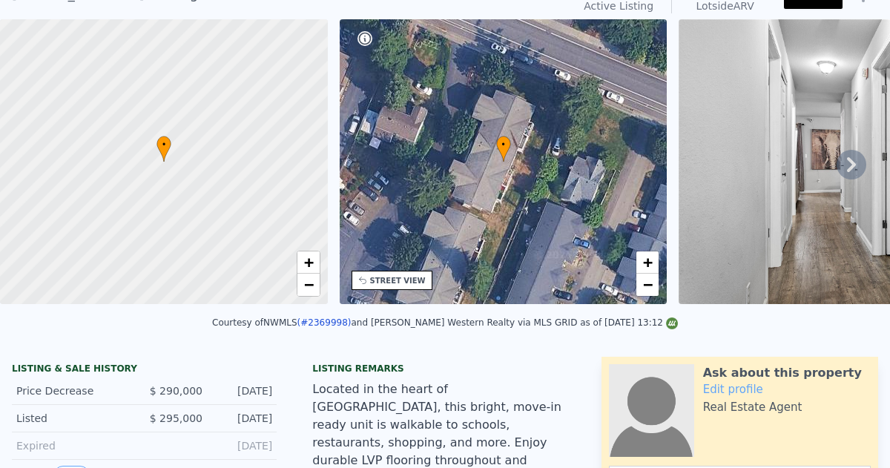
scroll to position [3, 0]
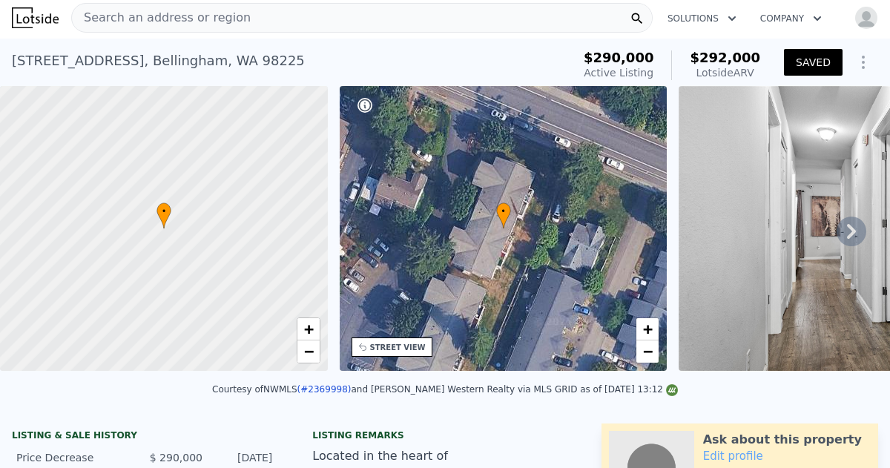
click at [856, 234] on icon at bounding box center [852, 232] width 30 height 30
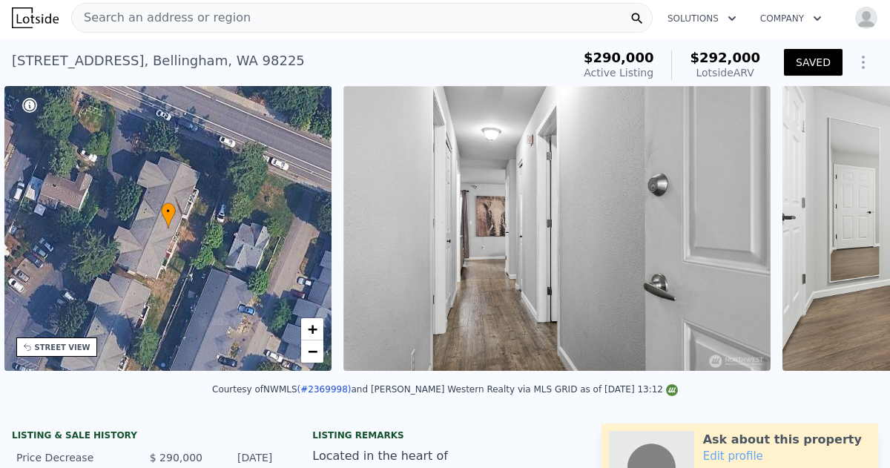
scroll to position [0, 345]
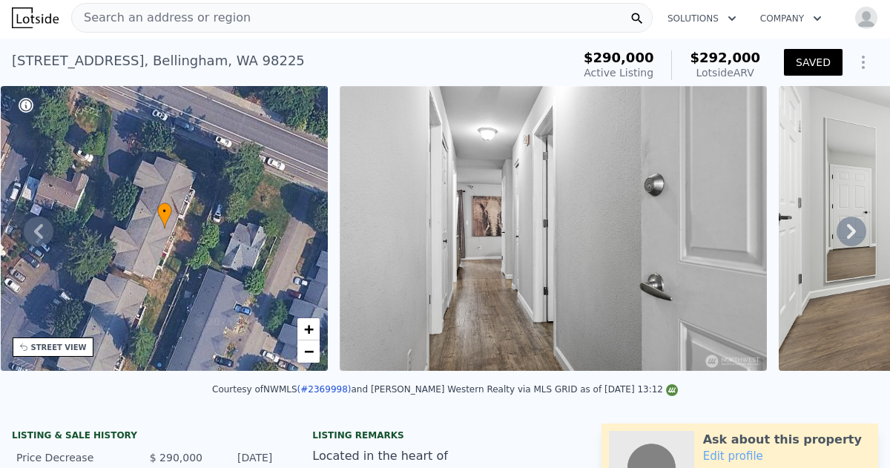
click at [850, 231] on icon at bounding box center [852, 232] width 30 height 30
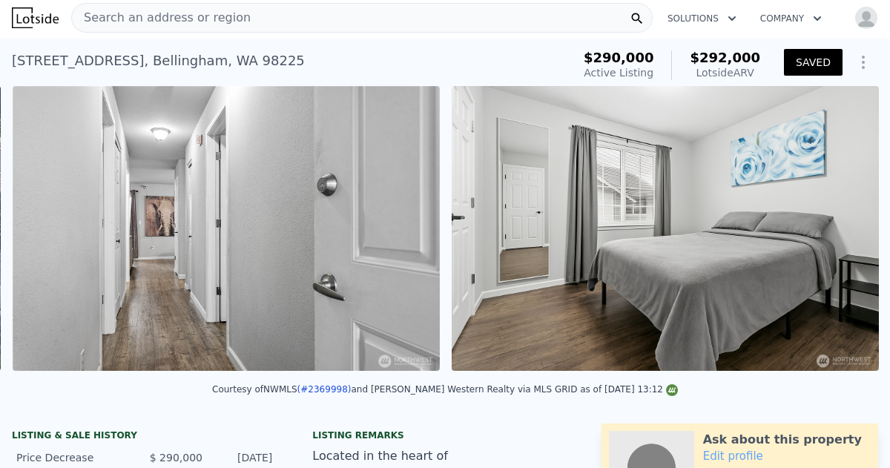
scroll to position [0, 679]
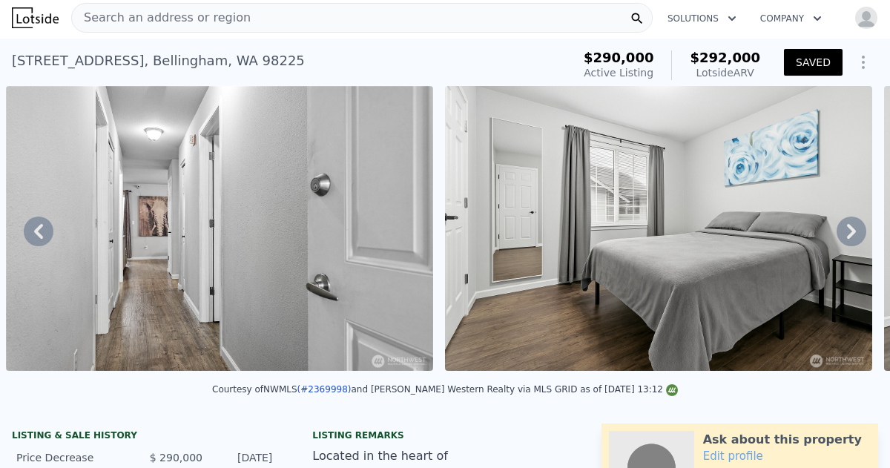
click at [850, 231] on icon at bounding box center [852, 232] width 30 height 30
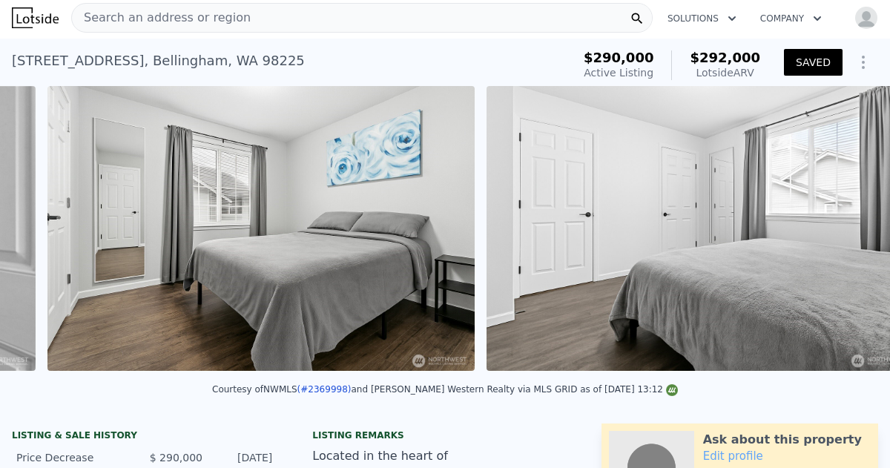
scroll to position [0, 1118]
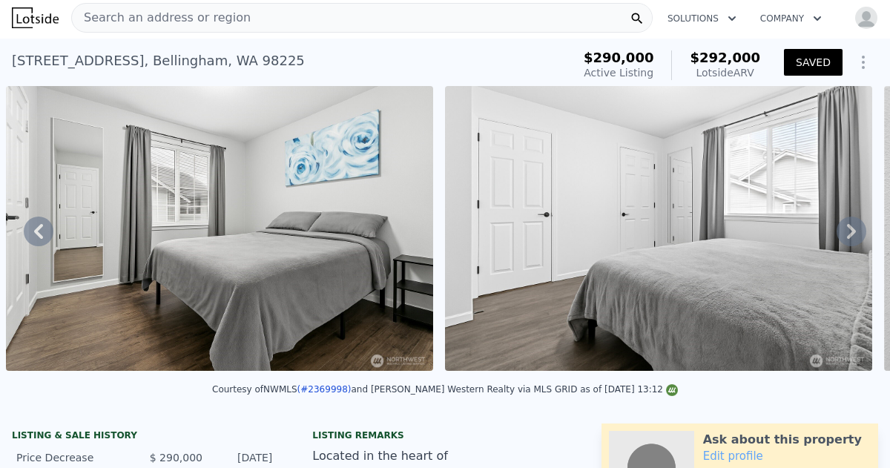
click at [850, 231] on icon at bounding box center [852, 232] width 30 height 30
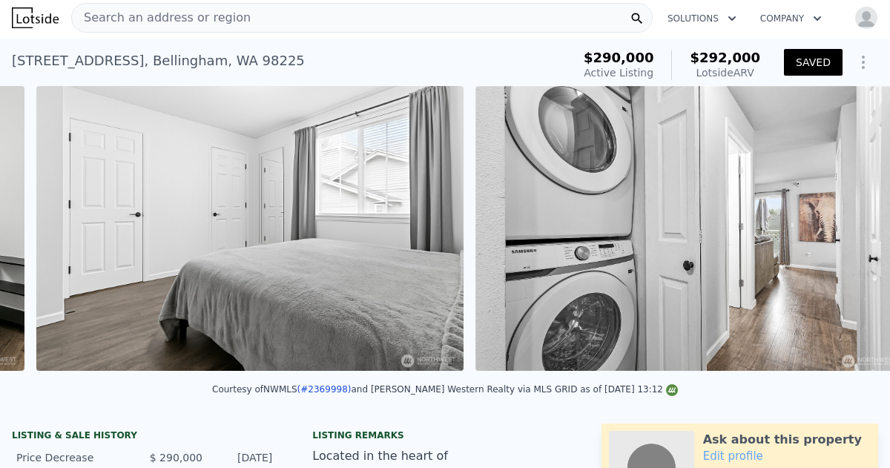
scroll to position [0, 1557]
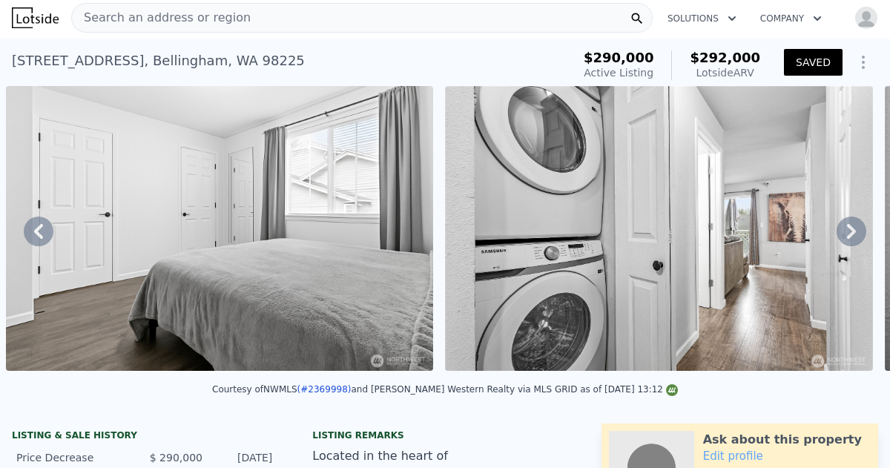
click at [850, 231] on icon at bounding box center [852, 232] width 30 height 30
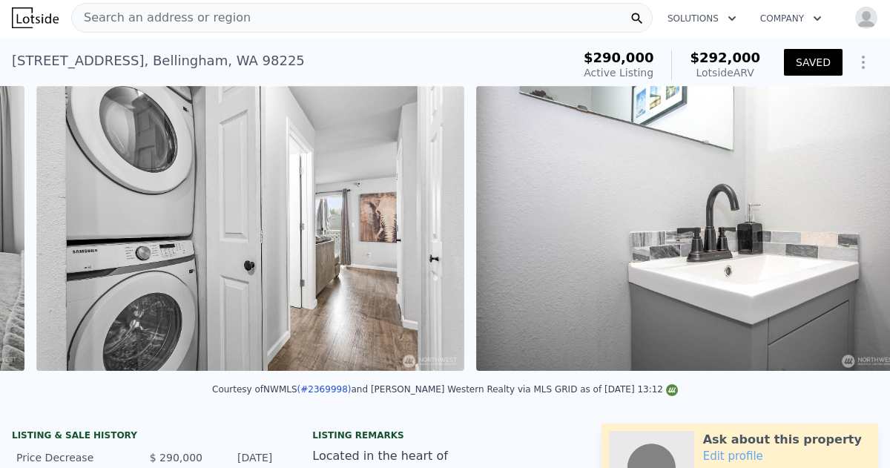
scroll to position [0, 1997]
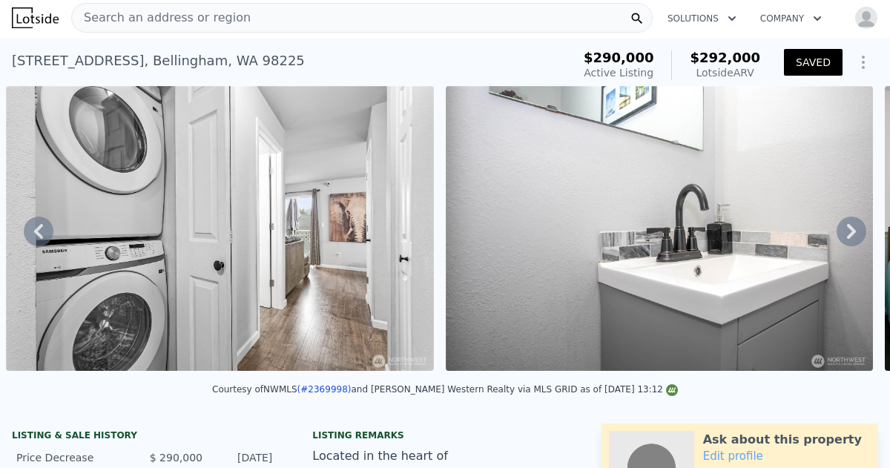
click at [850, 231] on icon at bounding box center [852, 232] width 30 height 30
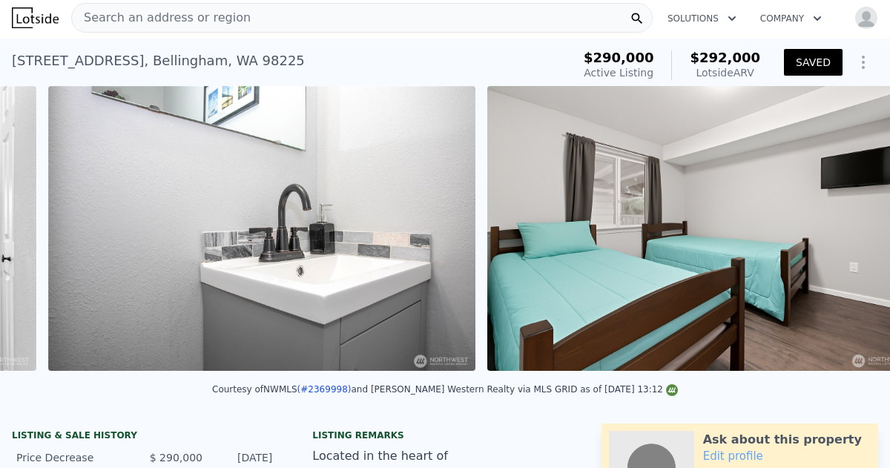
scroll to position [0, 2436]
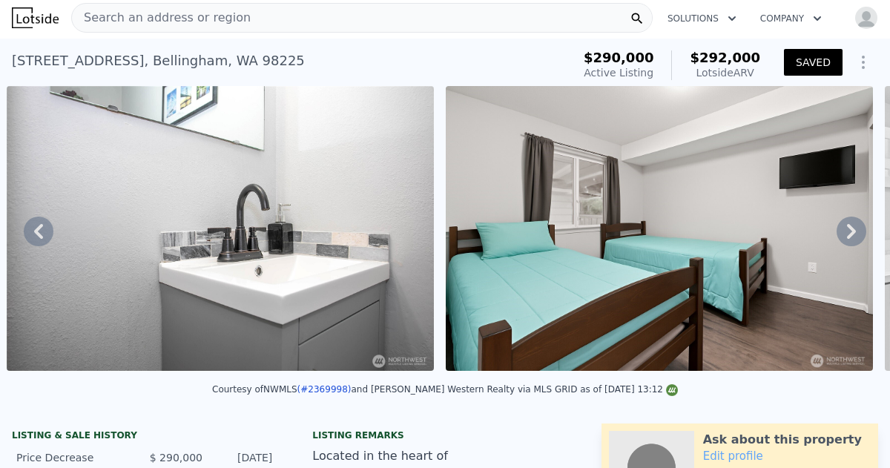
click at [850, 231] on icon at bounding box center [852, 232] width 30 height 30
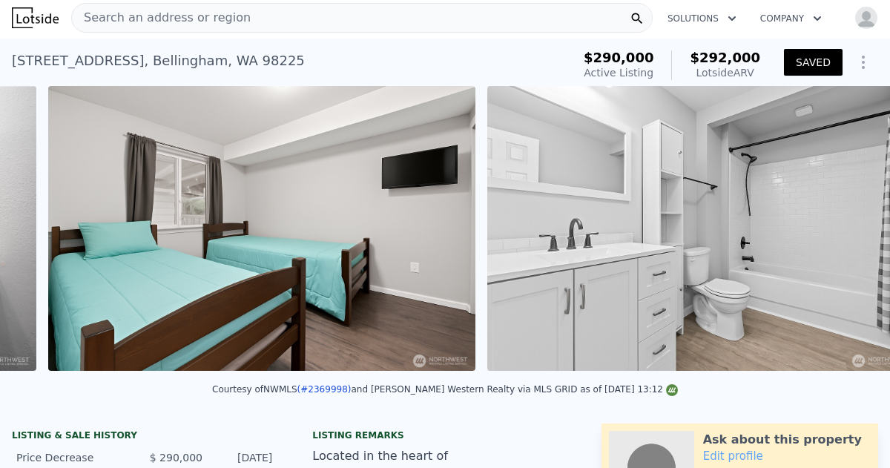
scroll to position [0, 2875]
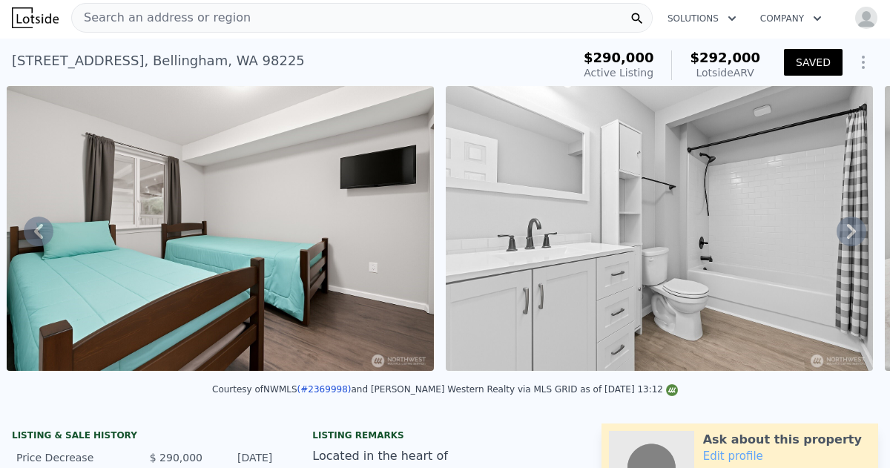
click at [850, 231] on icon at bounding box center [852, 232] width 30 height 30
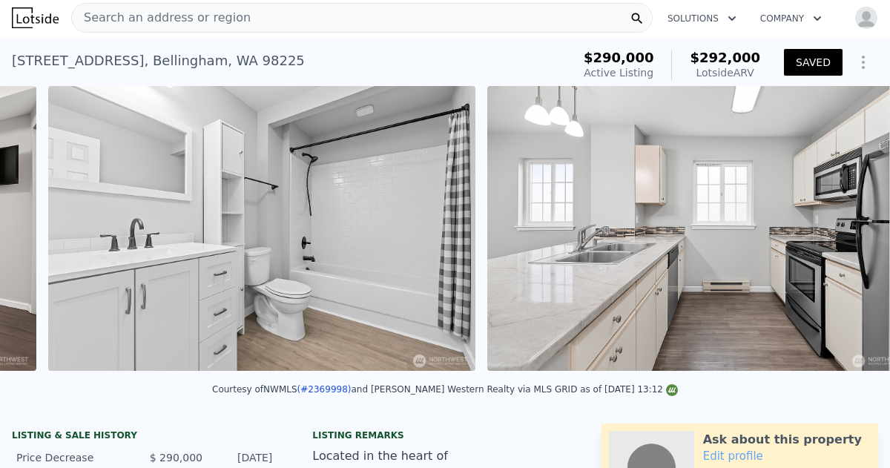
scroll to position [0, 3314]
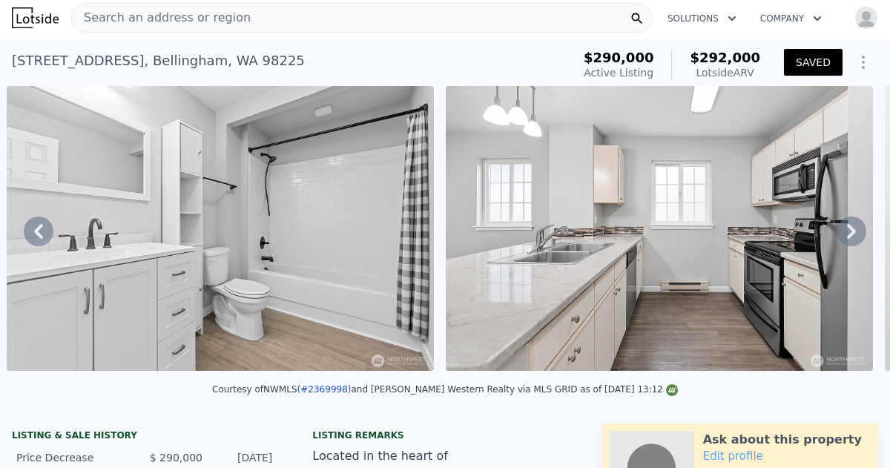
click at [850, 231] on icon at bounding box center [852, 232] width 30 height 30
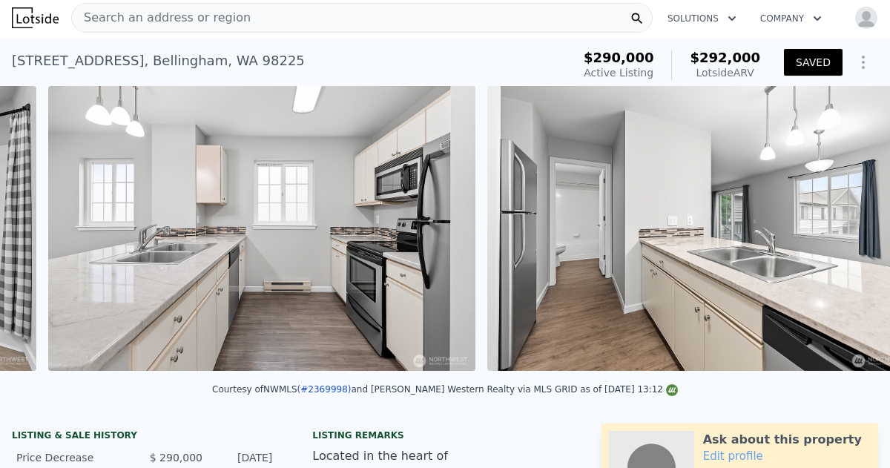
scroll to position [0, 3753]
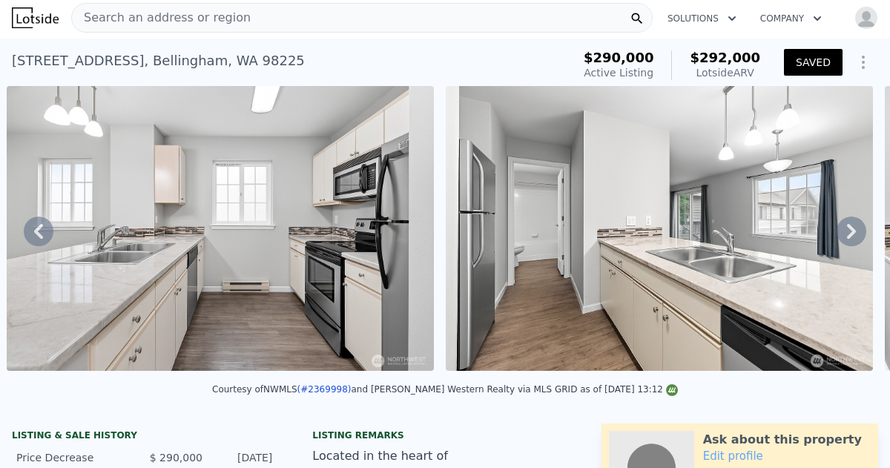
click at [850, 231] on icon at bounding box center [852, 232] width 30 height 30
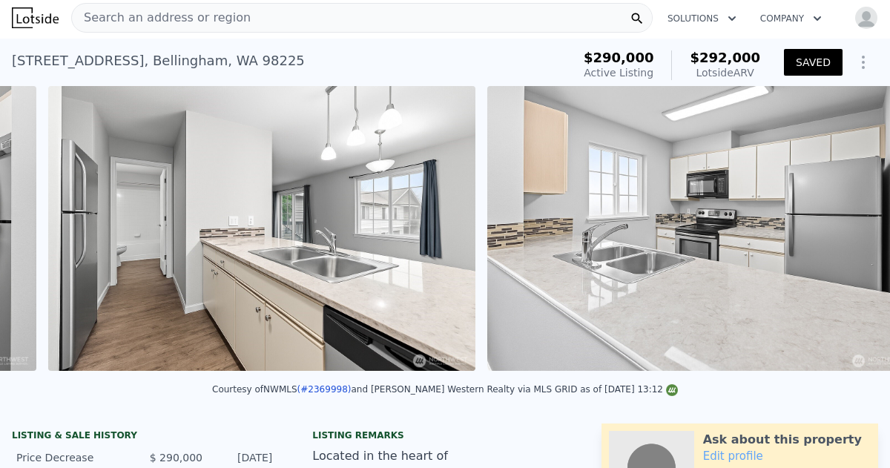
scroll to position [0, 4193]
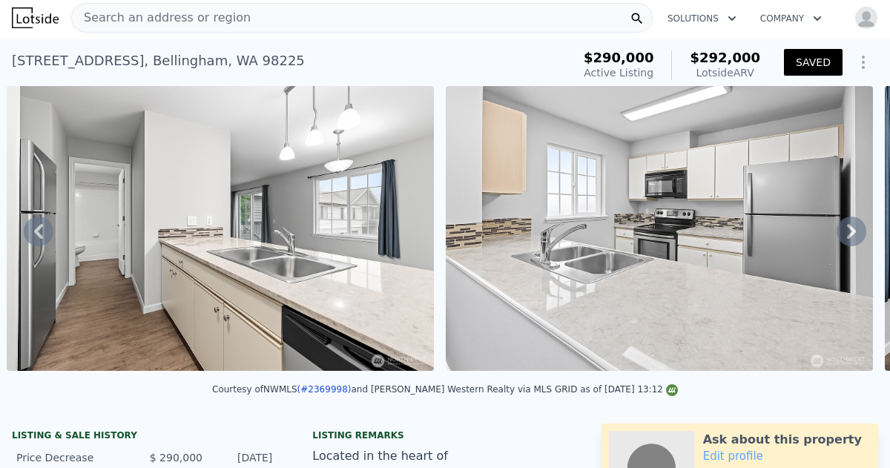
click at [850, 231] on icon at bounding box center [852, 232] width 30 height 30
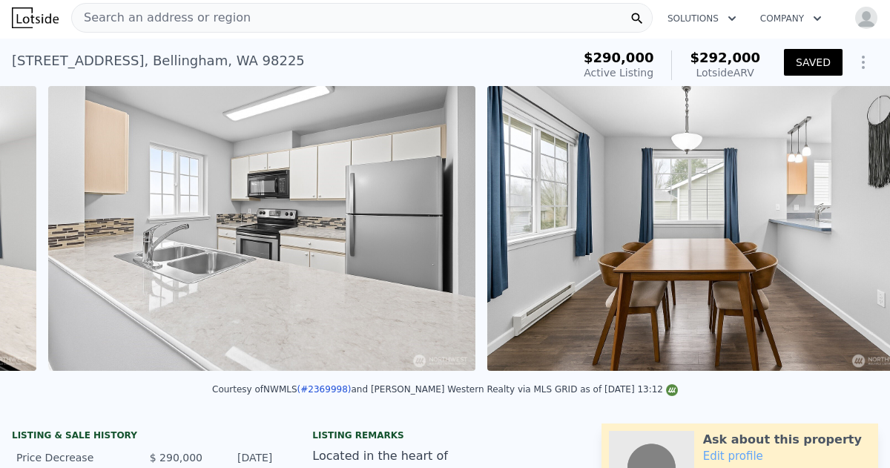
scroll to position [0, 4632]
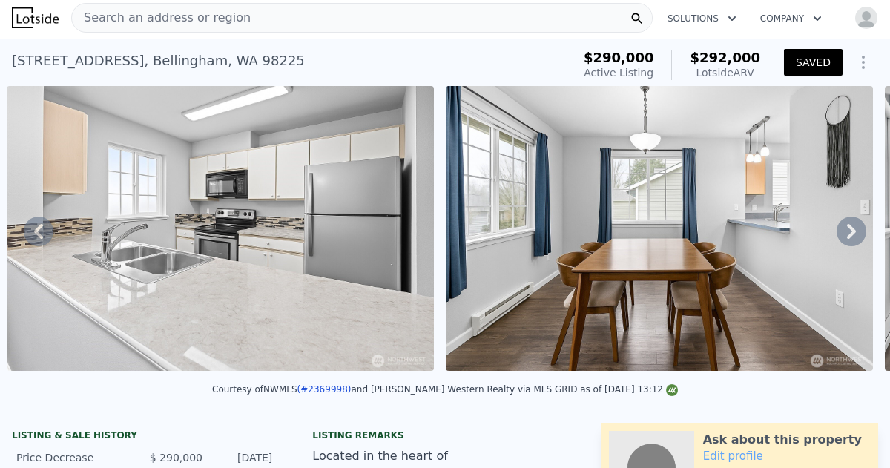
click at [850, 231] on icon at bounding box center [852, 232] width 30 height 30
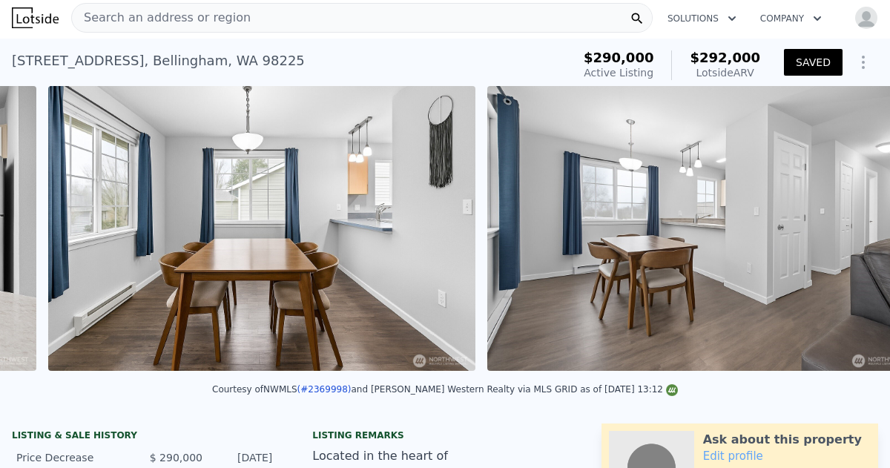
scroll to position [0, 5071]
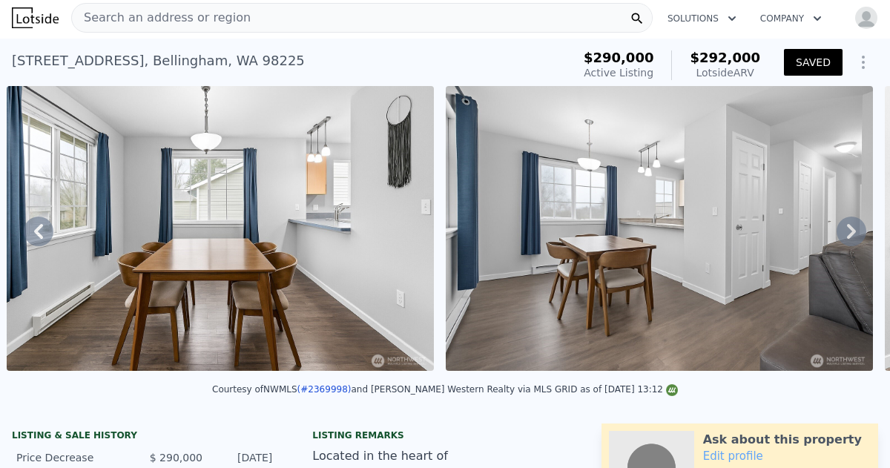
click at [847, 234] on icon at bounding box center [852, 232] width 30 height 30
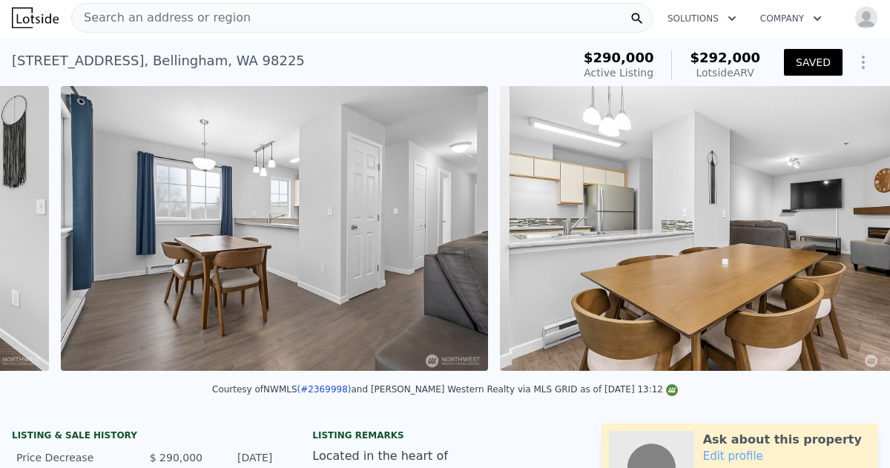
scroll to position [0, 5510]
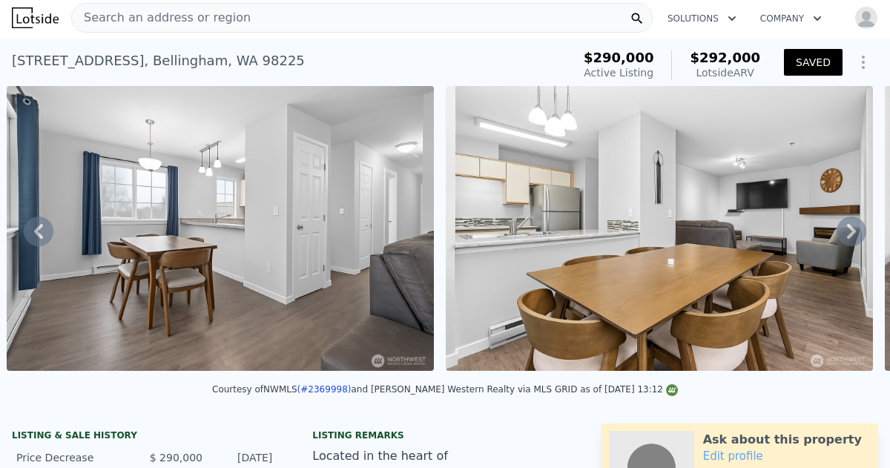
click at [853, 233] on icon at bounding box center [851, 231] width 9 height 15
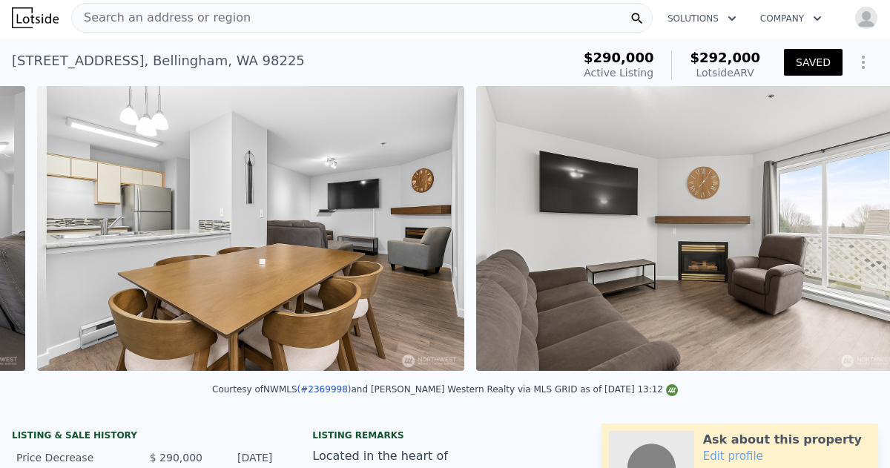
scroll to position [0, 5950]
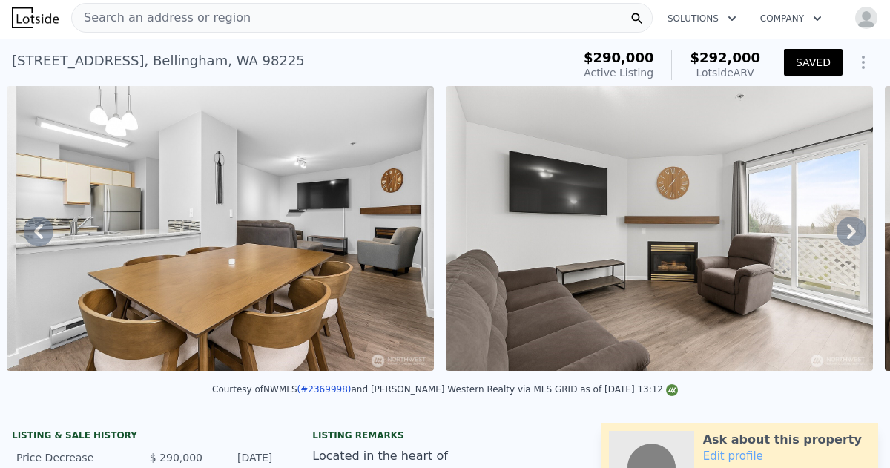
click at [853, 233] on icon at bounding box center [851, 231] width 9 height 15
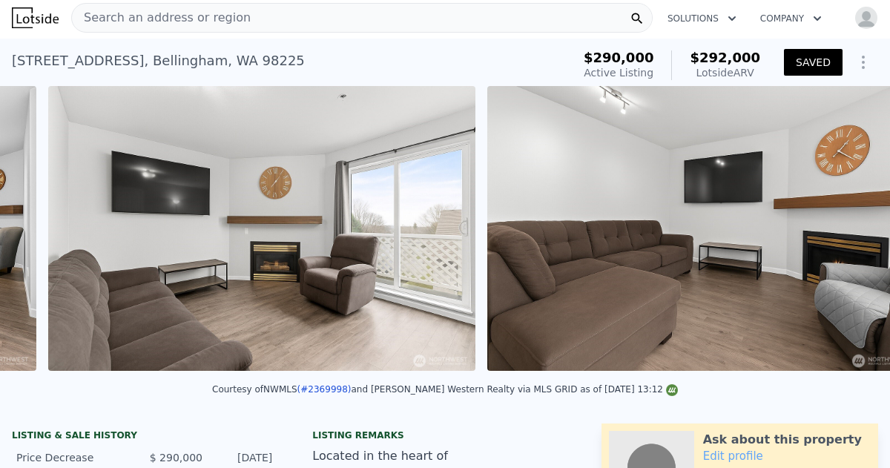
scroll to position [0, 6389]
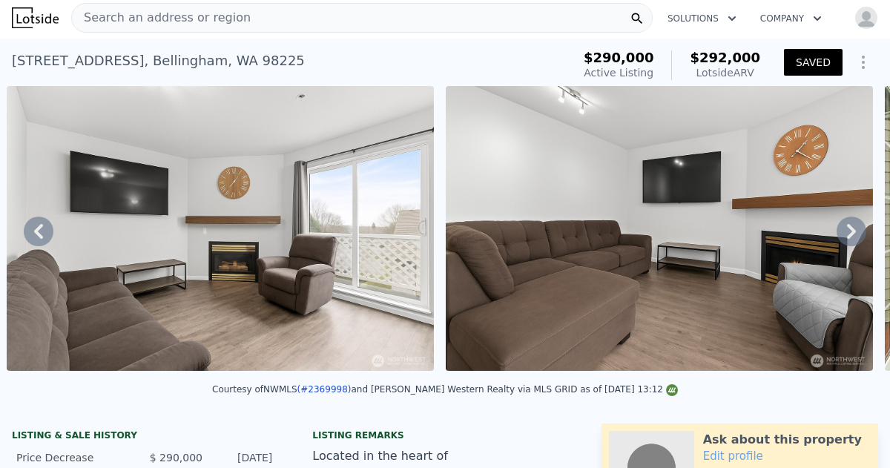
click at [853, 233] on icon at bounding box center [851, 231] width 9 height 15
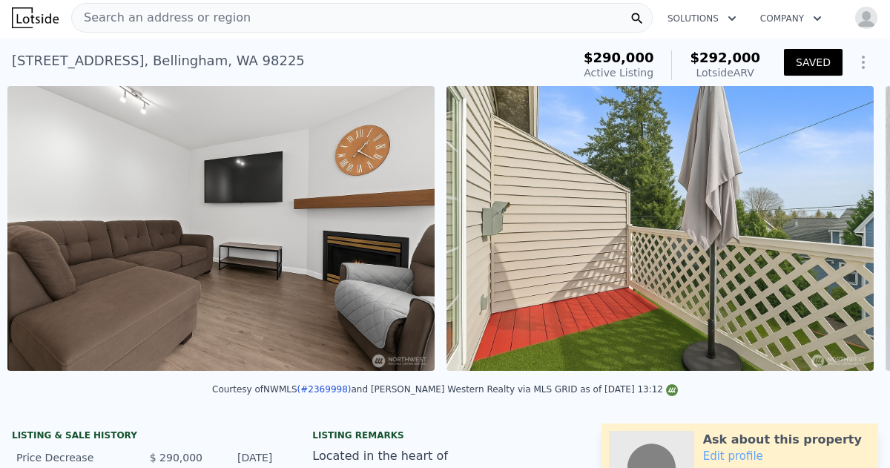
scroll to position [0, 6828]
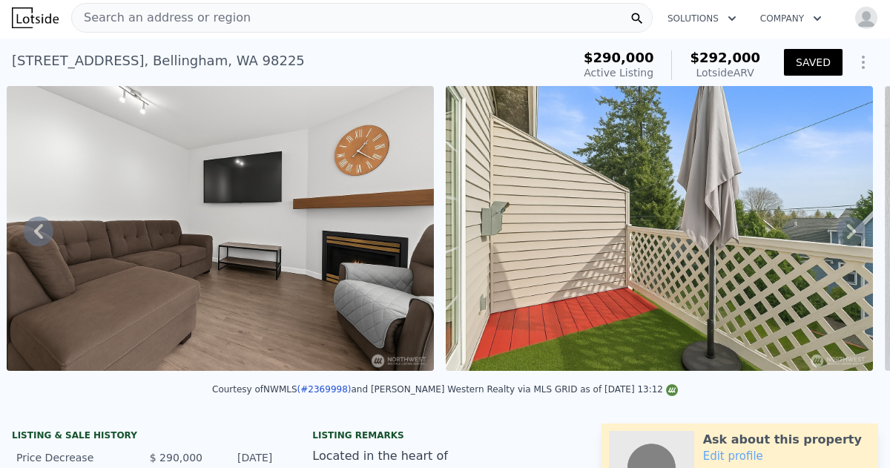
click at [853, 233] on icon at bounding box center [851, 231] width 9 height 15
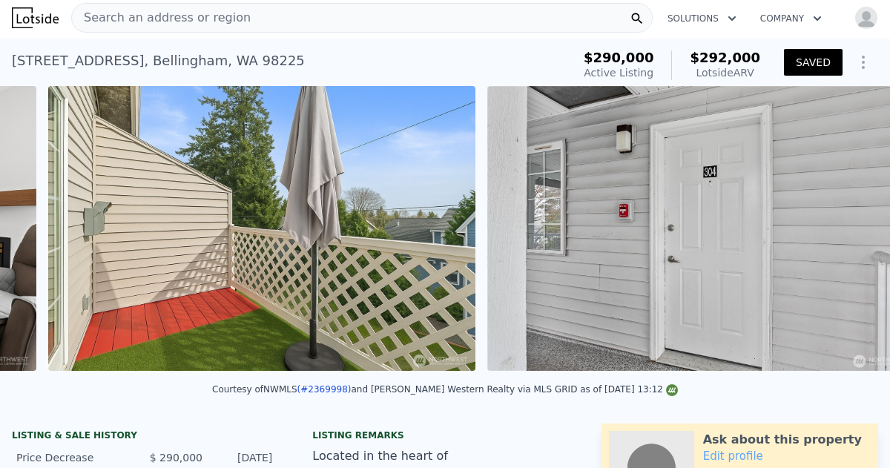
scroll to position [0, 7267]
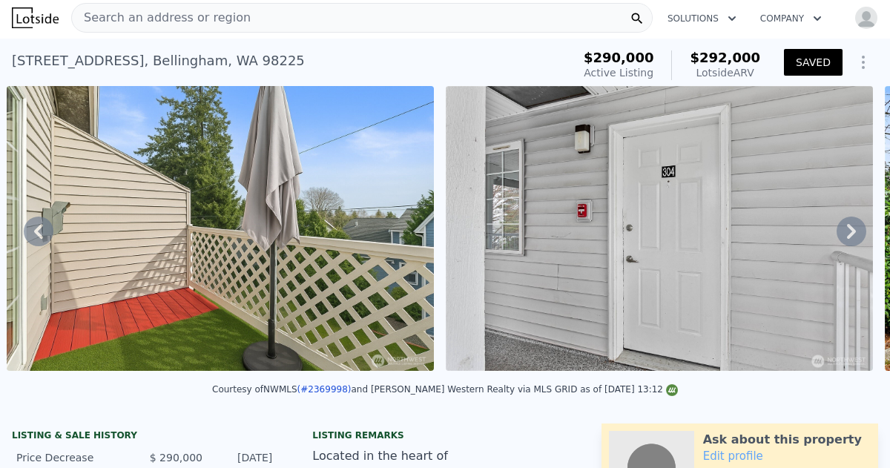
click at [853, 233] on icon at bounding box center [851, 231] width 9 height 15
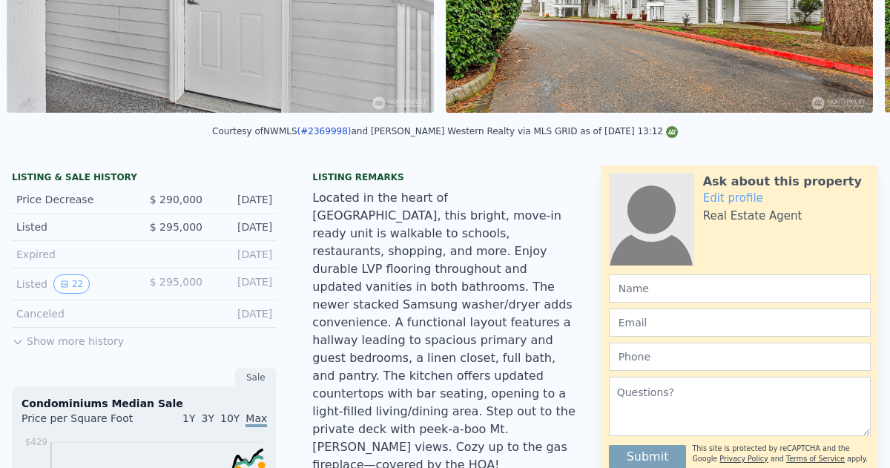
scroll to position [0, 0]
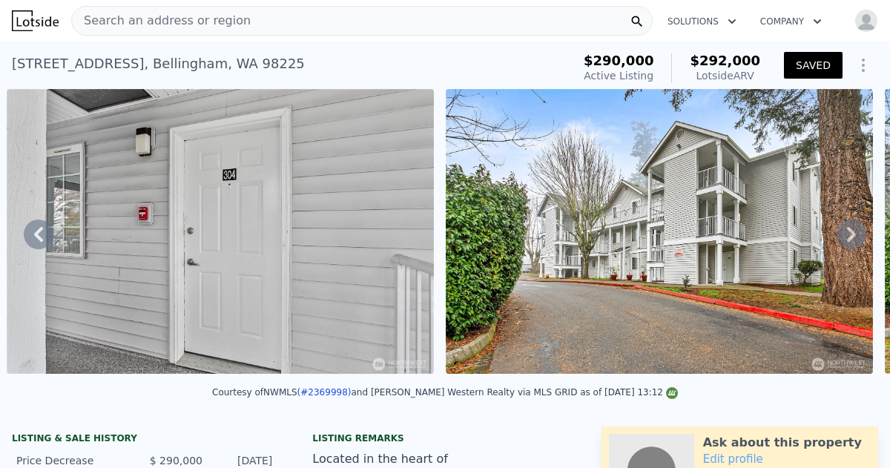
click at [850, 232] on icon at bounding box center [852, 235] width 30 height 30
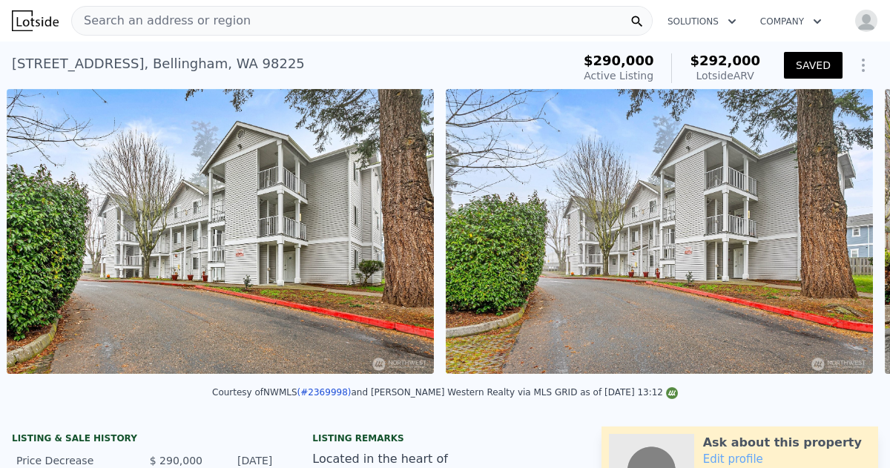
scroll to position [0, 8146]
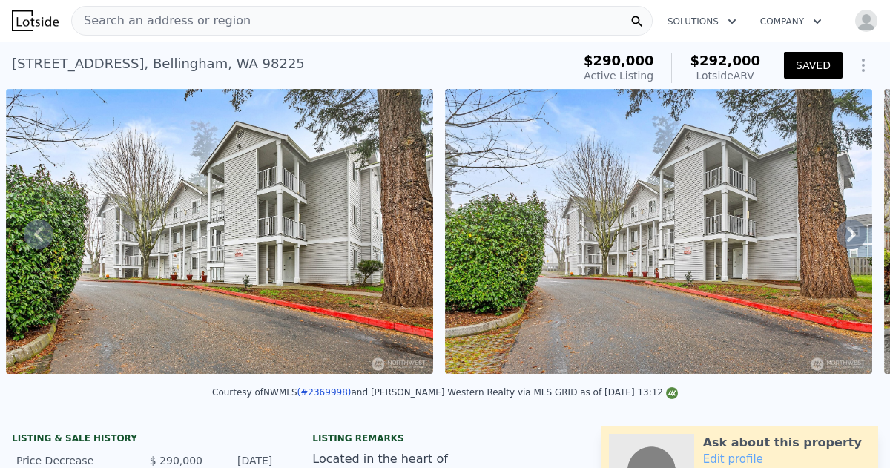
click at [850, 232] on icon at bounding box center [852, 235] width 30 height 30
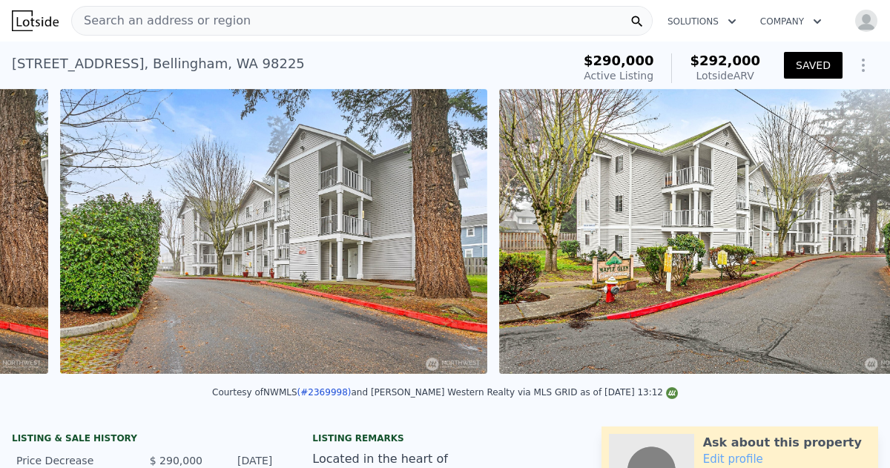
scroll to position [0, 8586]
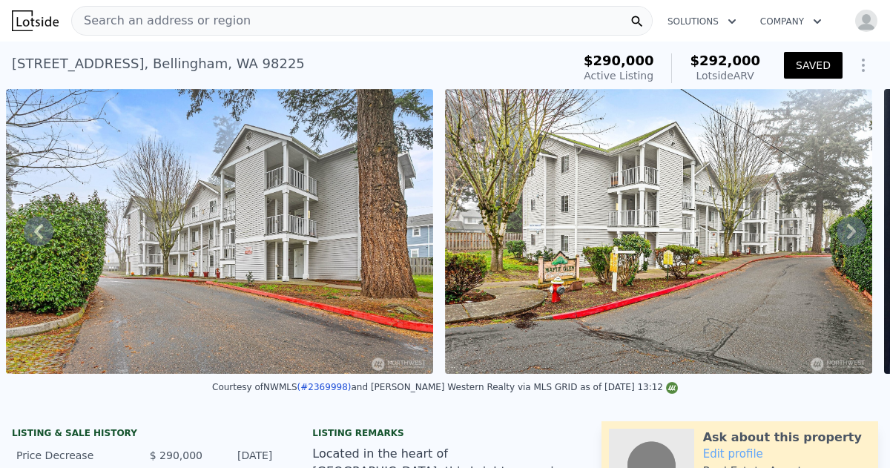
click at [850, 232] on icon at bounding box center [852, 232] width 30 height 30
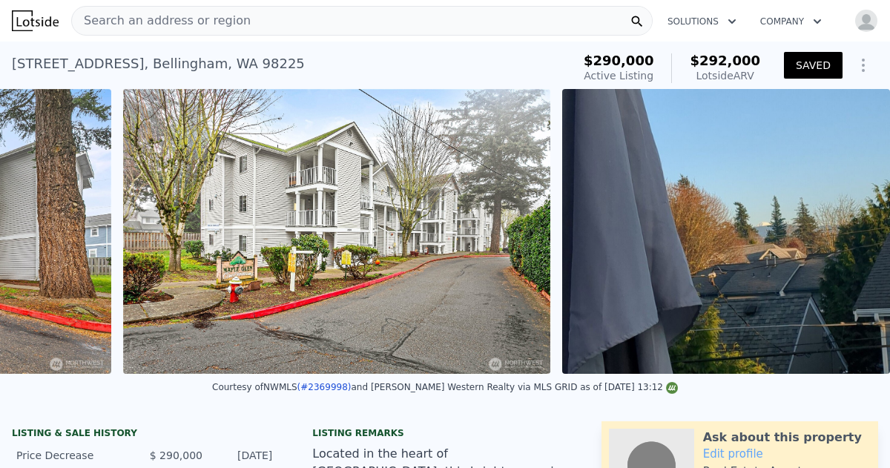
scroll to position [0, 8914]
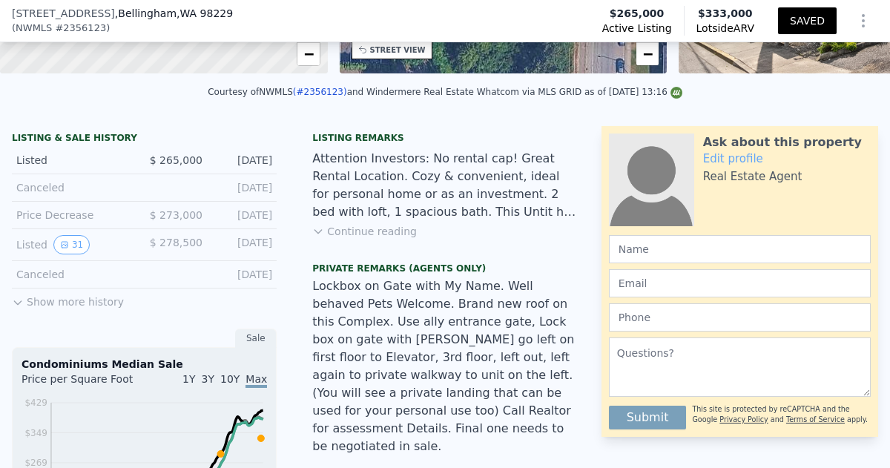
scroll to position [296, 0]
click at [370, 228] on button "Continue reading" at bounding box center [364, 230] width 105 height 15
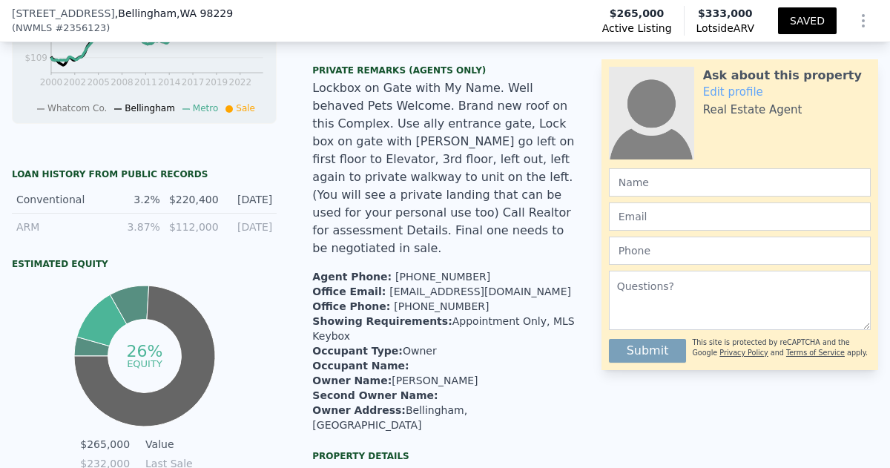
scroll to position [749, 0]
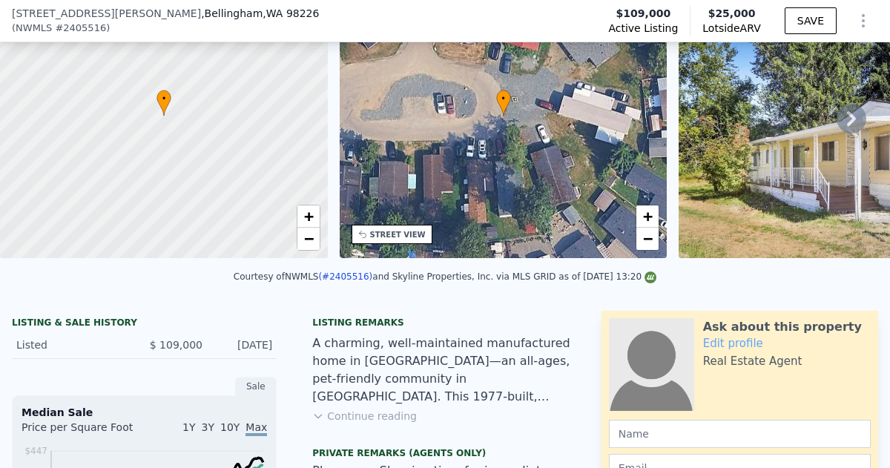
scroll to position [167, 0]
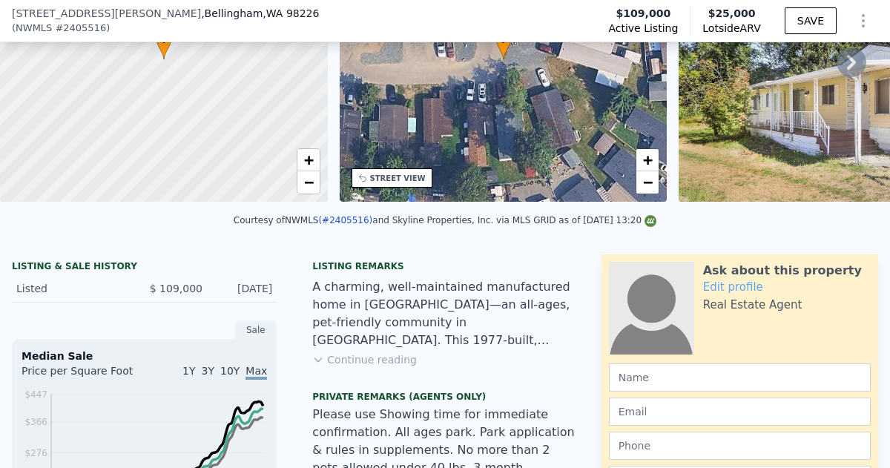
click at [352, 360] on button "Continue reading" at bounding box center [364, 359] width 105 height 15
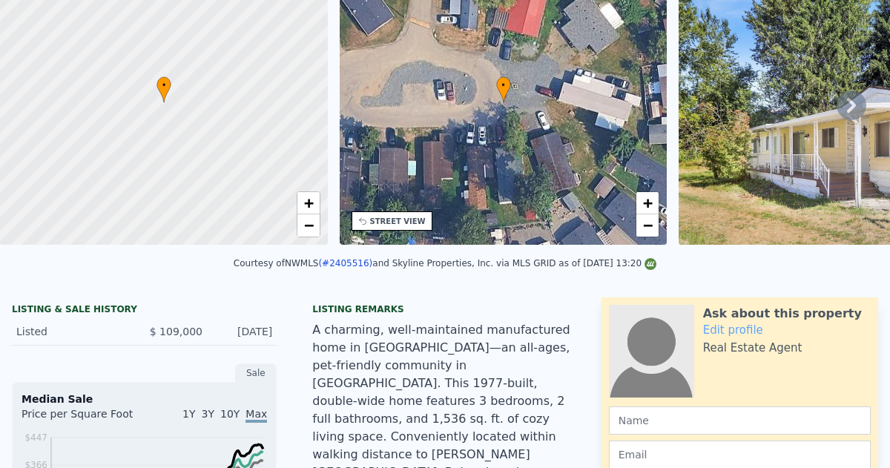
scroll to position [5, 0]
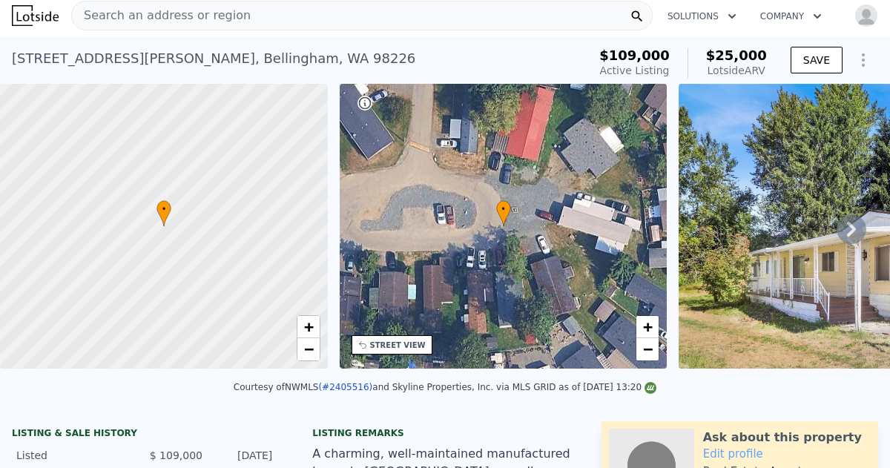
click at [852, 226] on icon at bounding box center [851, 229] width 9 height 15
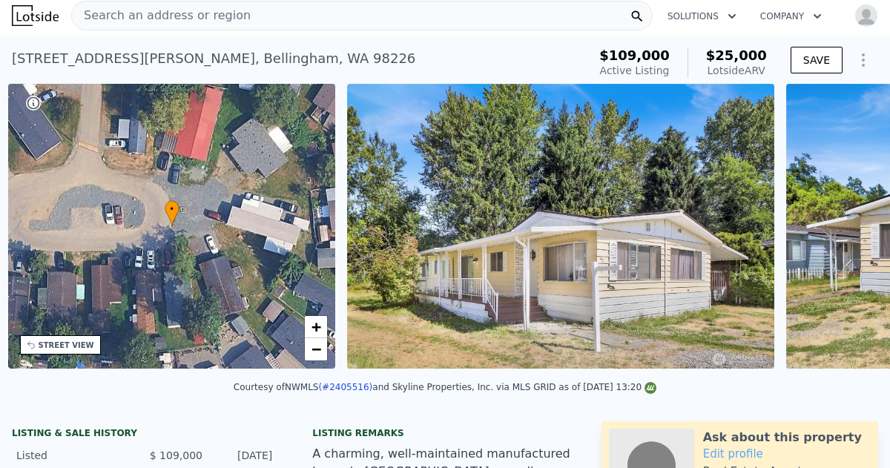
scroll to position [0, 345]
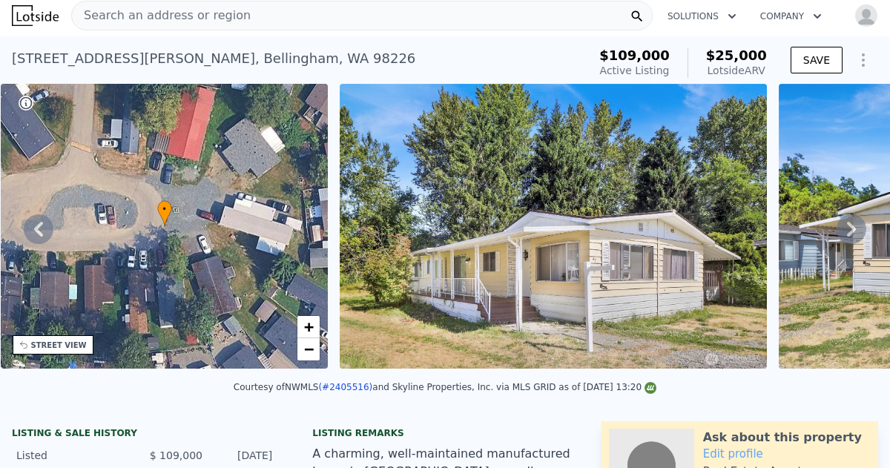
click at [852, 226] on icon at bounding box center [851, 229] width 9 height 15
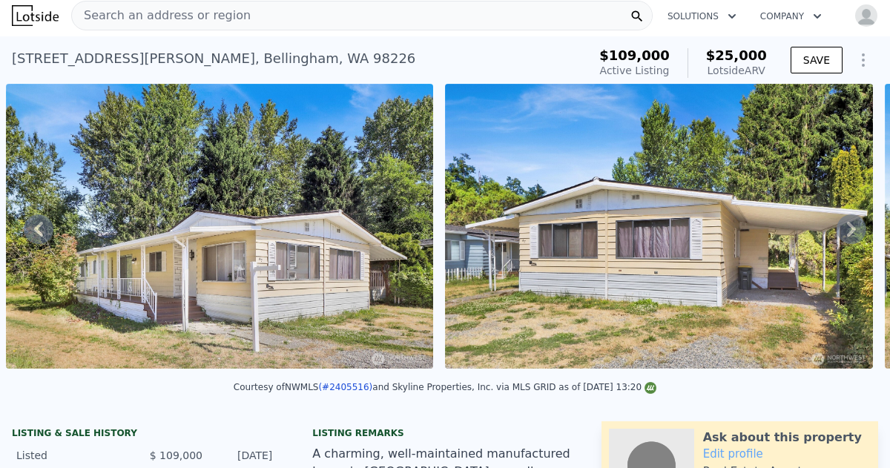
click at [852, 226] on icon at bounding box center [851, 229] width 9 height 15
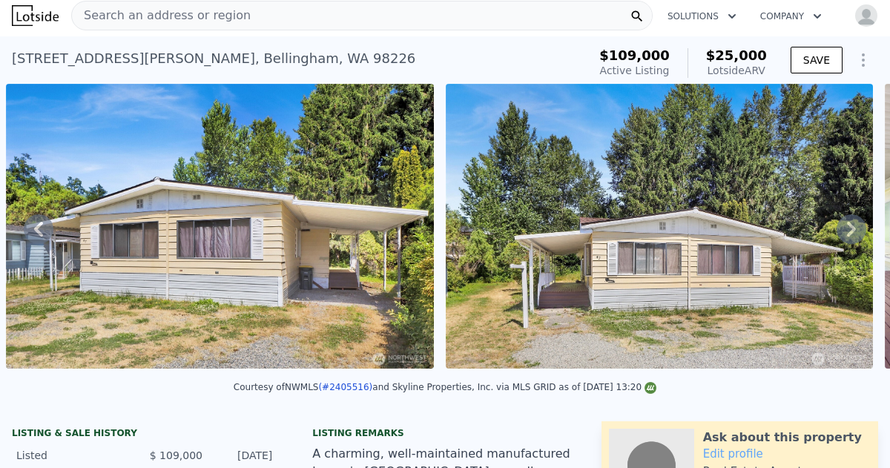
click at [852, 226] on icon at bounding box center [851, 229] width 9 height 15
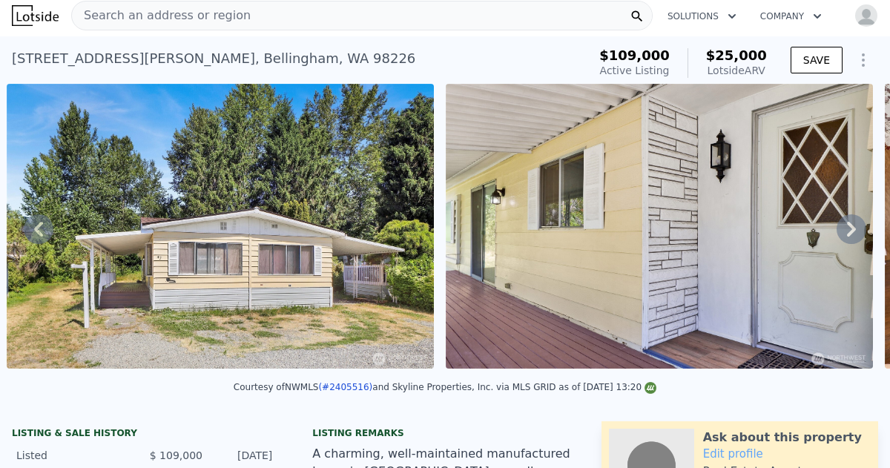
click at [852, 226] on icon at bounding box center [851, 229] width 9 height 15
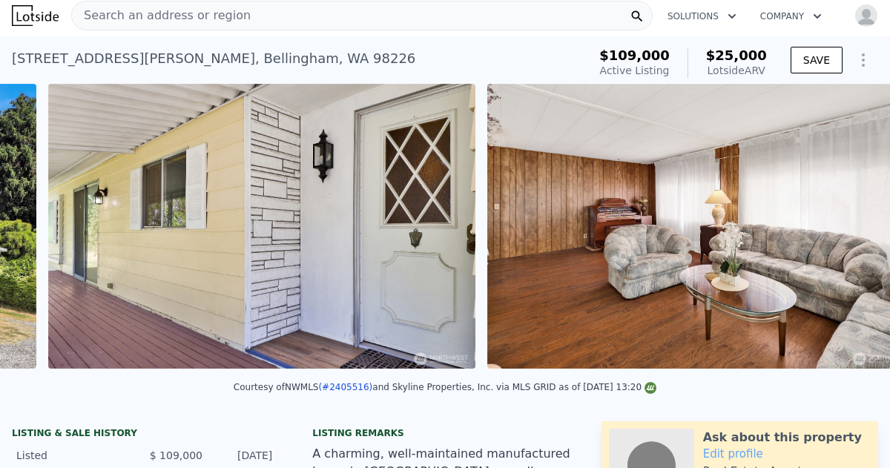
scroll to position [0, 1997]
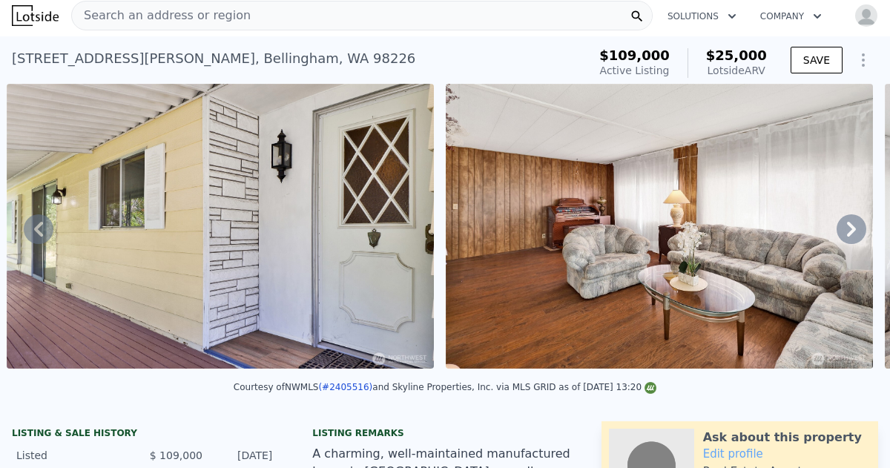
click at [852, 226] on icon at bounding box center [851, 229] width 9 height 15
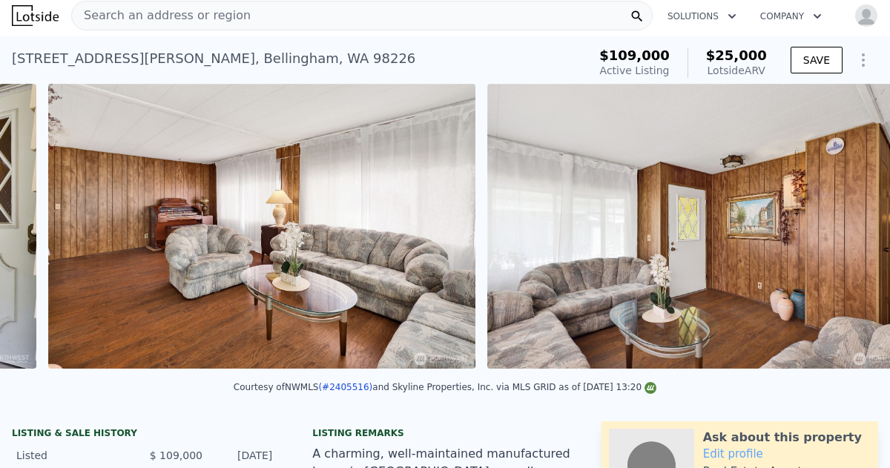
scroll to position [0, 2436]
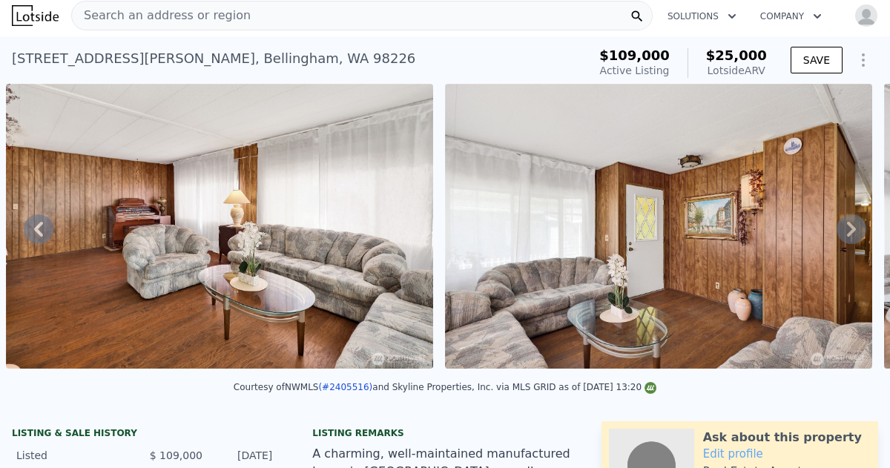
click at [852, 226] on icon at bounding box center [851, 229] width 9 height 15
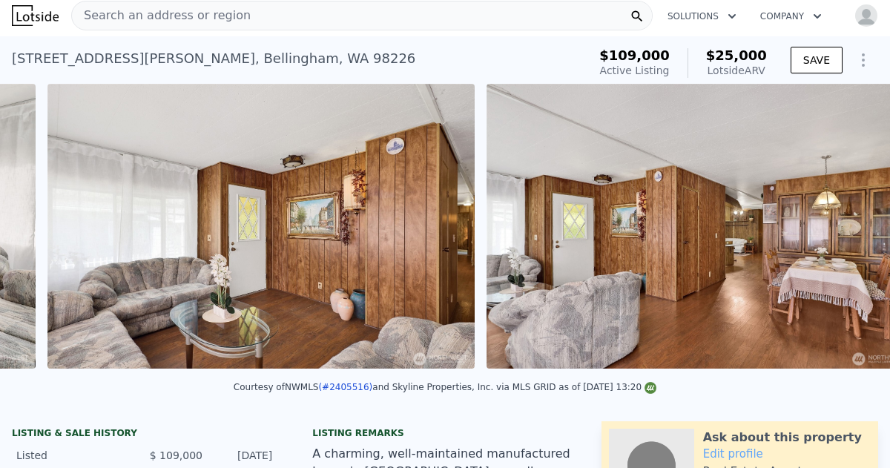
scroll to position [0, 2876]
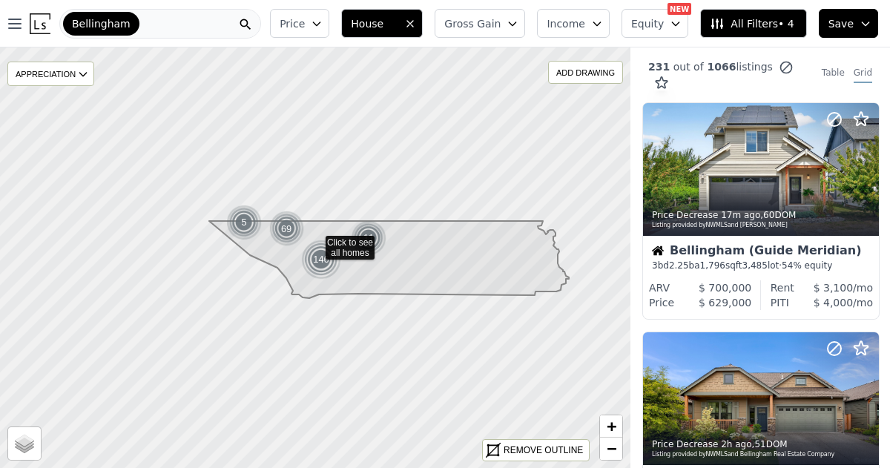
click at [754, 22] on span "All Filters • 4" at bounding box center [752, 23] width 84 height 15
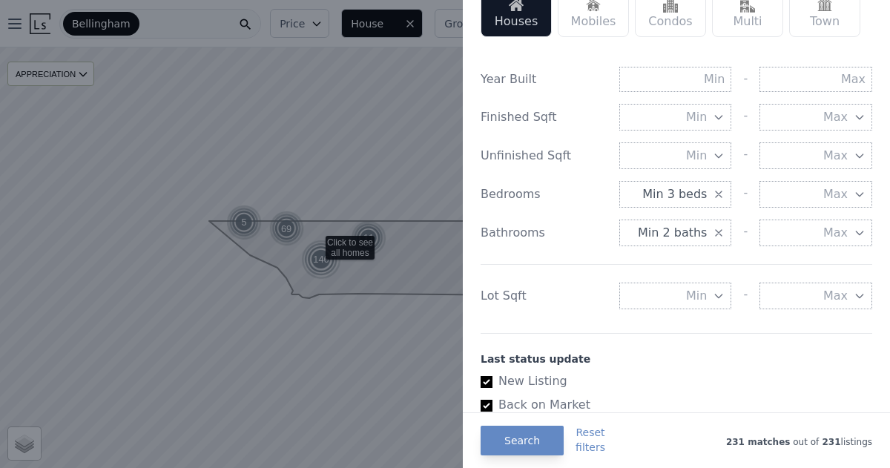
scroll to position [512, 0]
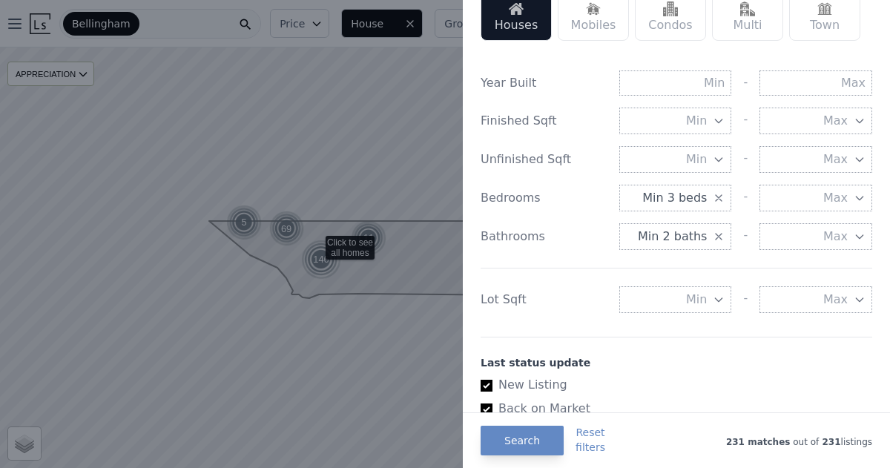
click at [719, 237] on icon "button" at bounding box center [719, 237] width 6 height 6
click at [719, 237] on icon "button" at bounding box center [719, 237] width 12 height 12
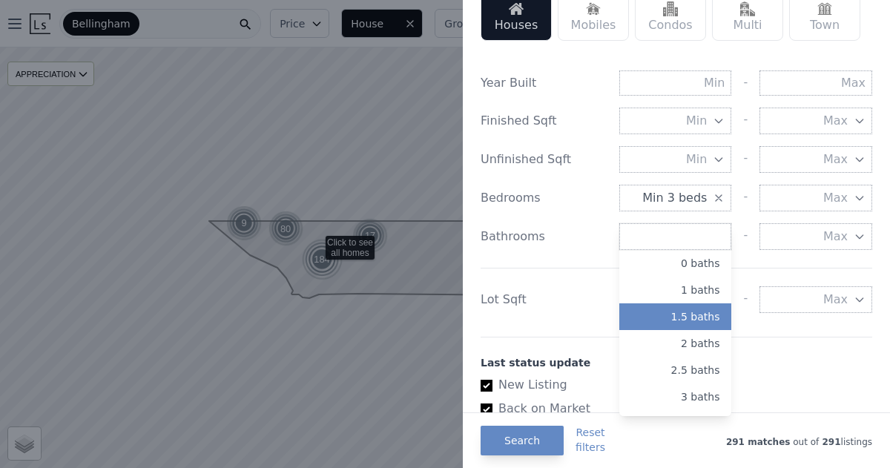
click at [697, 318] on button "1.5 baths" at bounding box center [676, 316] width 113 height 27
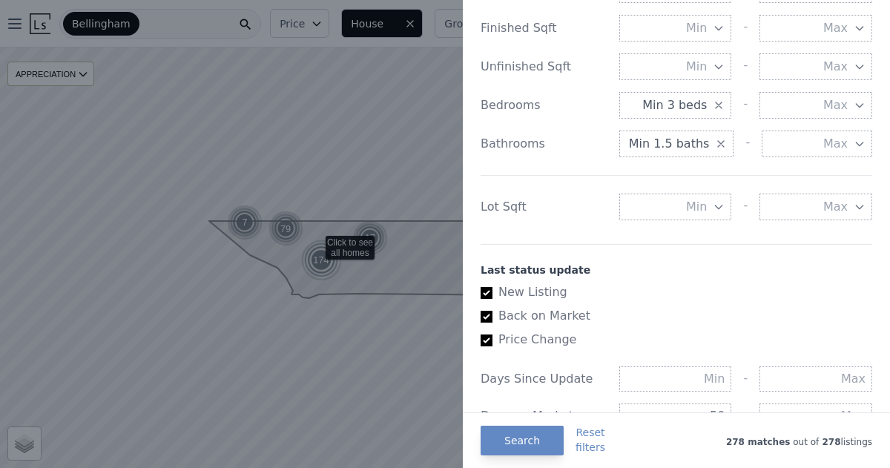
scroll to position [608, 0]
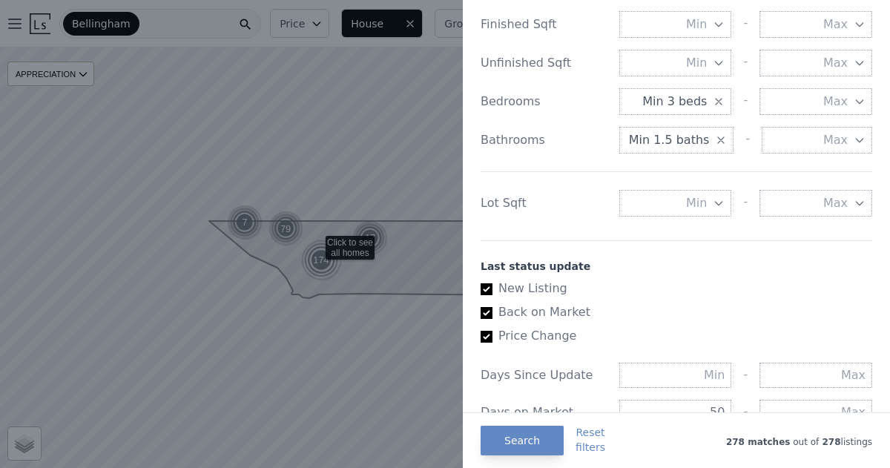
click at [717, 206] on icon "button" at bounding box center [719, 203] width 12 height 12
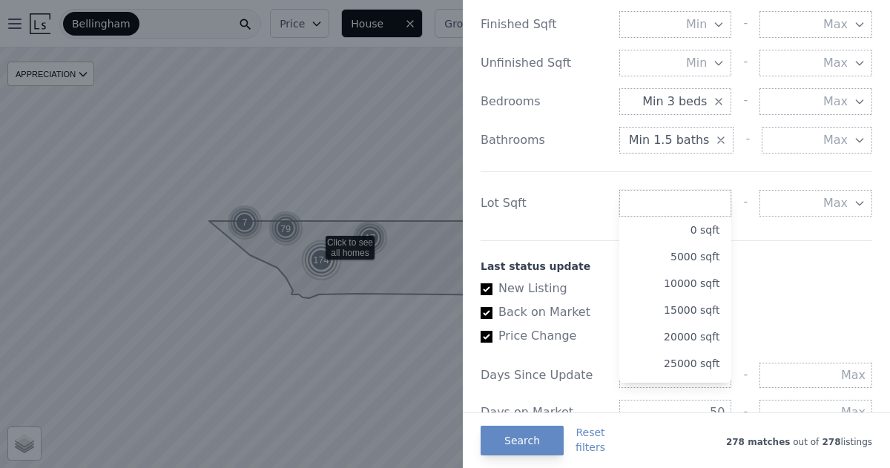
click at [576, 220] on div "Year Built - Finished Sqft Min - Max Unfinished Sqft Min - Max Bedrooms Min 3 b…" at bounding box center [677, 92] width 392 height 272
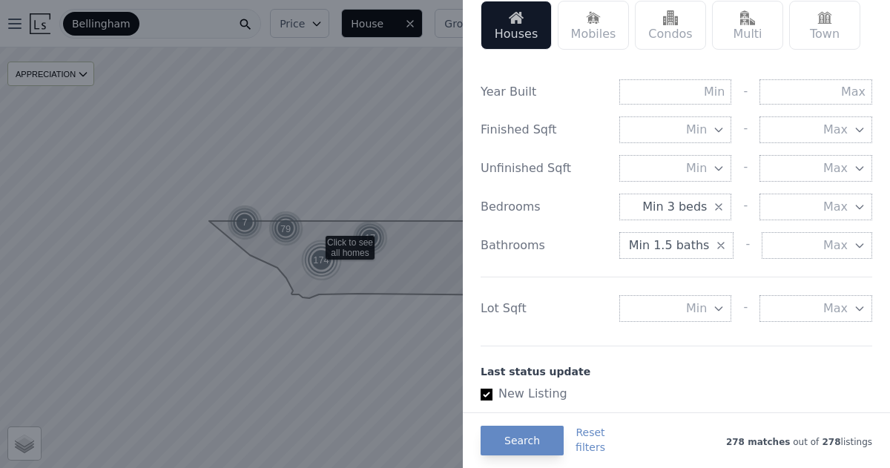
scroll to position [510, 0]
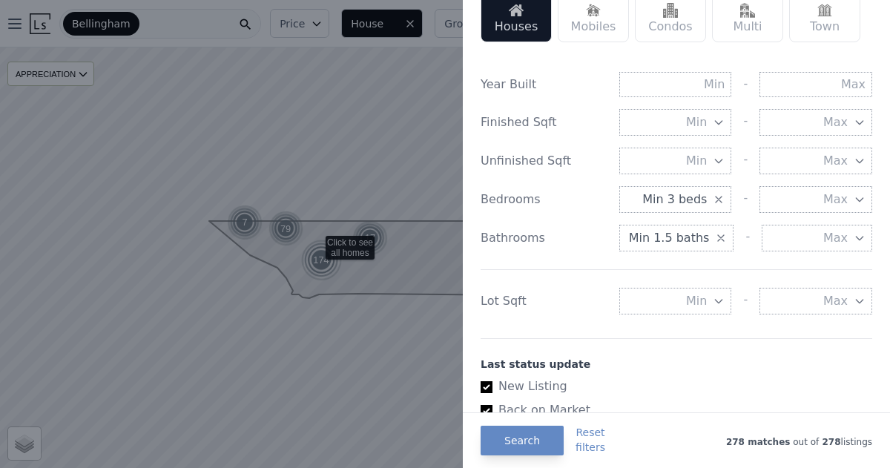
click at [718, 122] on icon "button" at bounding box center [719, 122] width 12 height 12
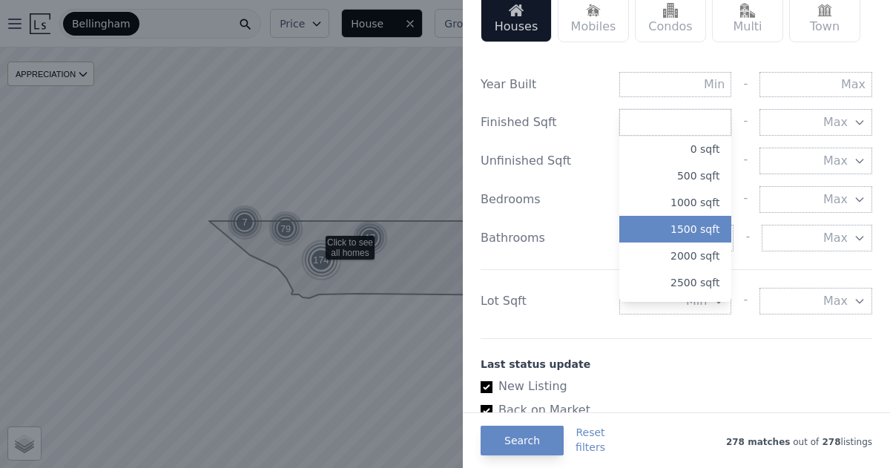
click at [709, 231] on button "1500 sqft" at bounding box center [676, 229] width 113 height 27
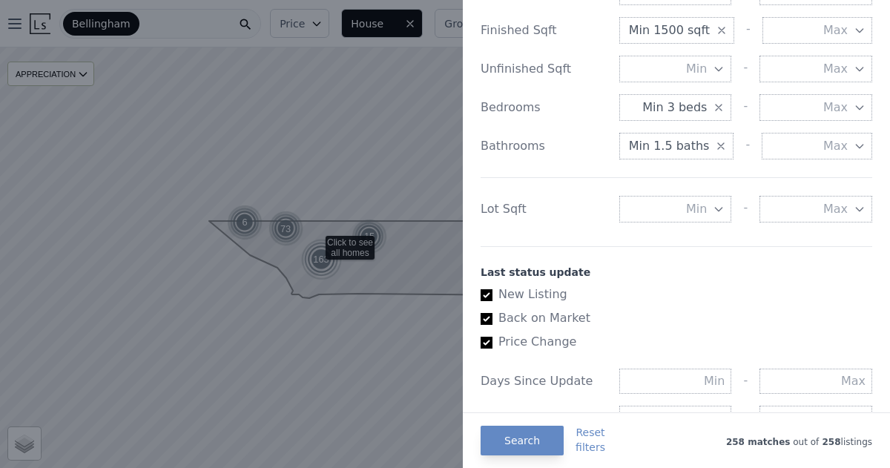
scroll to position [607, 0]
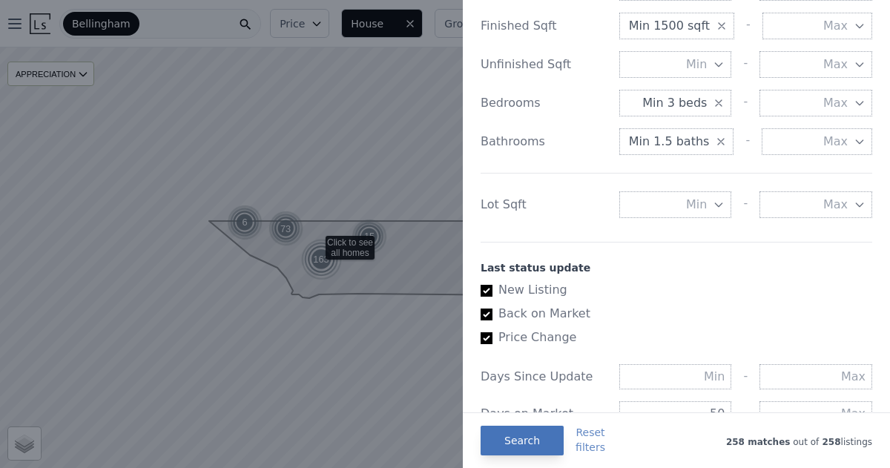
click at [528, 439] on button "Search" at bounding box center [522, 441] width 83 height 30
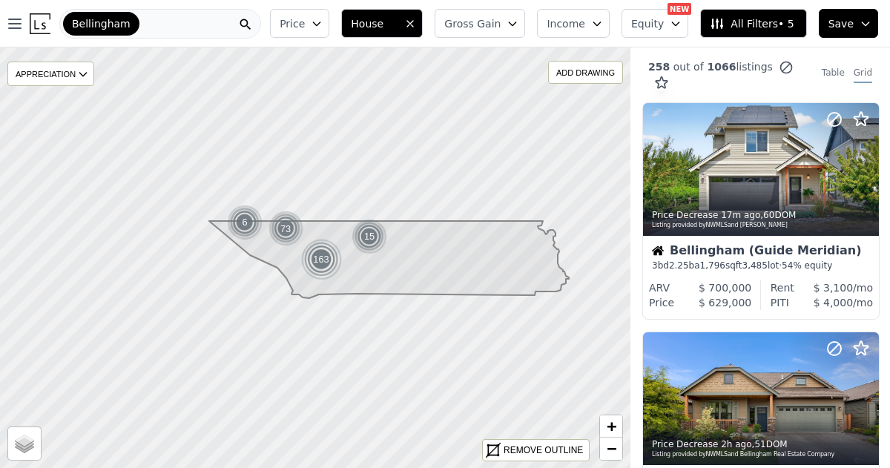
click at [754, 22] on span "All Filters • 5" at bounding box center [752, 23] width 84 height 15
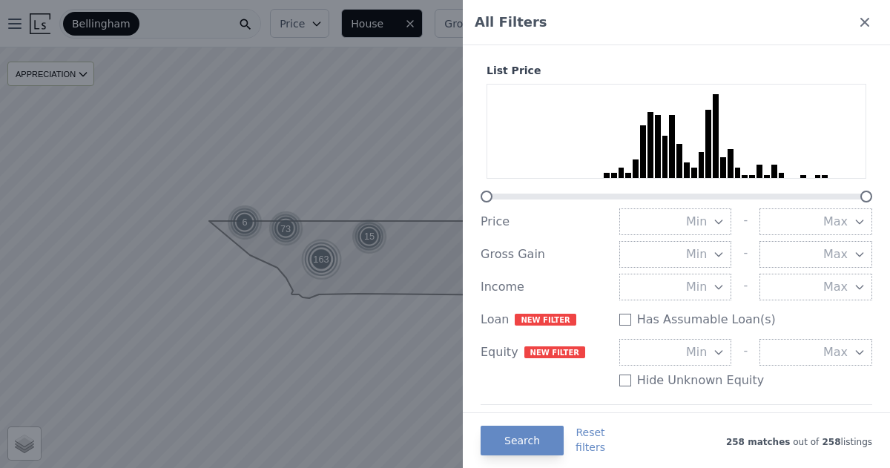
click at [861, 223] on icon "button" at bounding box center [860, 222] width 12 height 12
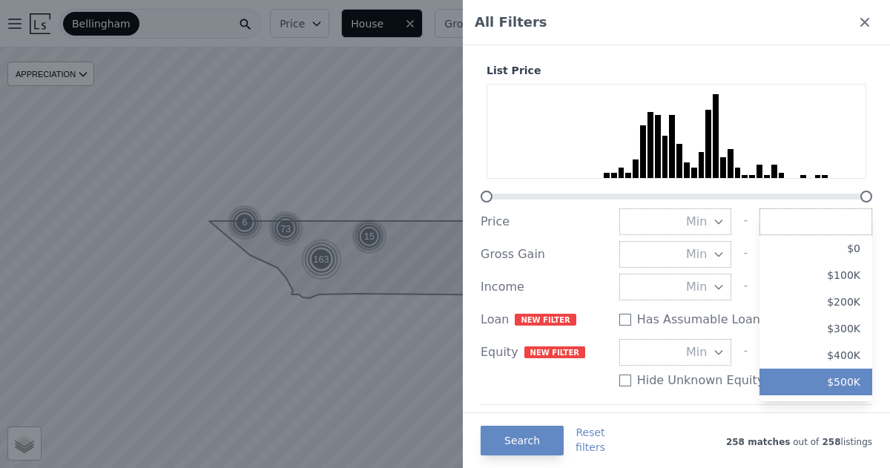
click at [844, 386] on button "$500K" at bounding box center [816, 382] width 113 height 27
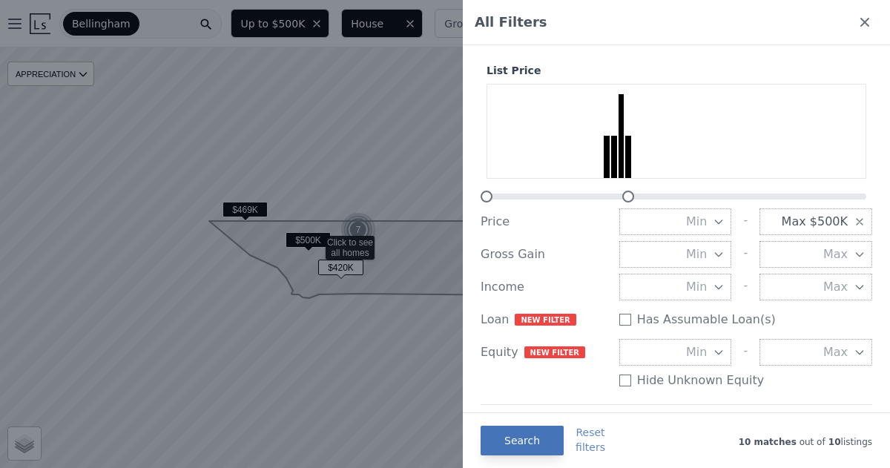
click at [520, 440] on button "Search" at bounding box center [522, 441] width 83 height 30
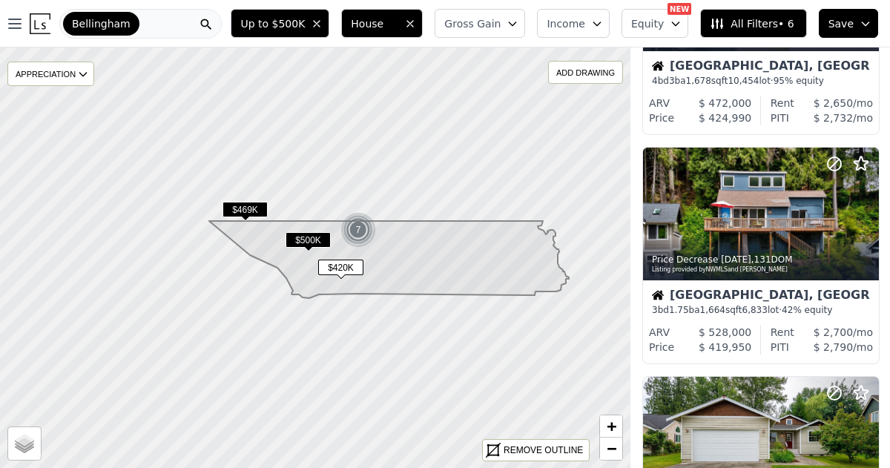
scroll to position [1544, 0]
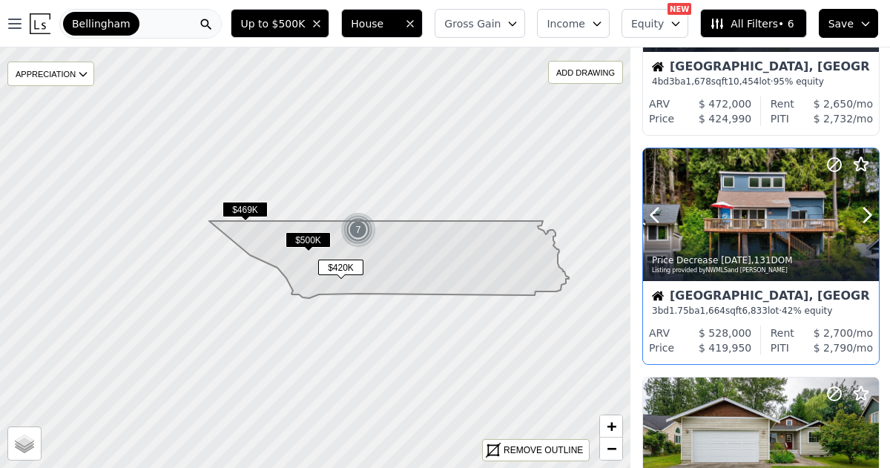
click at [737, 242] on div at bounding box center [761, 247] width 236 height 27
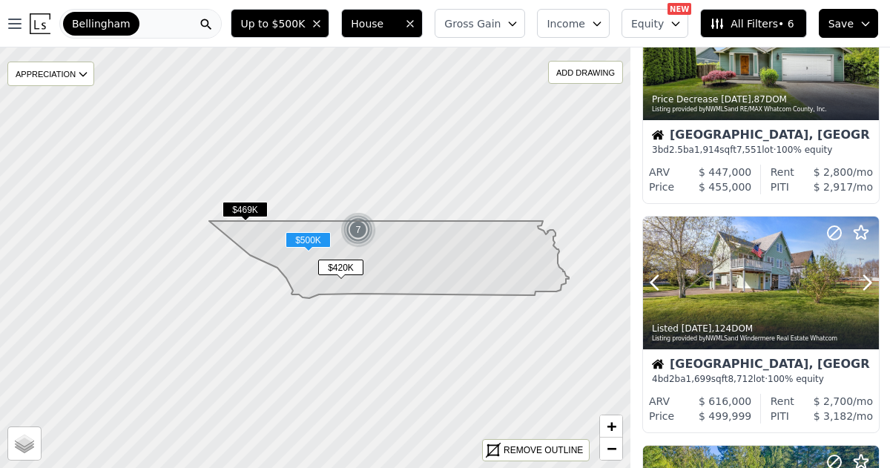
scroll to position [0, 0]
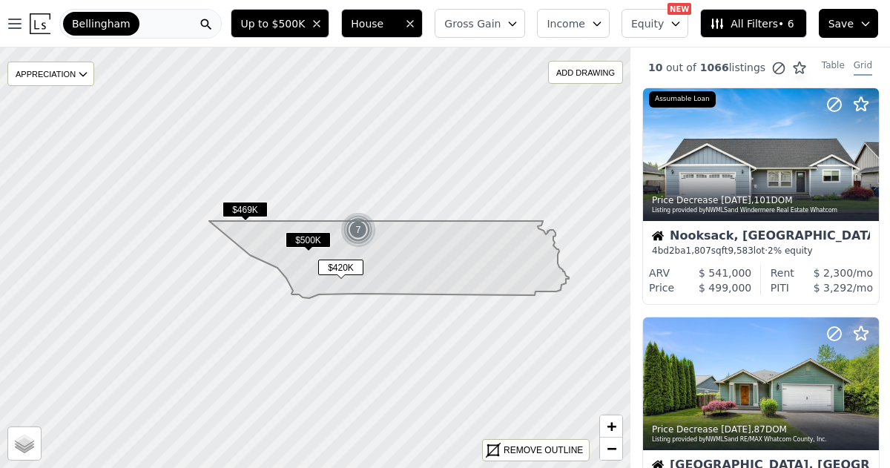
click at [841, 26] on span "Save" at bounding box center [841, 23] width 25 height 15
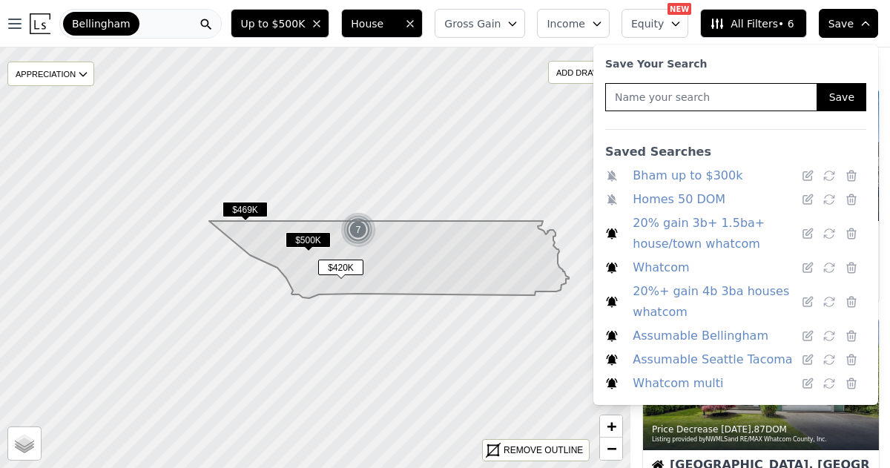
scroll to position [24, 0]
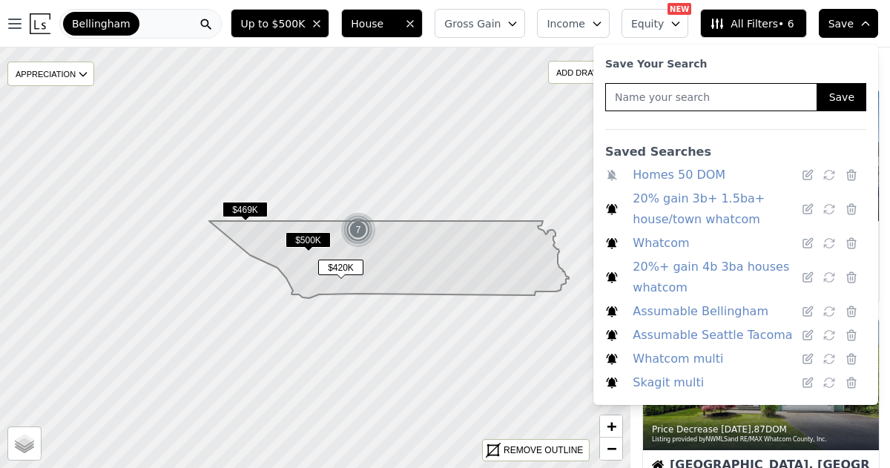
click at [709, 272] on link "20%+ gain 4b 3ba houses whatcom" at bounding box center [714, 278] width 162 height 42
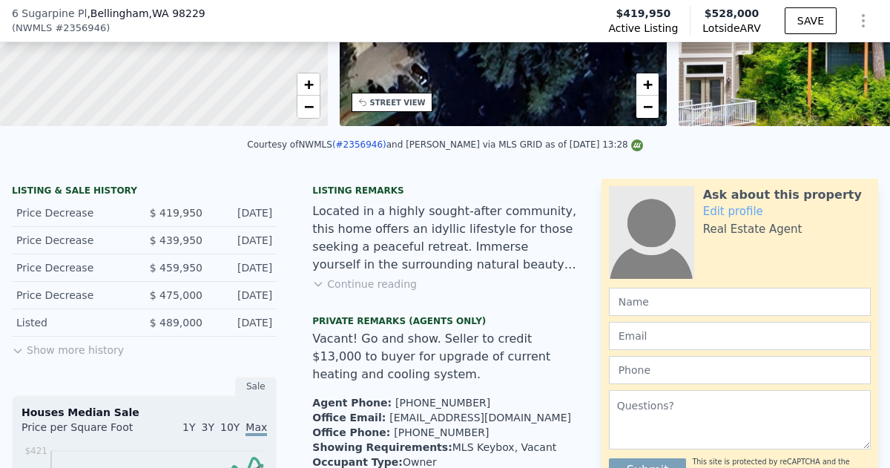
scroll to position [246, 0]
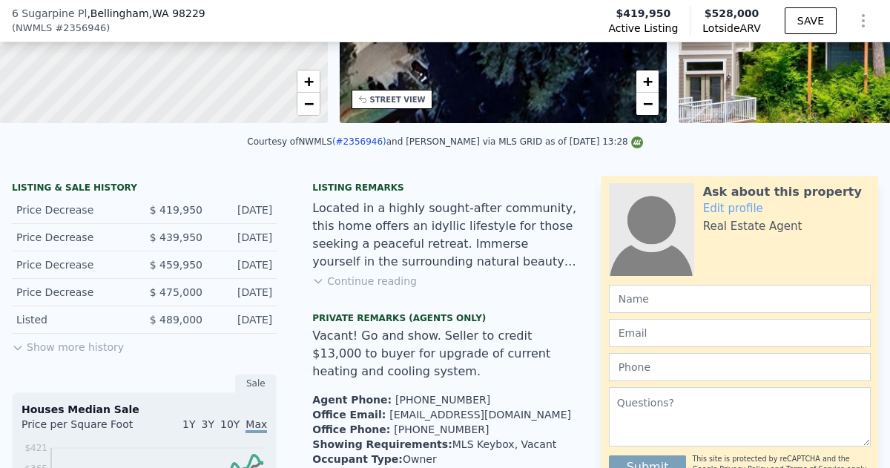
click at [372, 280] on button "Continue reading" at bounding box center [364, 281] width 105 height 15
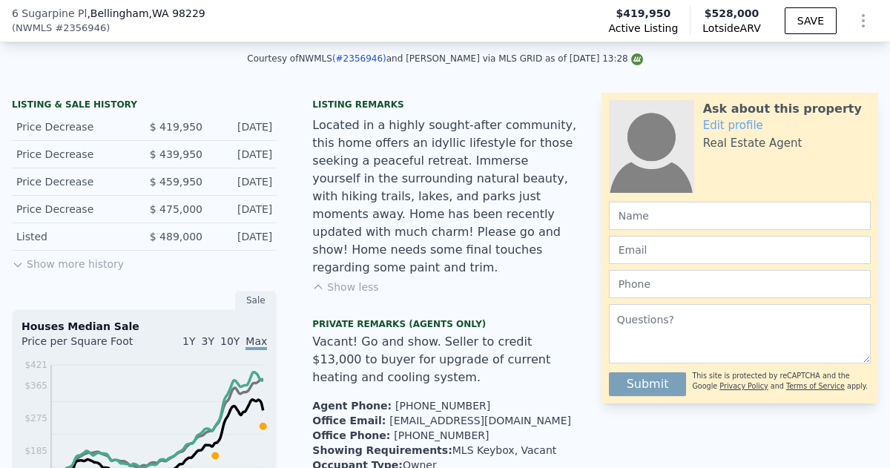
scroll to position [315, 0]
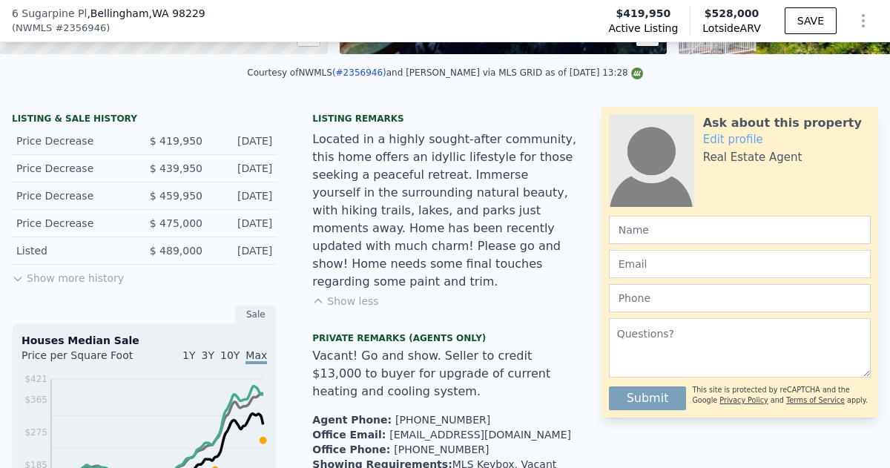
click at [95, 277] on button "Show more history" at bounding box center [68, 275] width 112 height 21
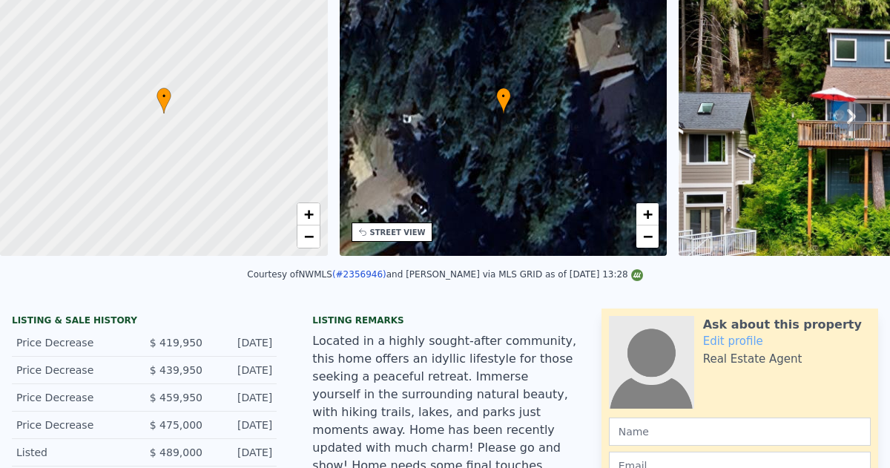
scroll to position [0, 0]
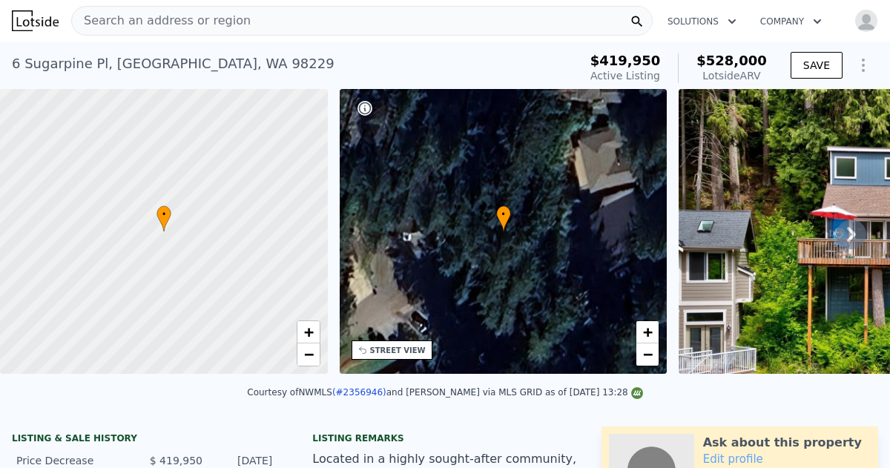
click at [851, 233] on icon at bounding box center [852, 235] width 30 height 30
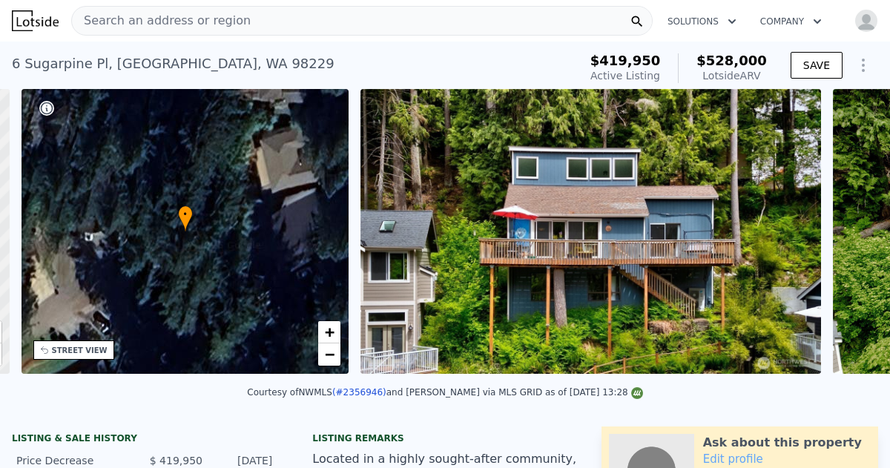
scroll to position [0, 345]
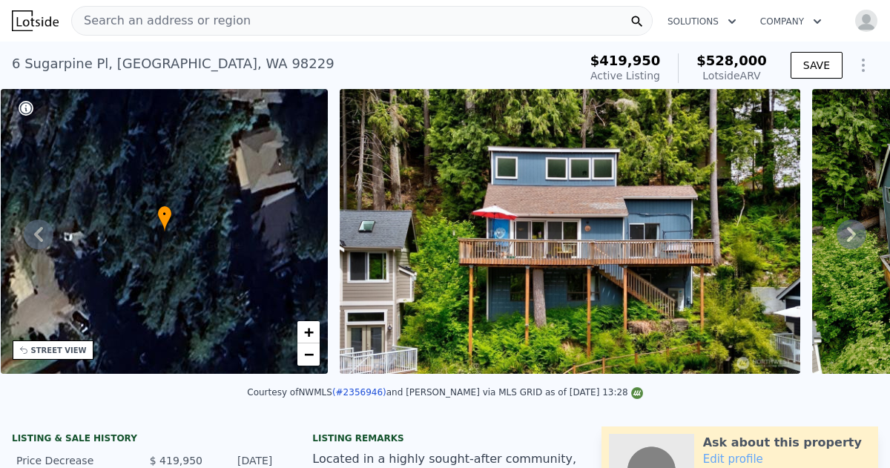
click at [851, 233] on icon at bounding box center [852, 235] width 30 height 30
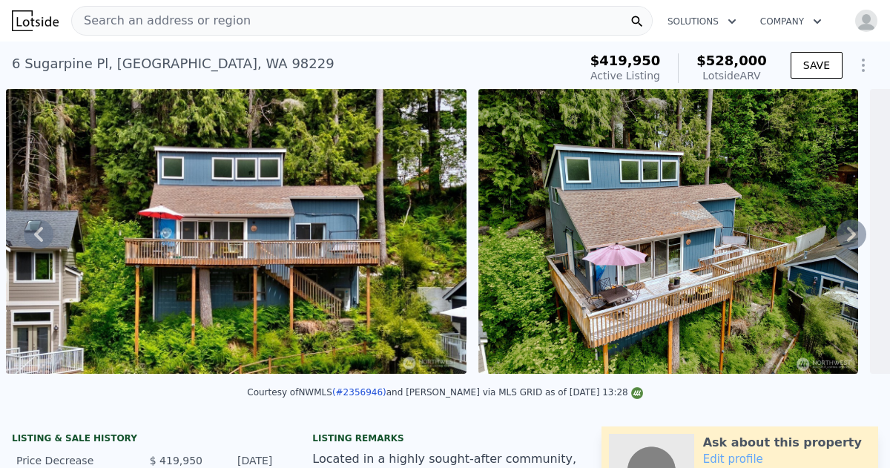
click at [851, 233] on icon at bounding box center [852, 235] width 30 height 30
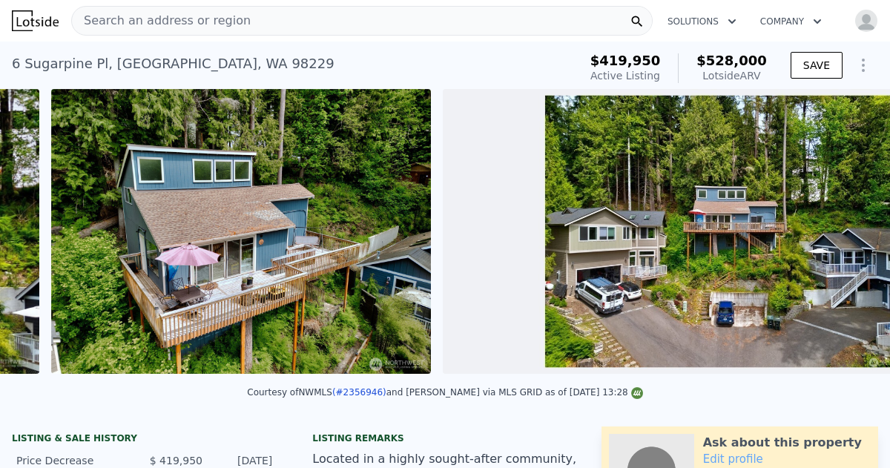
scroll to position [0, 1151]
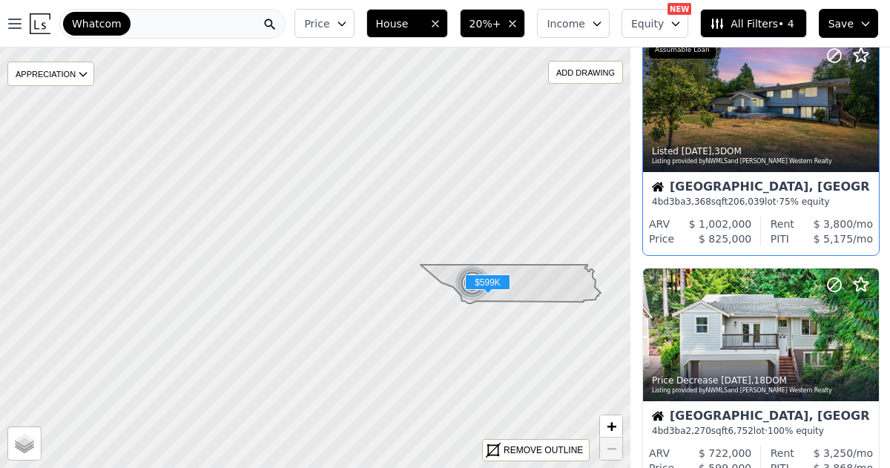
scroll to position [45, 0]
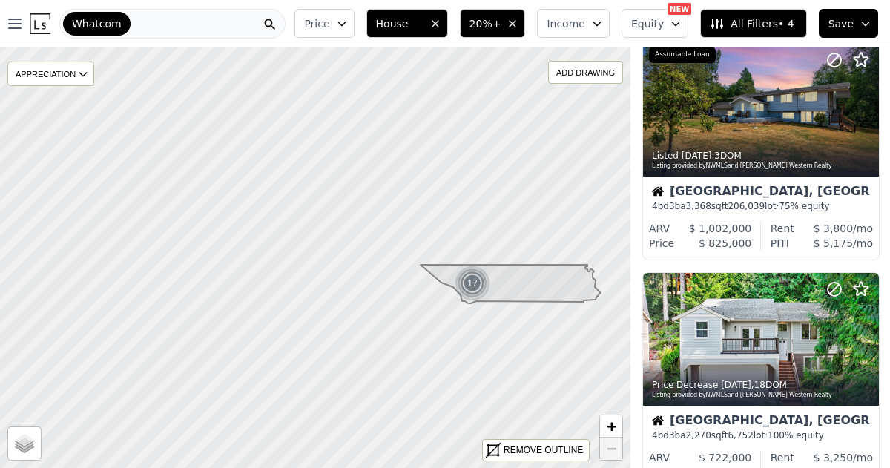
click at [844, 24] on span "Save" at bounding box center [841, 23] width 25 height 15
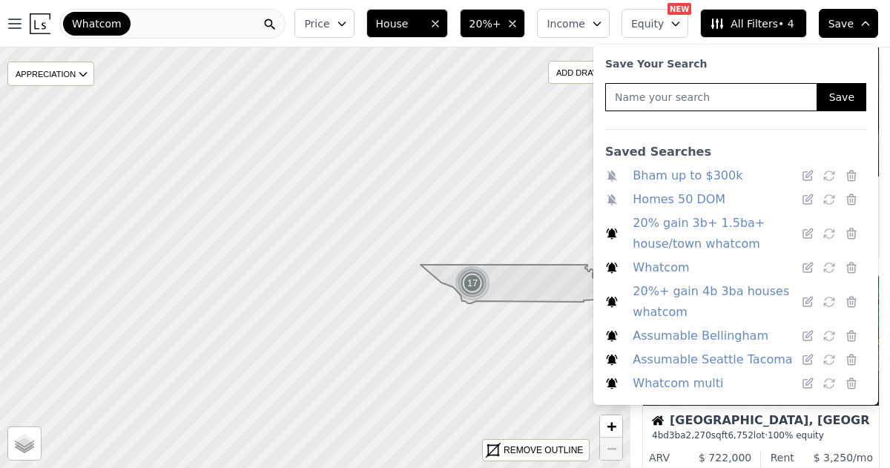
click at [686, 382] on link "Whatcom multi" at bounding box center [678, 383] width 91 height 21
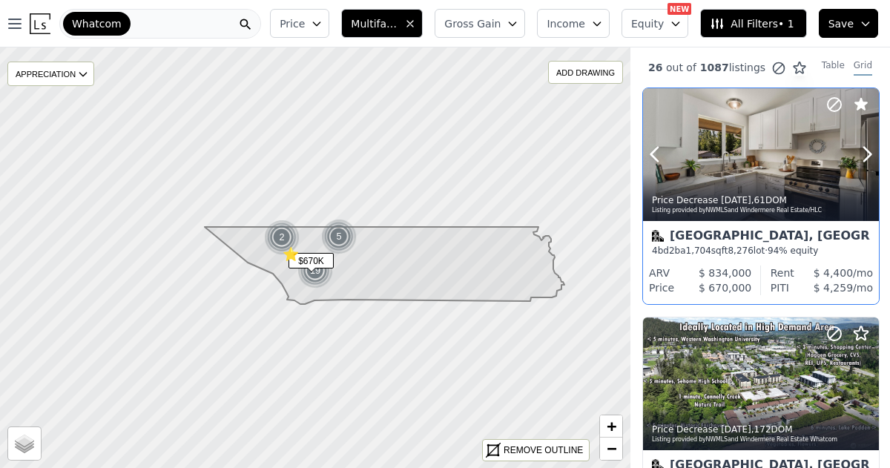
click at [743, 171] on div at bounding box center [761, 154] width 236 height 133
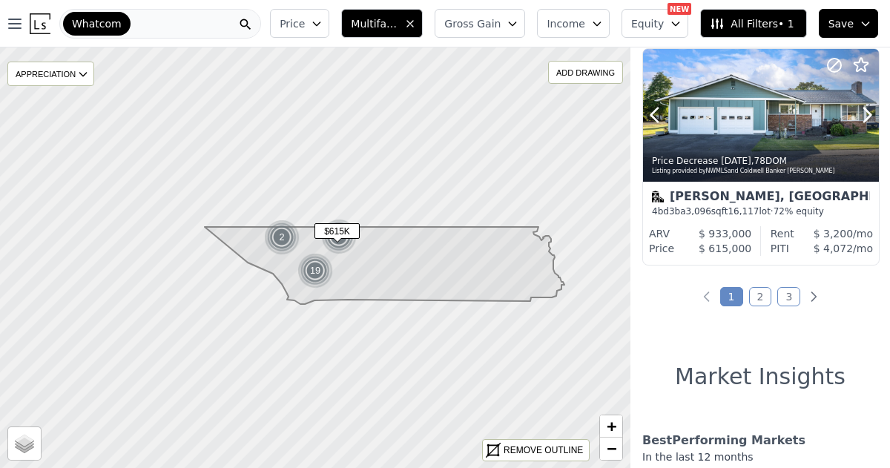
scroll to position [2571, 0]
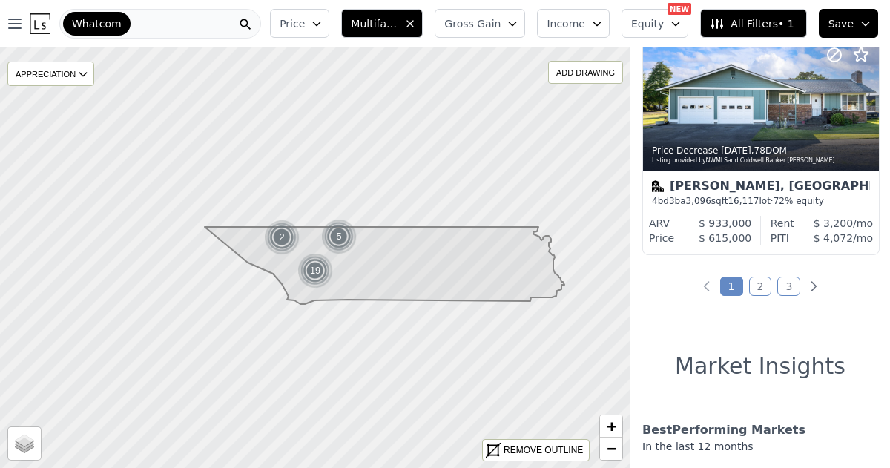
click at [759, 289] on link "2" at bounding box center [760, 286] width 23 height 19
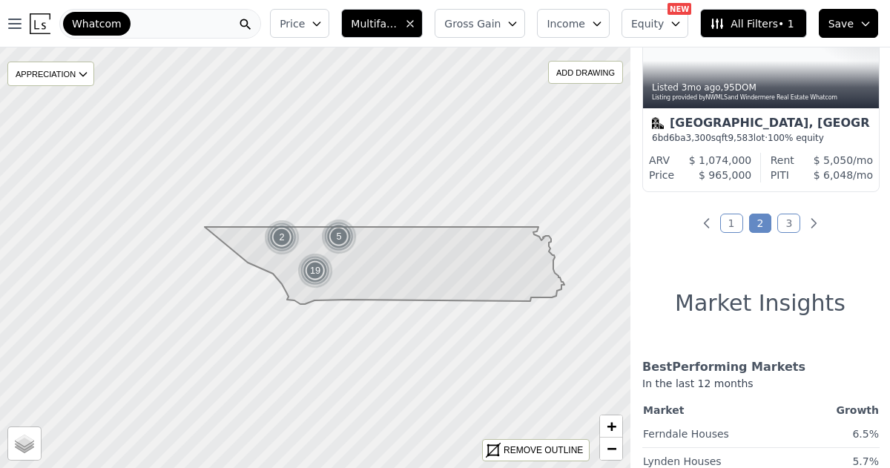
scroll to position [2637, 0]
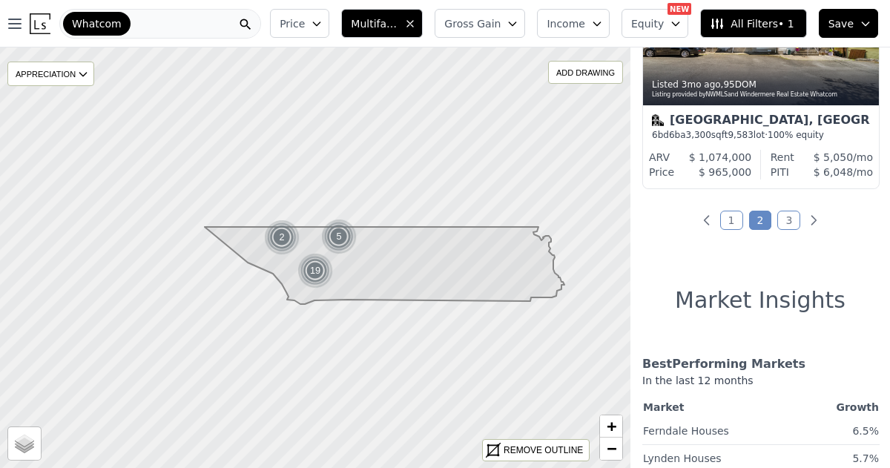
click at [789, 219] on link "3" at bounding box center [789, 220] width 23 height 19
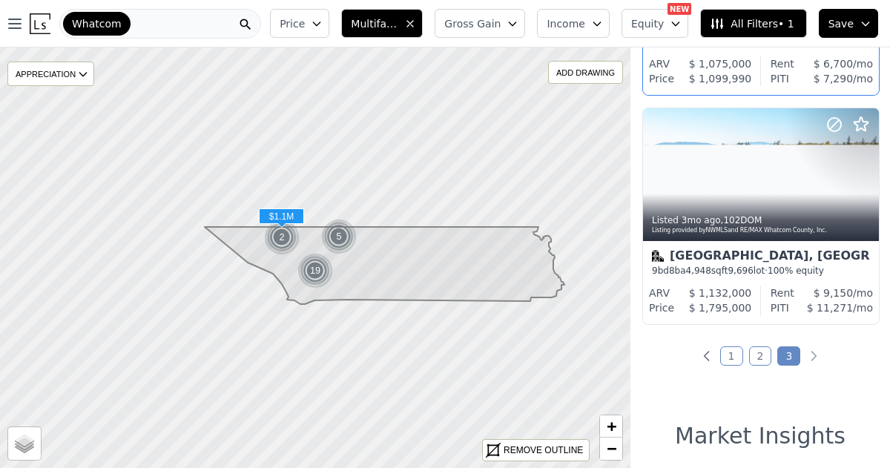
scroll to position [0, 0]
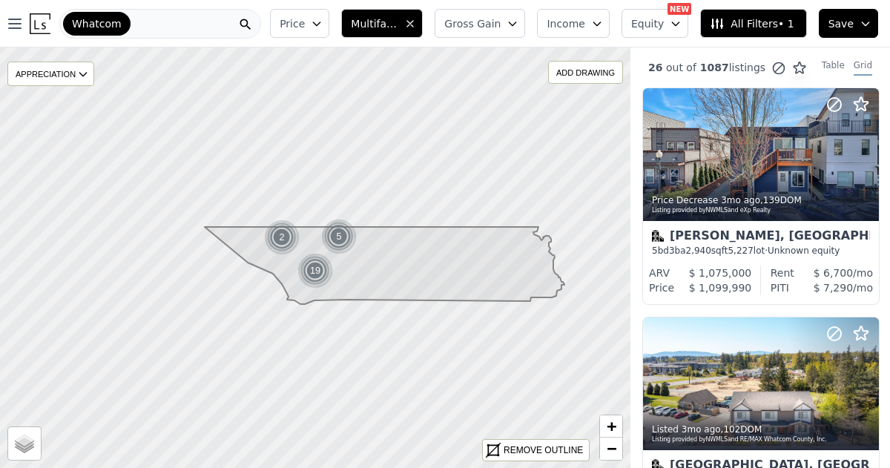
click at [850, 19] on span "Save" at bounding box center [841, 23] width 25 height 15
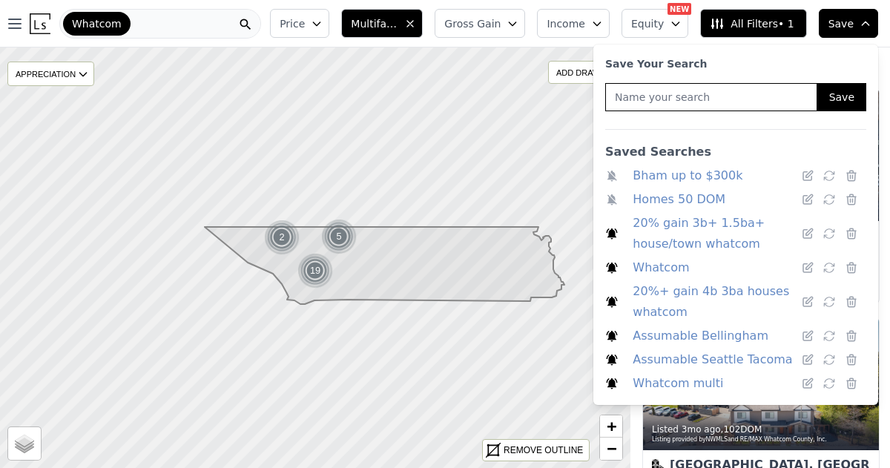
click at [685, 385] on link "Whatcom multi" at bounding box center [678, 383] width 91 height 21
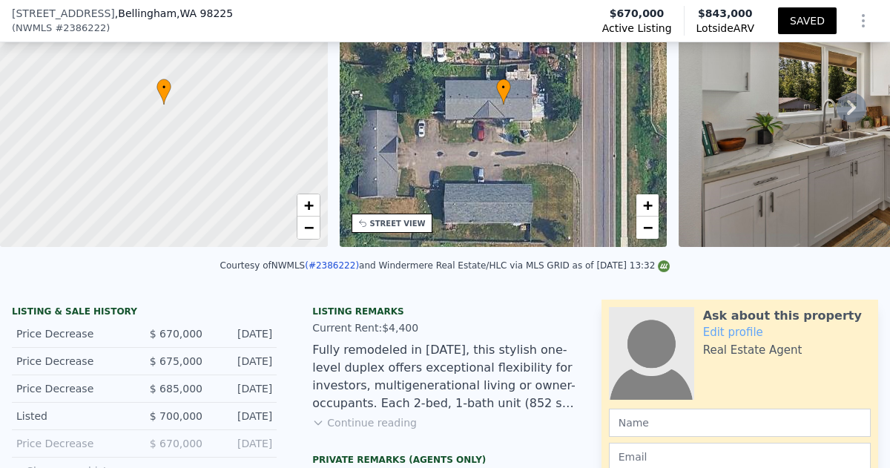
scroll to position [280, 0]
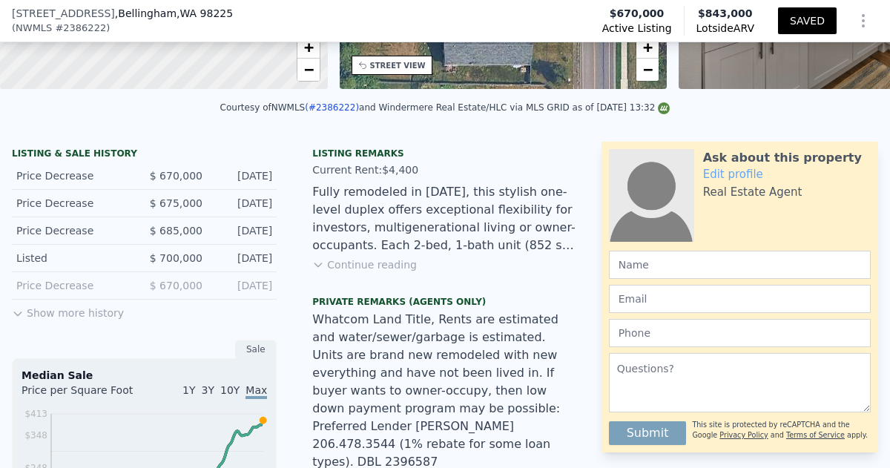
click at [361, 263] on button "Continue reading" at bounding box center [364, 264] width 105 height 15
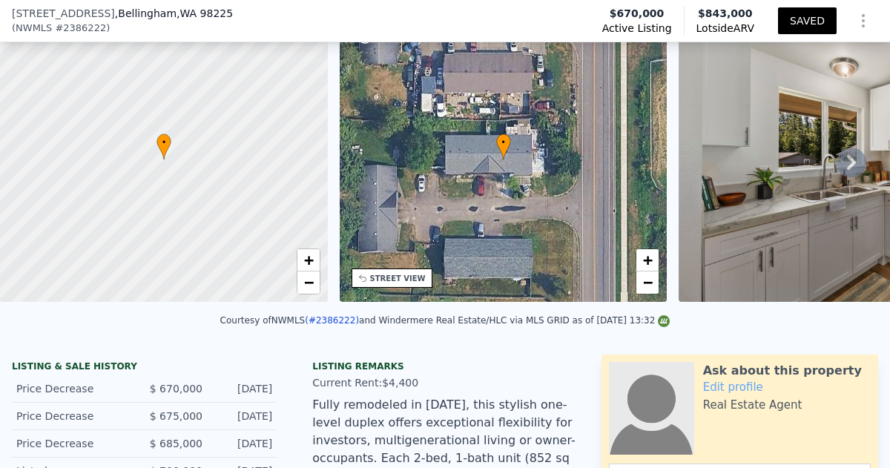
scroll to position [71, 0]
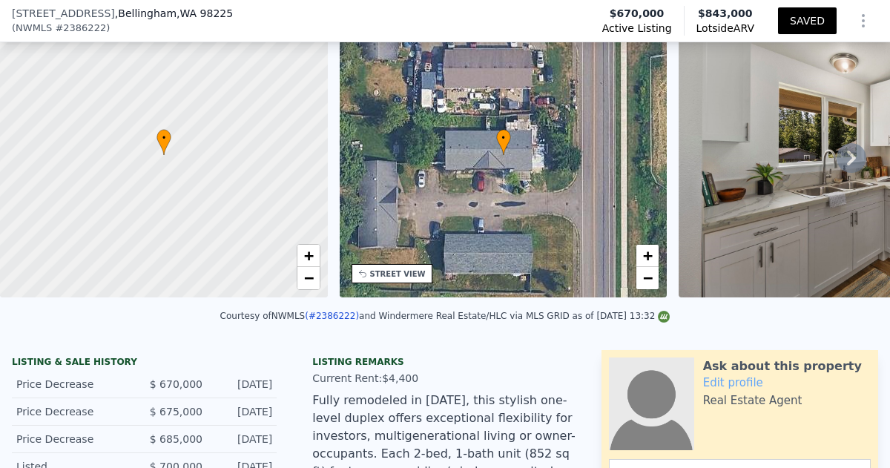
click at [853, 160] on icon at bounding box center [851, 158] width 9 height 15
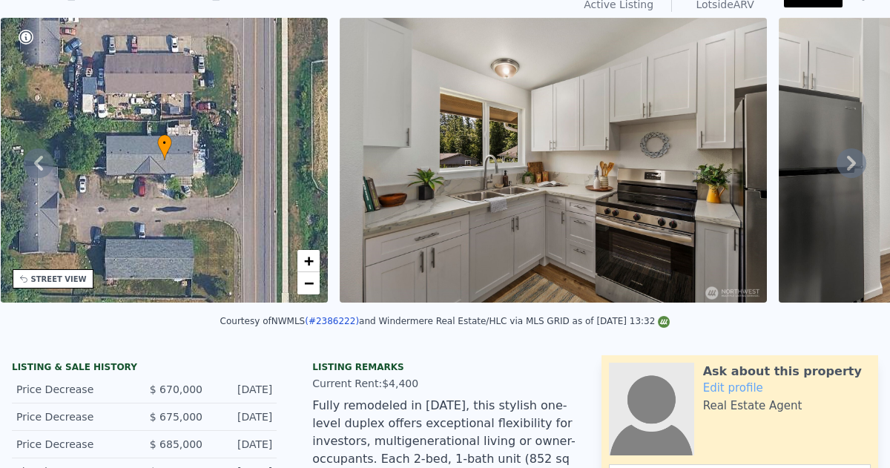
click at [853, 160] on icon at bounding box center [851, 163] width 9 height 15
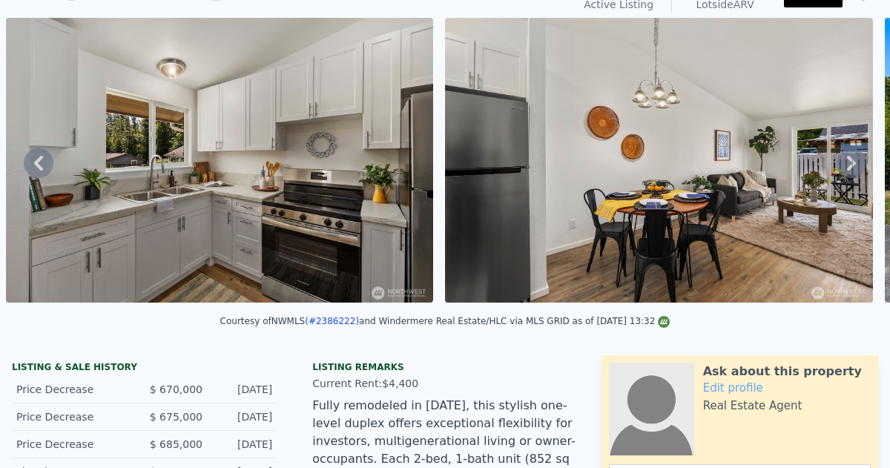
click at [853, 160] on icon at bounding box center [851, 163] width 9 height 15
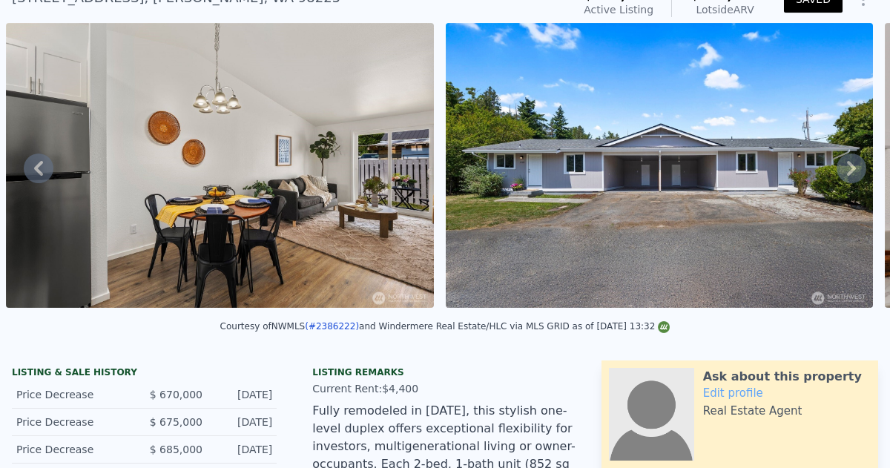
click at [853, 161] on icon at bounding box center [851, 168] width 9 height 15
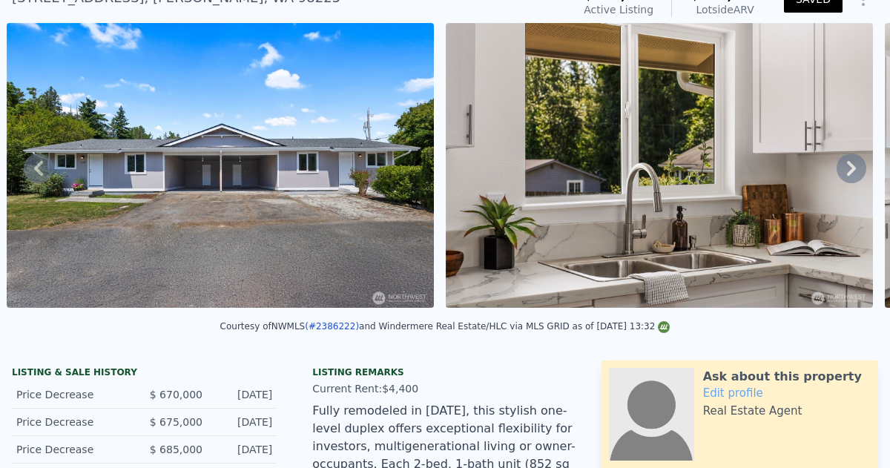
scroll to position [66, 0]
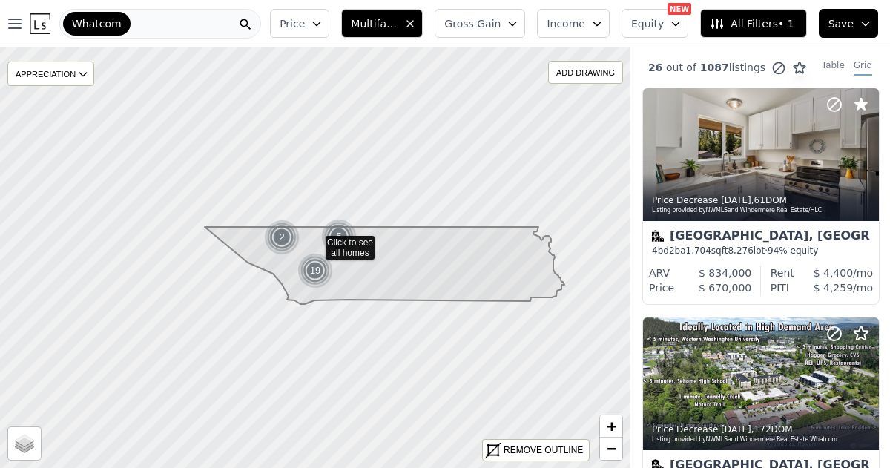
click at [845, 28] on span "Save" at bounding box center [841, 23] width 25 height 15
